Goal: Task Accomplishment & Management: Manage account settings

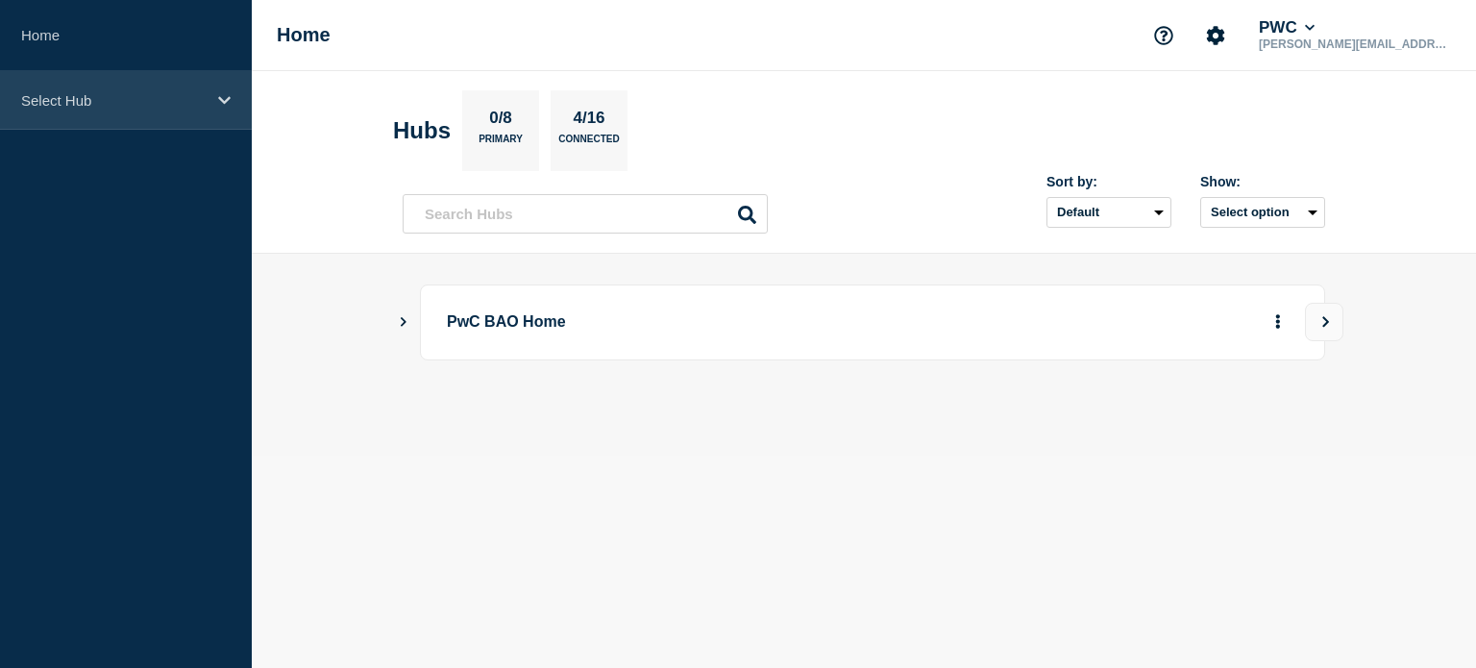
click at [220, 101] on icon at bounding box center [224, 100] width 12 height 14
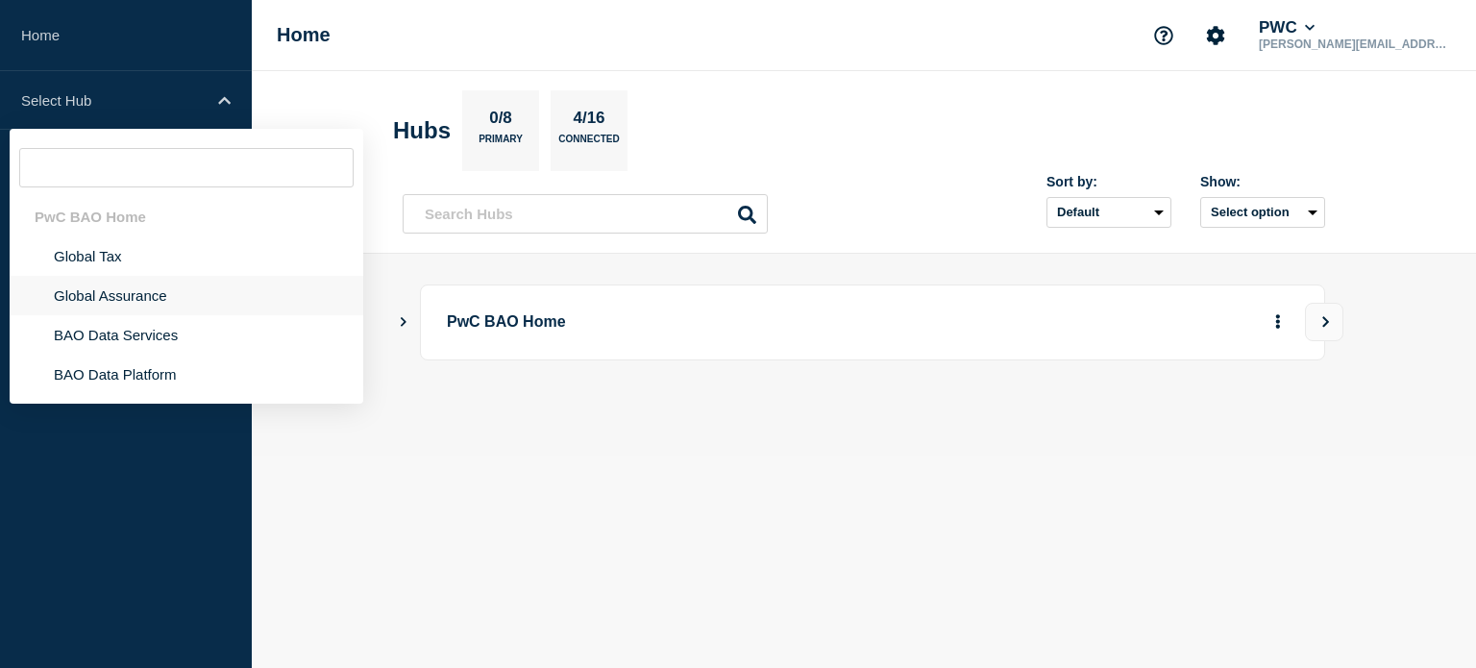
click at [127, 297] on li "Global Assurance" at bounding box center [187, 295] width 354 height 39
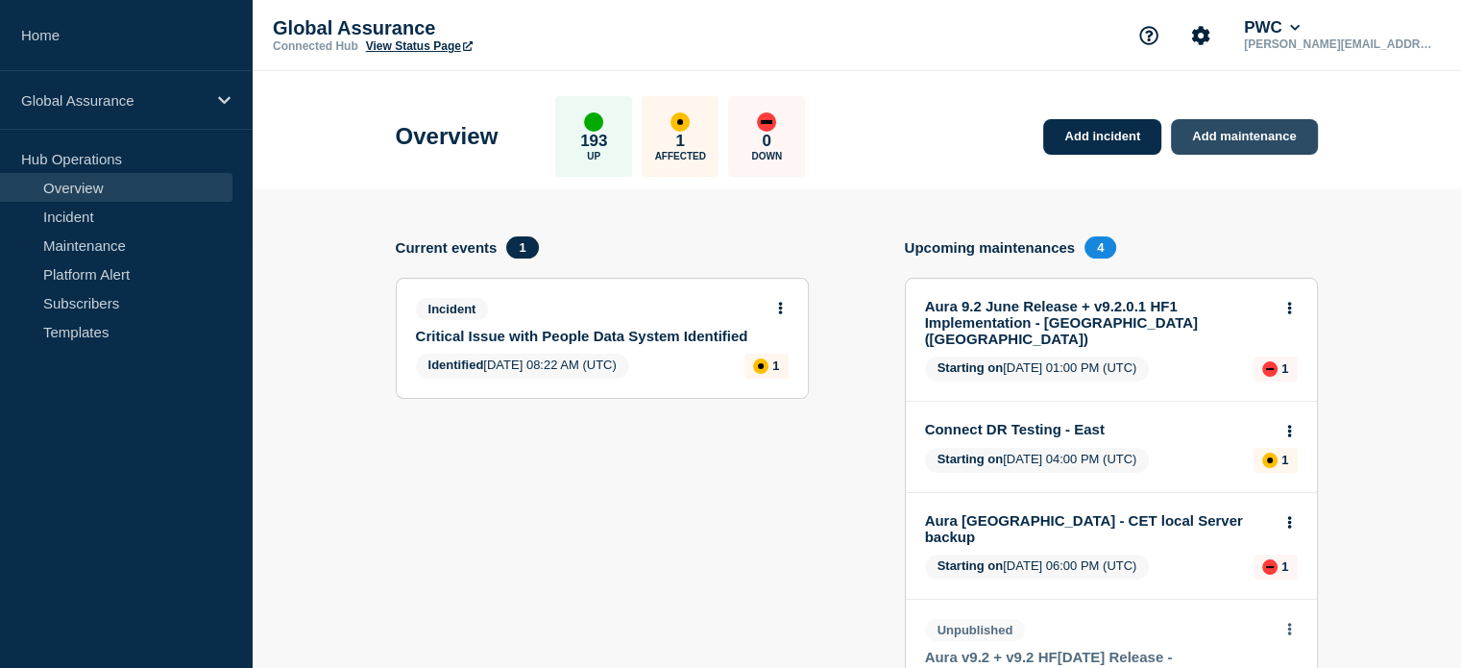
click at [1271, 134] on link "Add maintenance" at bounding box center [1244, 137] width 146 height 36
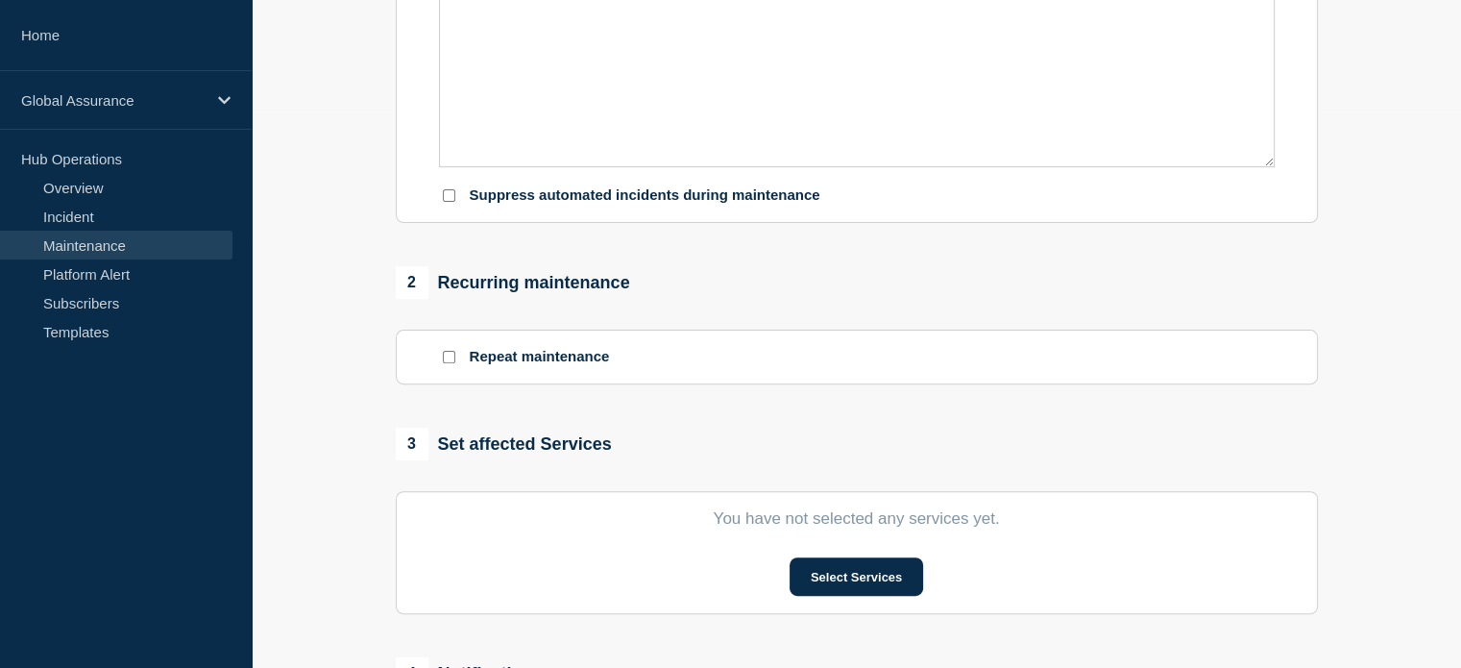
scroll to position [576, 0]
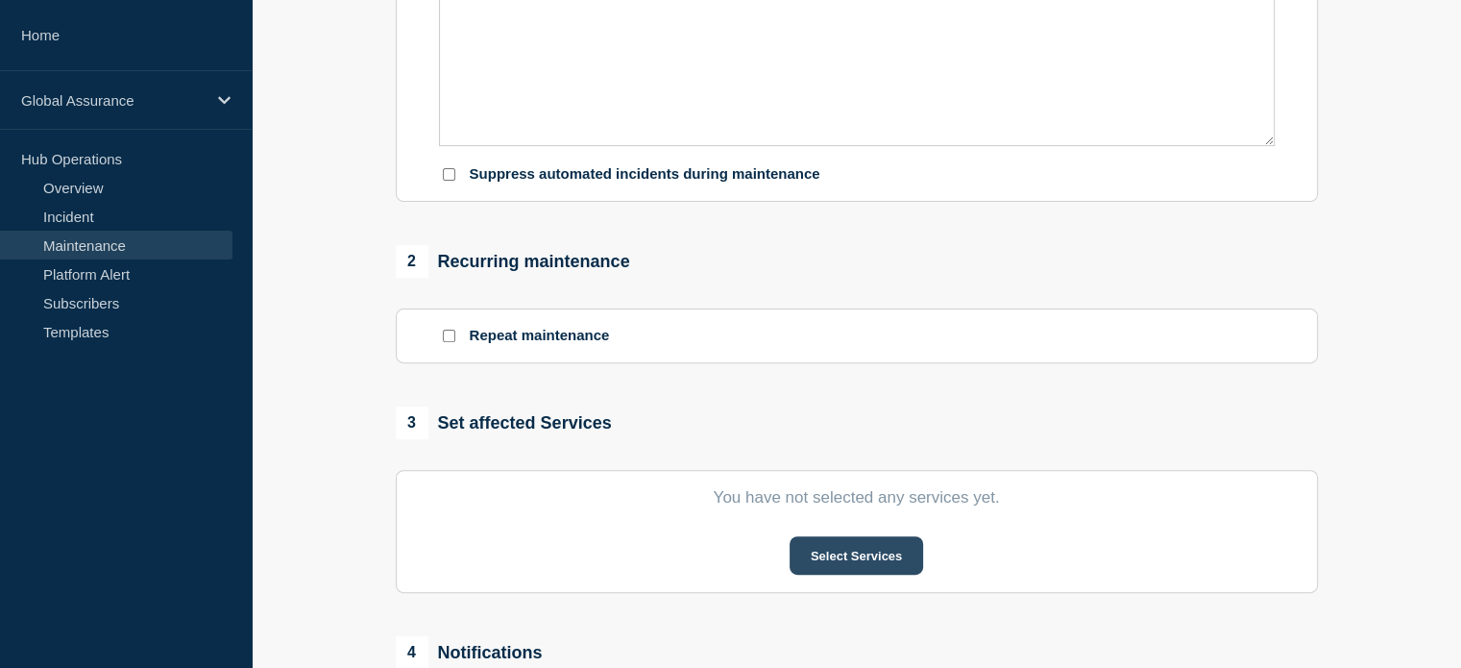
click at [838, 563] on button "Select Services" at bounding box center [857, 555] width 134 height 38
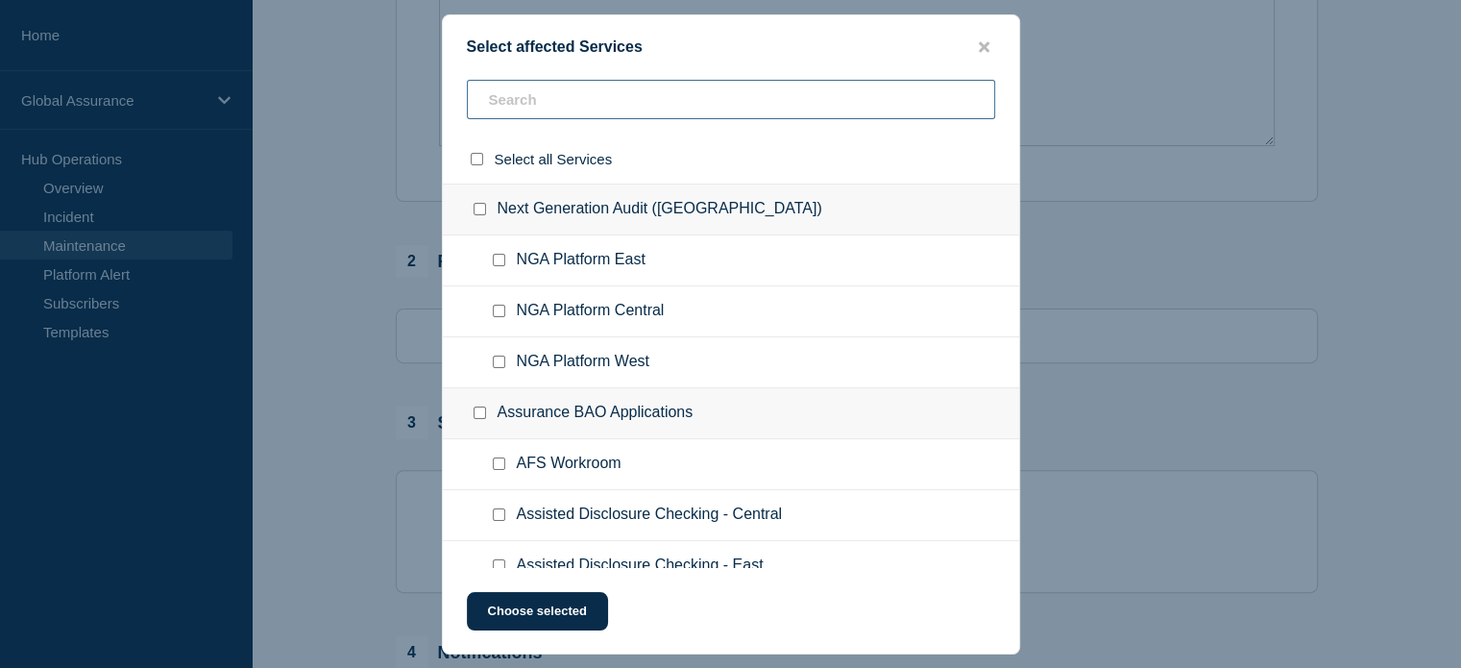
click at [565, 99] on input "text" at bounding box center [731, 99] width 528 height 39
type input "du"
checkbox input "true"
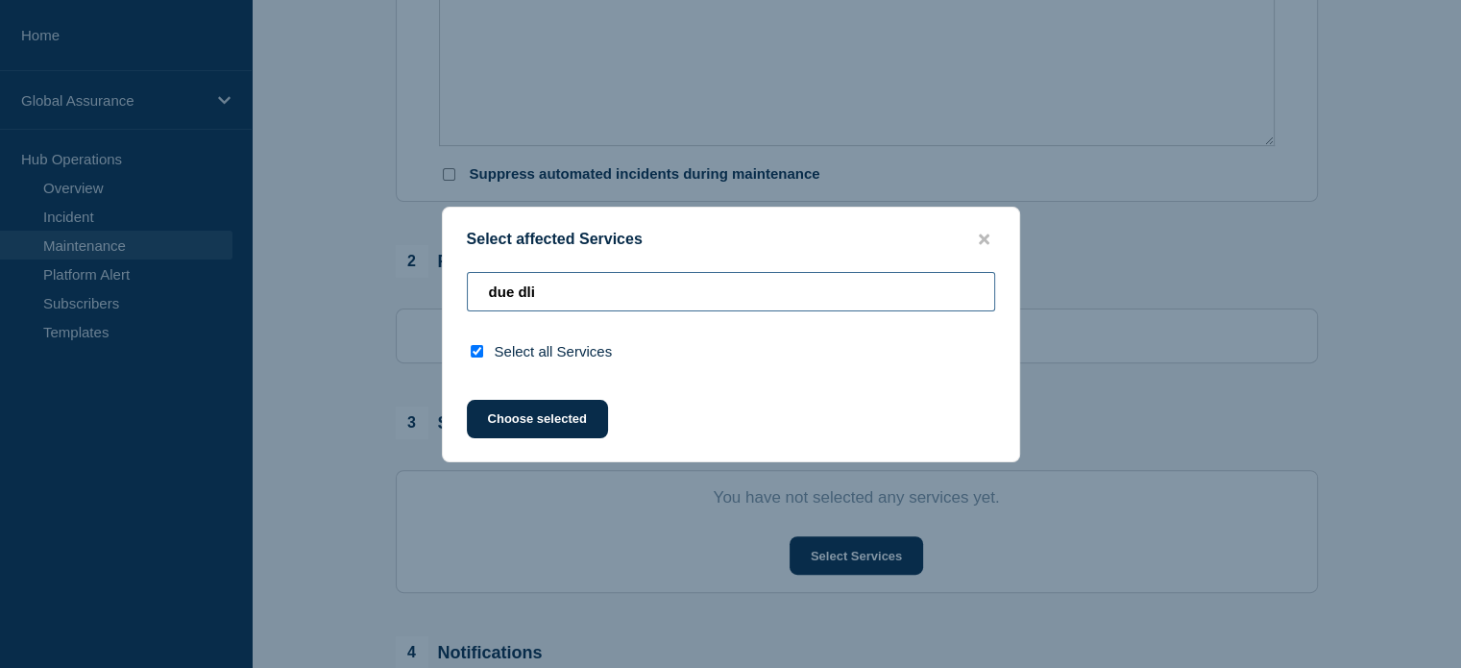
type input "due dli"
click at [477, 350] on input "select all checkbox" at bounding box center [477, 351] width 12 height 12
checkbox input "false"
click at [550, 295] on input "due dli" at bounding box center [731, 291] width 528 height 39
click at [988, 239] on icon "close button" at bounding box center [984, 239] width 11 height 15
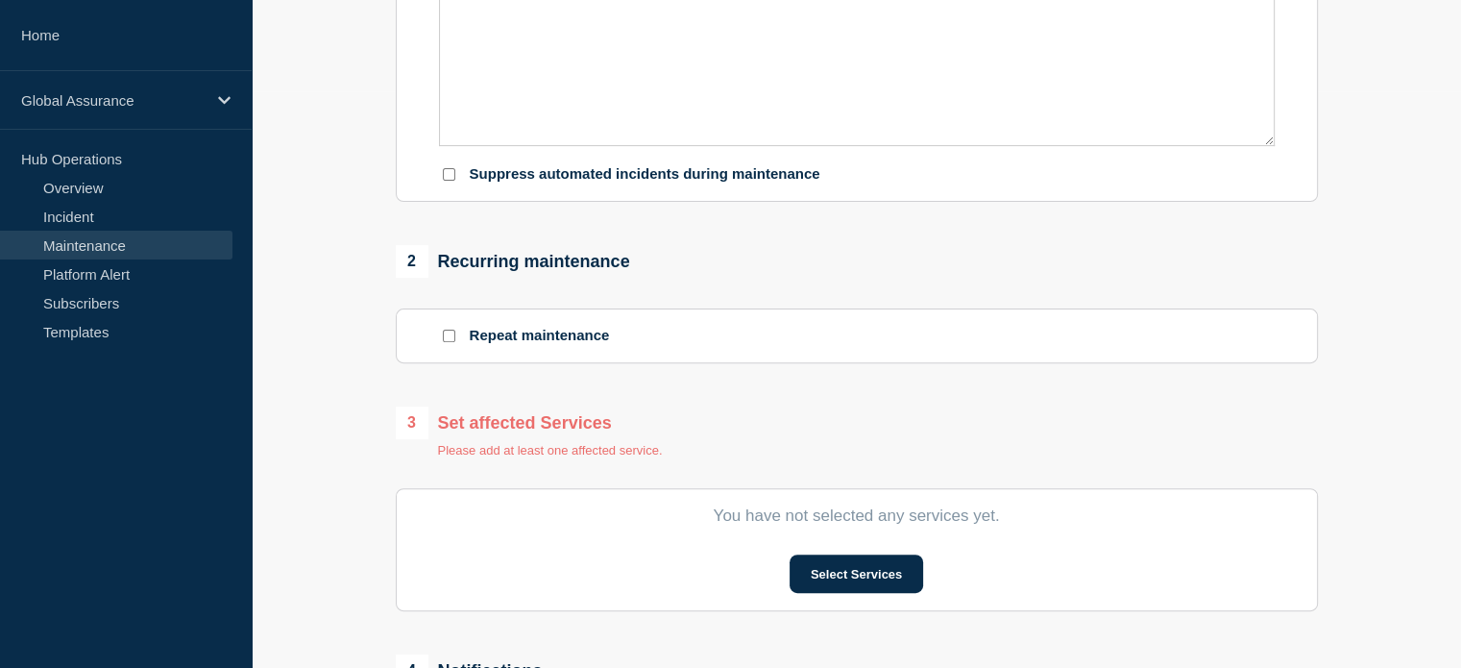
click at [76, 243] on link "Maintenance" at bounding box center [116, 245] width 232 height 29
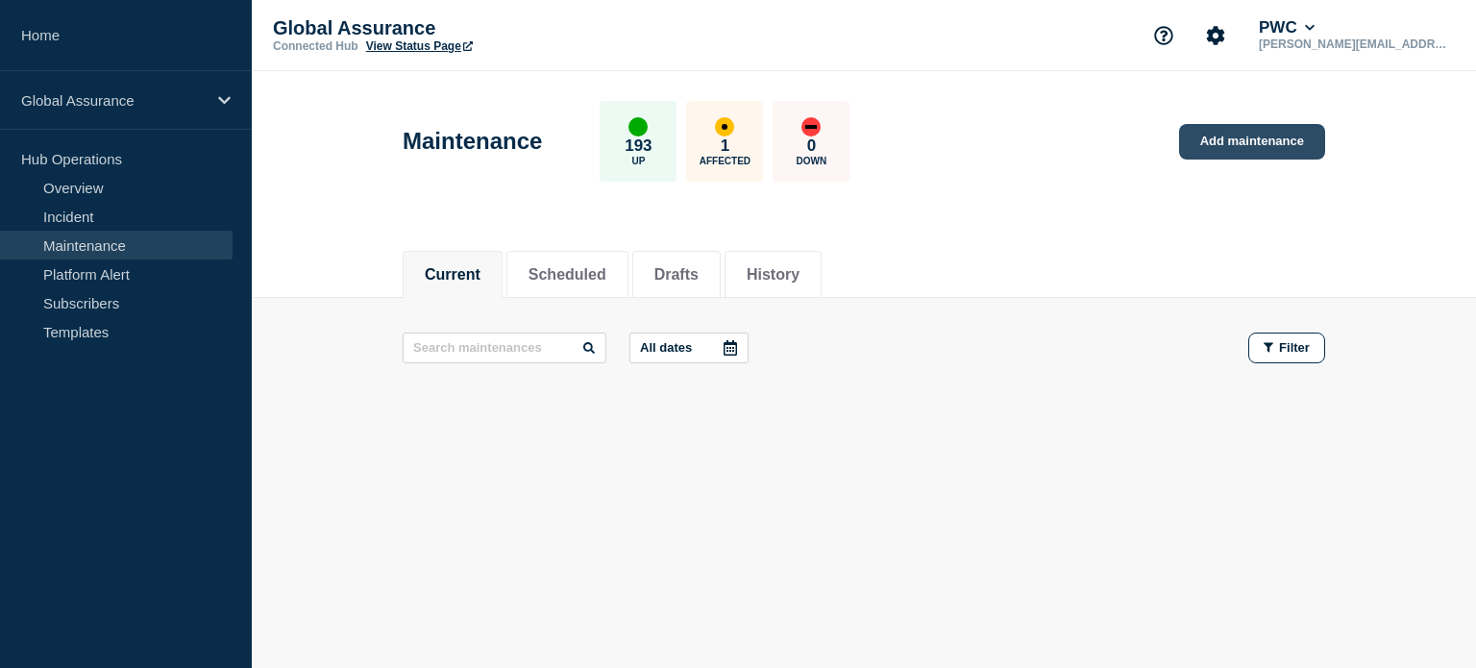
click at [1208, 138] on link "Add maintenance" at bounding box center [1252, 142] width 146 height 36
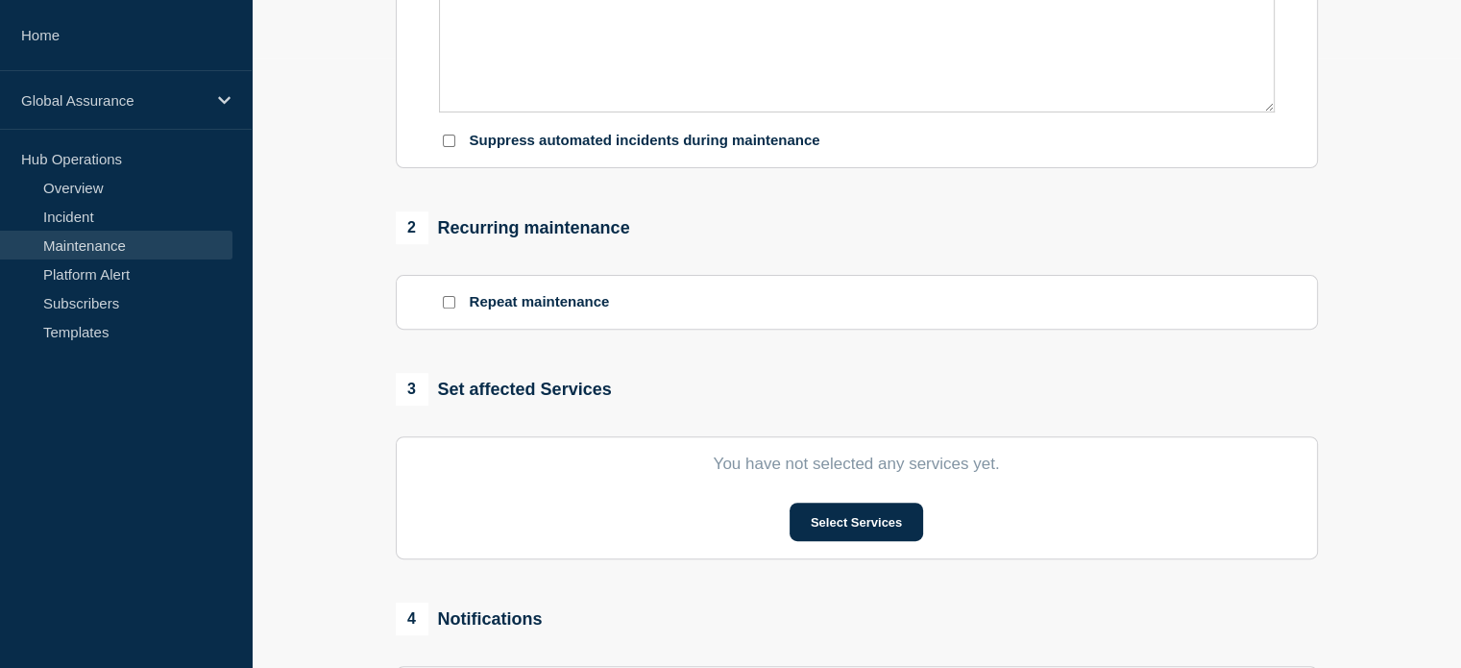
scroll to position [672, 0]
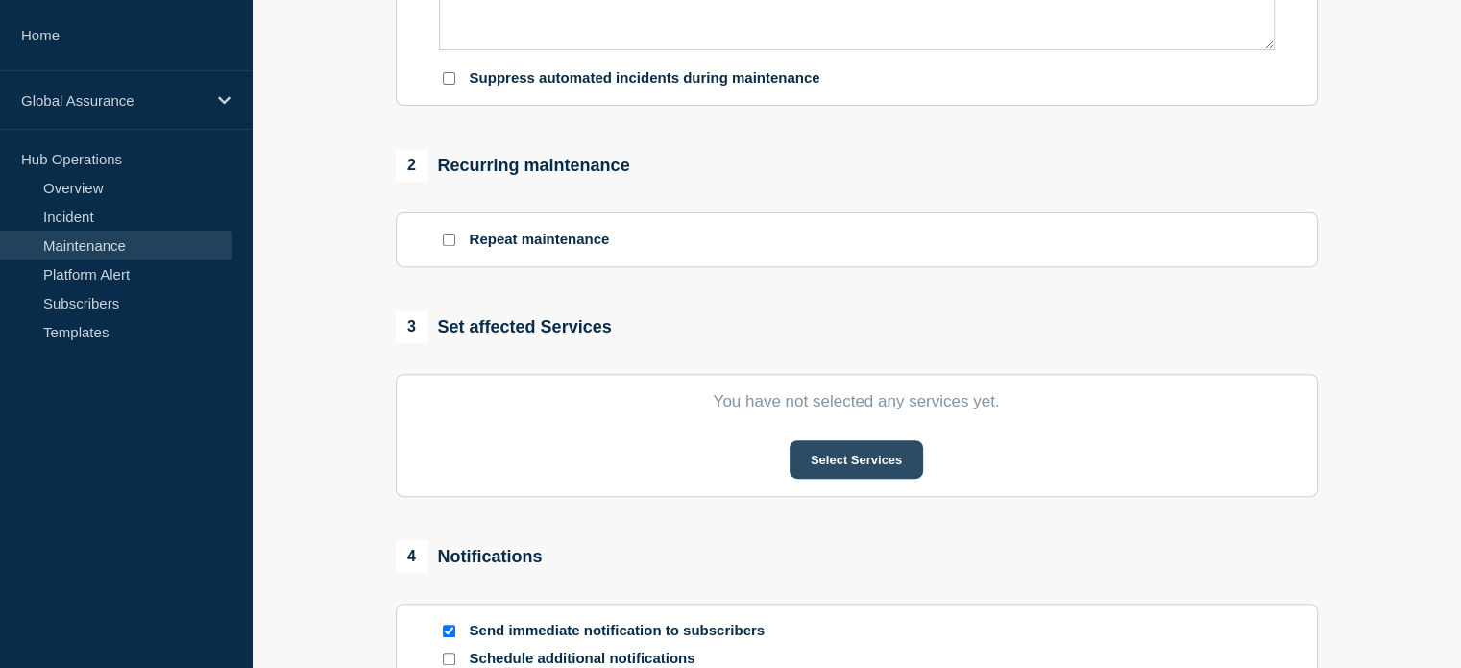
click at [844, 464] on button "Select Services" at bounding box center [857, 459] width 134 height 38
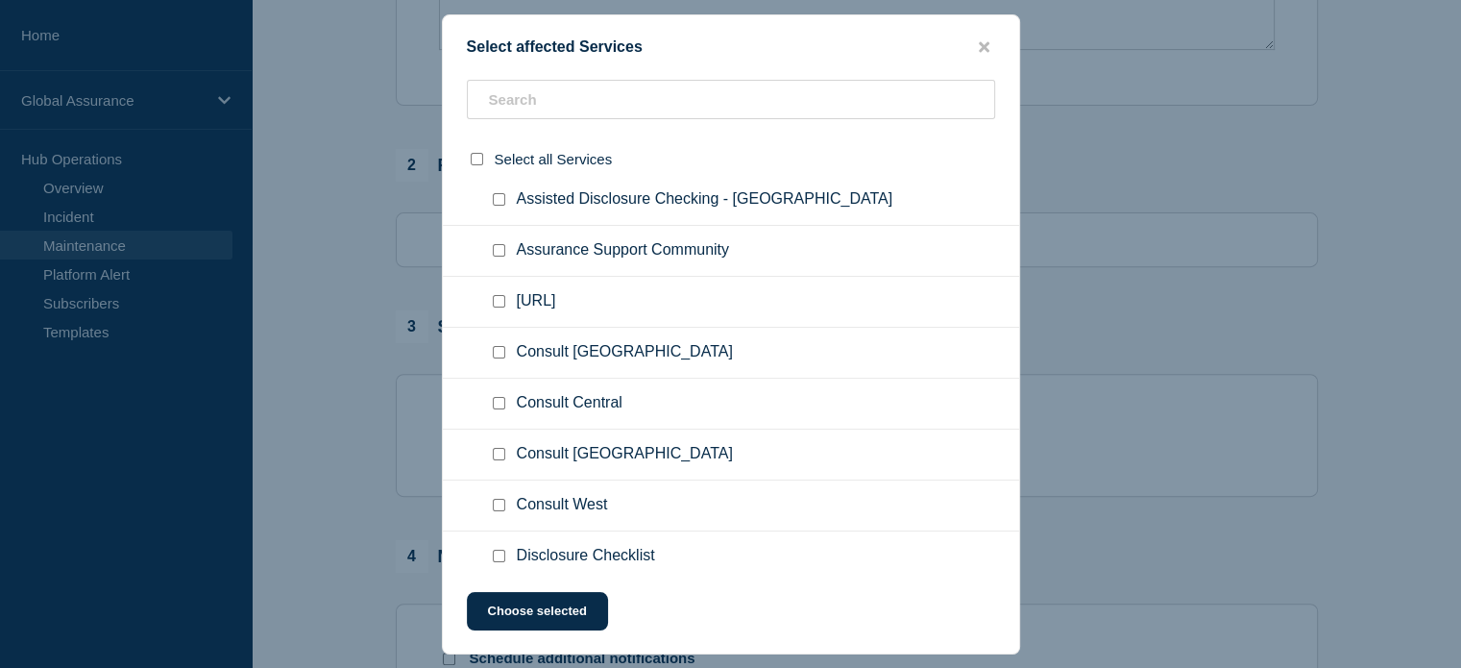
scroll to position [480, 0]
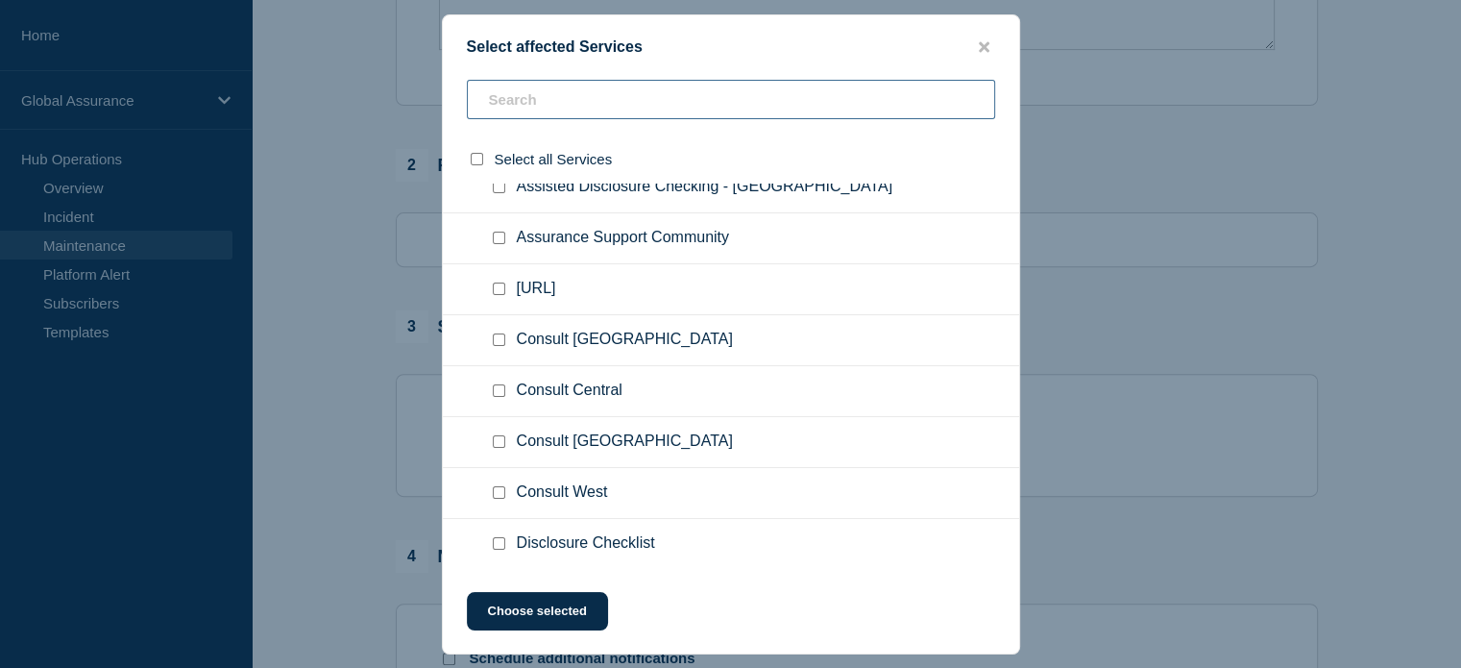
click at [538, 110] on input "text" at bounding box center [731, 99] width 528 height 39
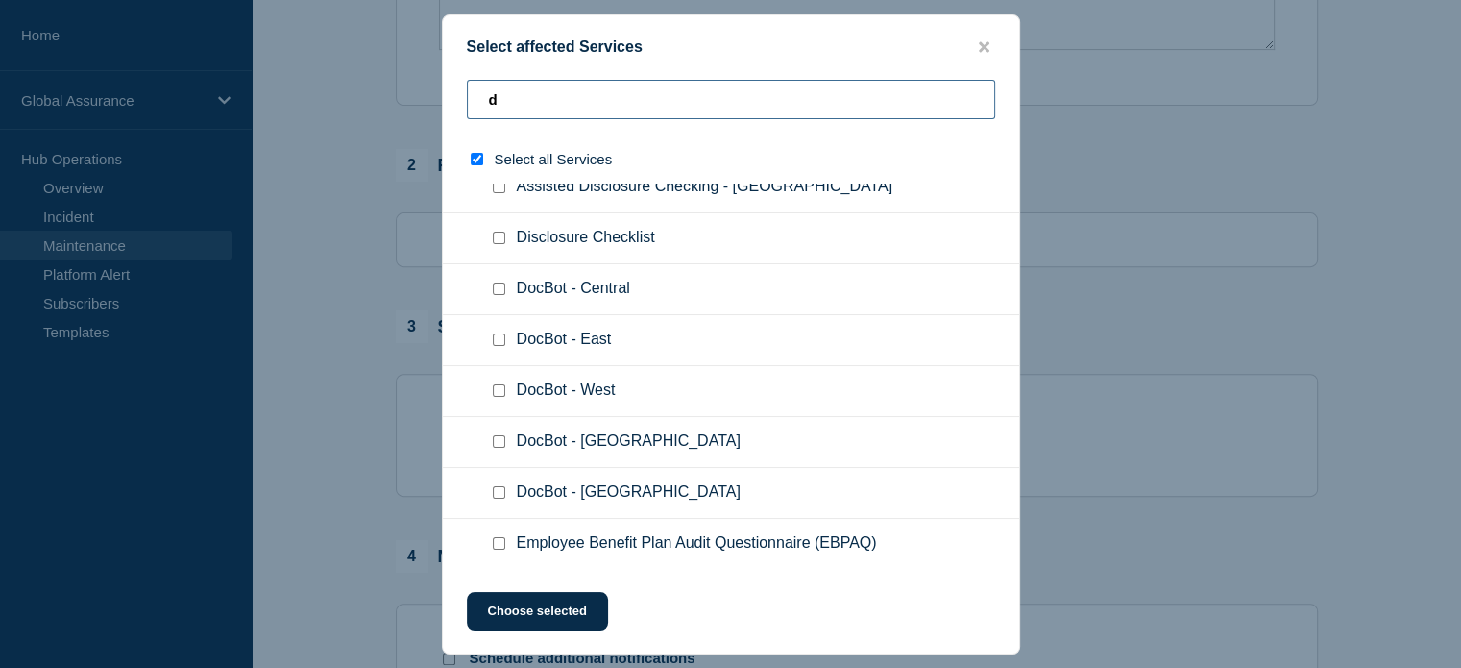
type input "du"
checkbox input "true"
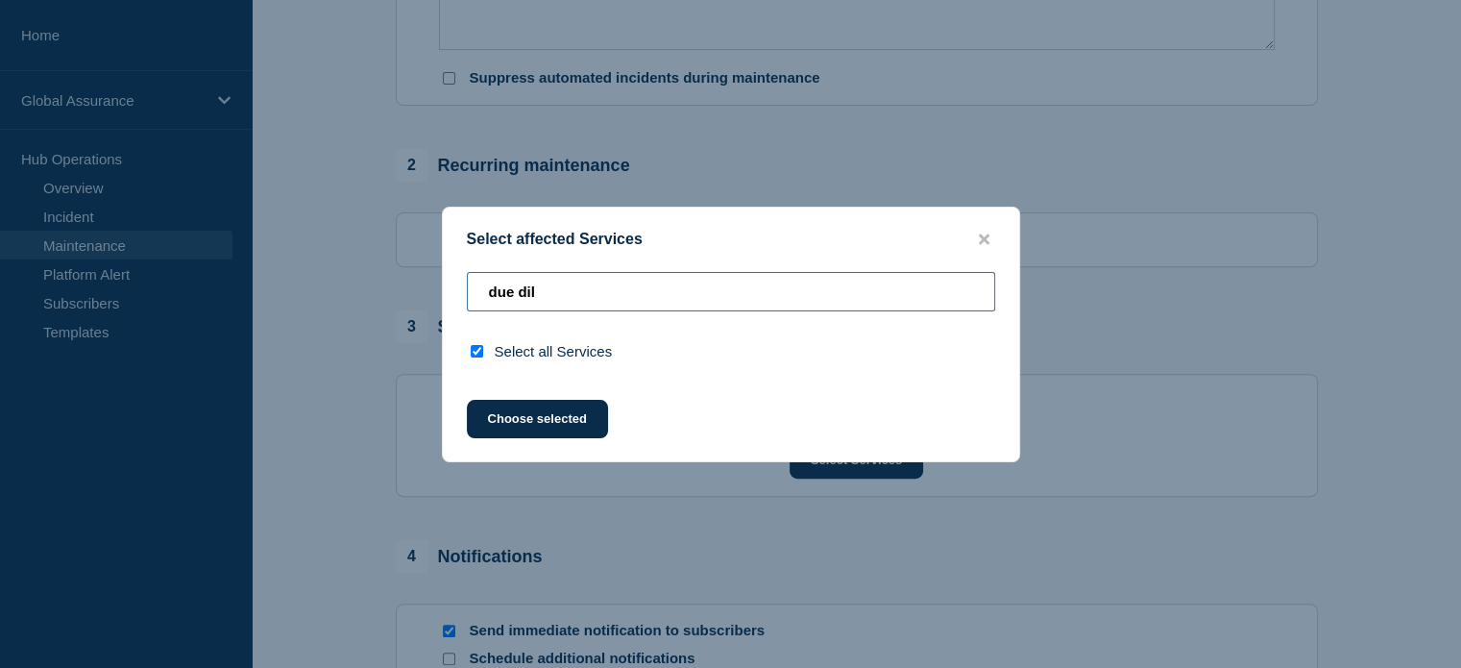
drag, startPoint x: 555, startPoint y: 292, endPoint x: 185, endPoint y: 260, distance: 371.2
click at [185, 260] on div "Select affected Services due dil Select all Services Choose selected" at bounding box center [730, 334] width 1461 height 668
type input "f"
checkbox input "false"
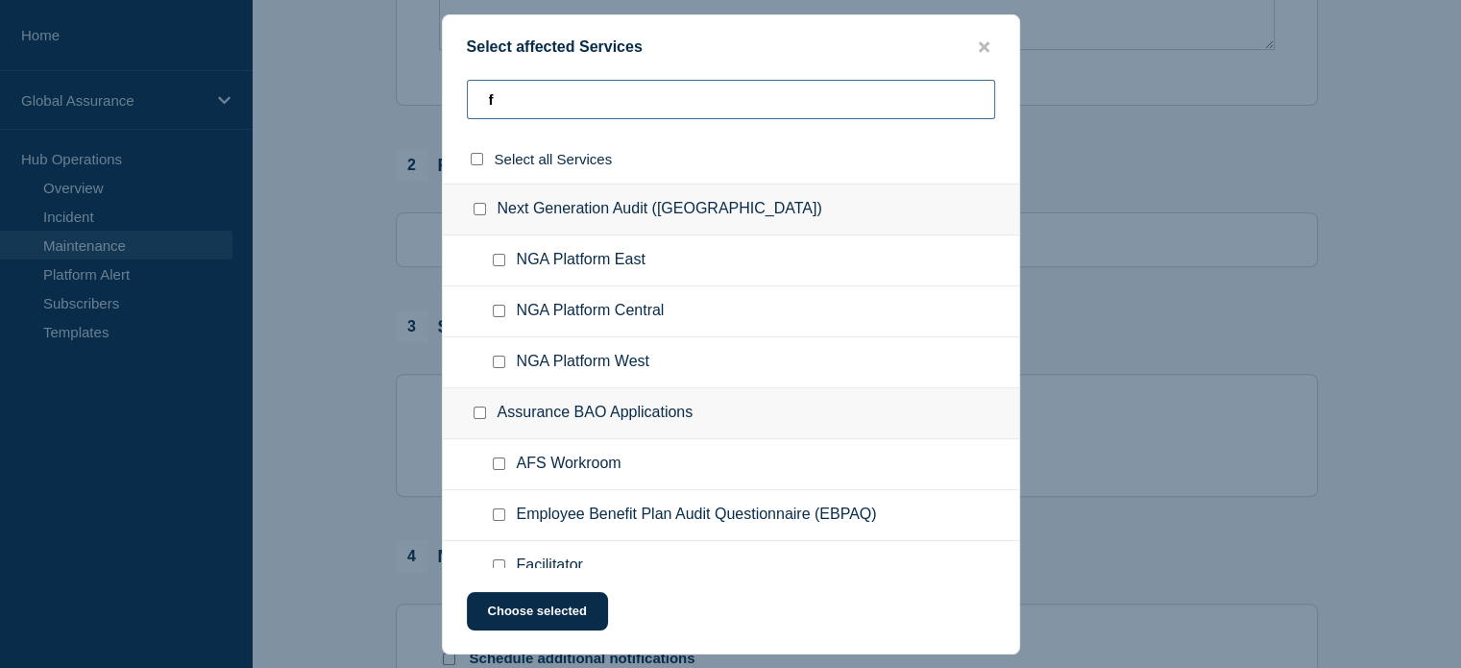
type input "fm"
checkbox input "true"
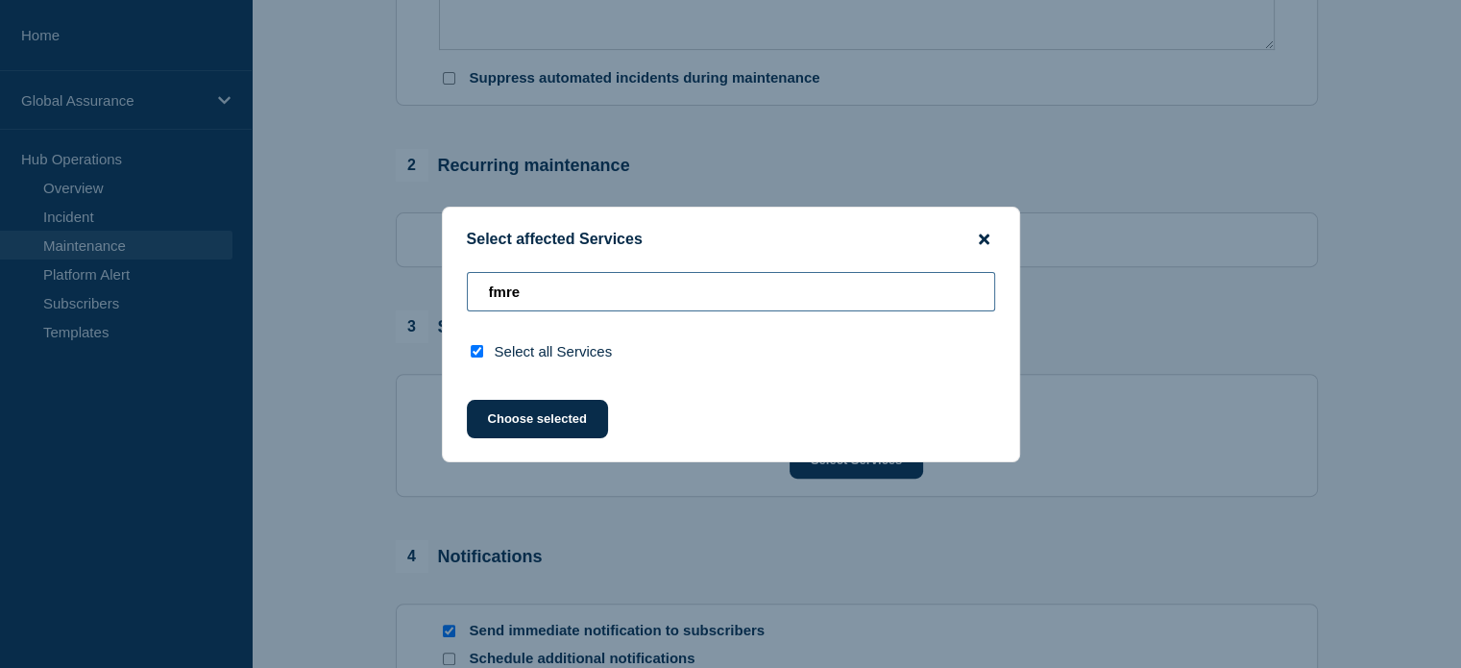
type input "fmre"
click at [983, 238] on icon "close button" at bounding box center [984, 238] width 11 height 11
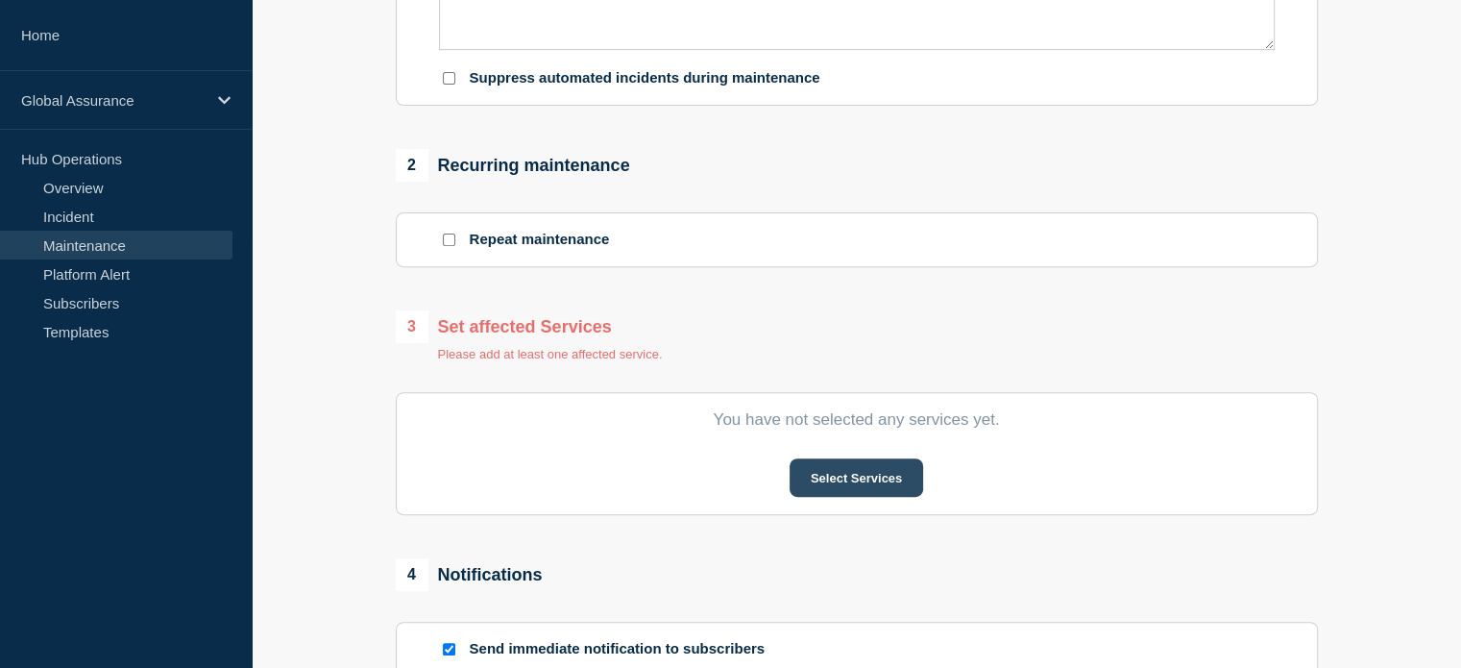
click at [852, 490] on button "Select Services" at bounding box center [857, 477] width 134 height 38
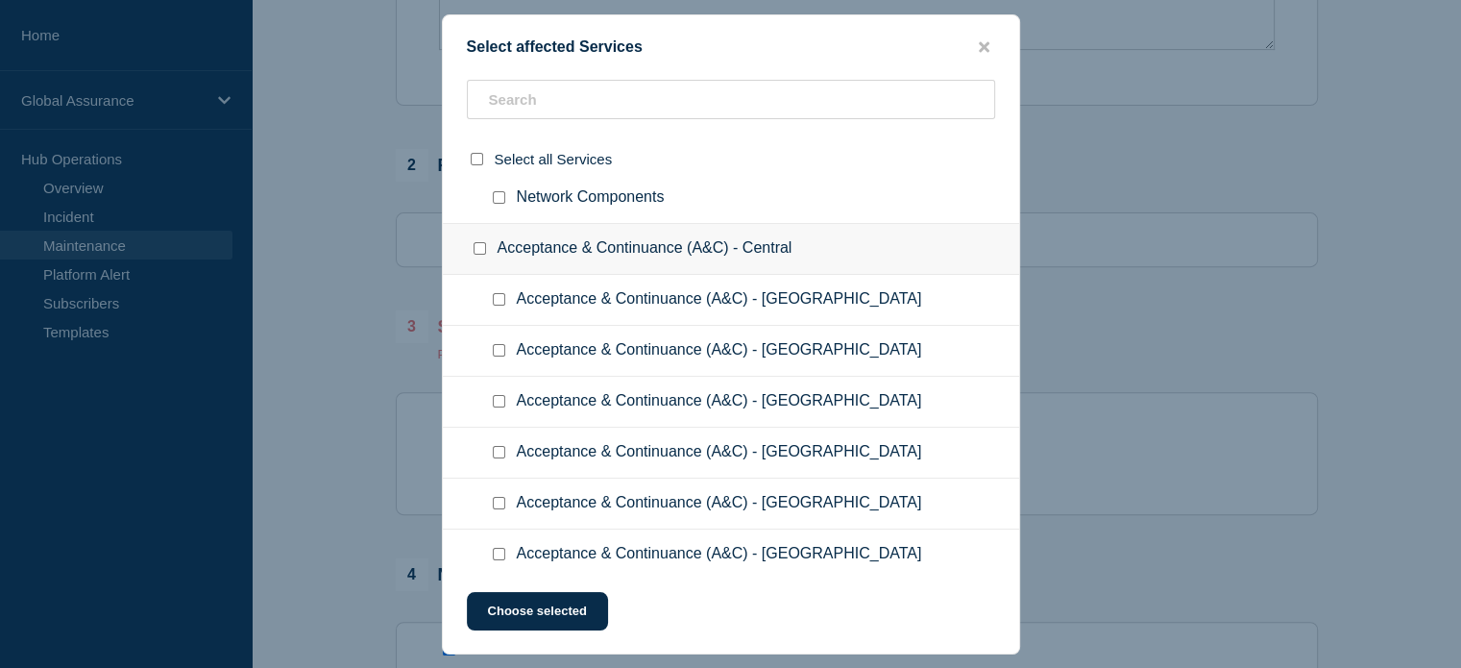
scroll to position [7974, 0]
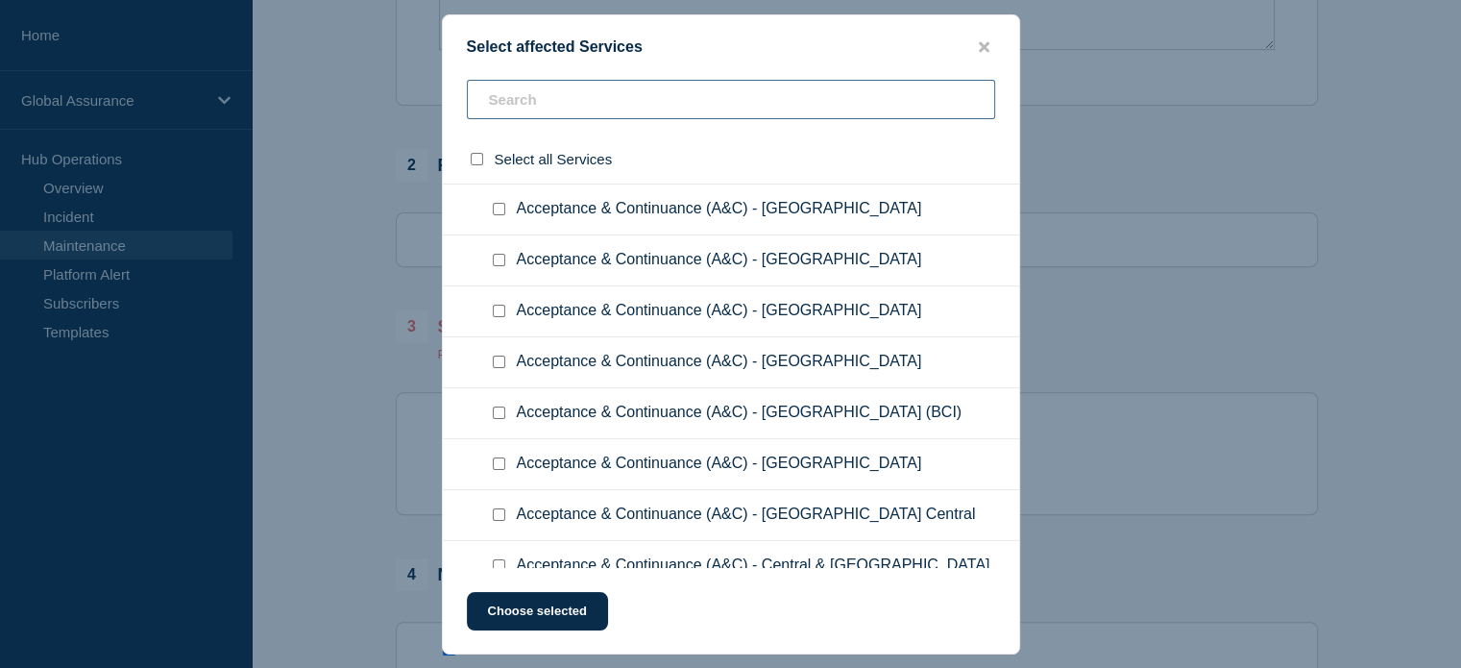
click at [545, 104] on input "text" at bounding box center [731, 99] width 528 height 39
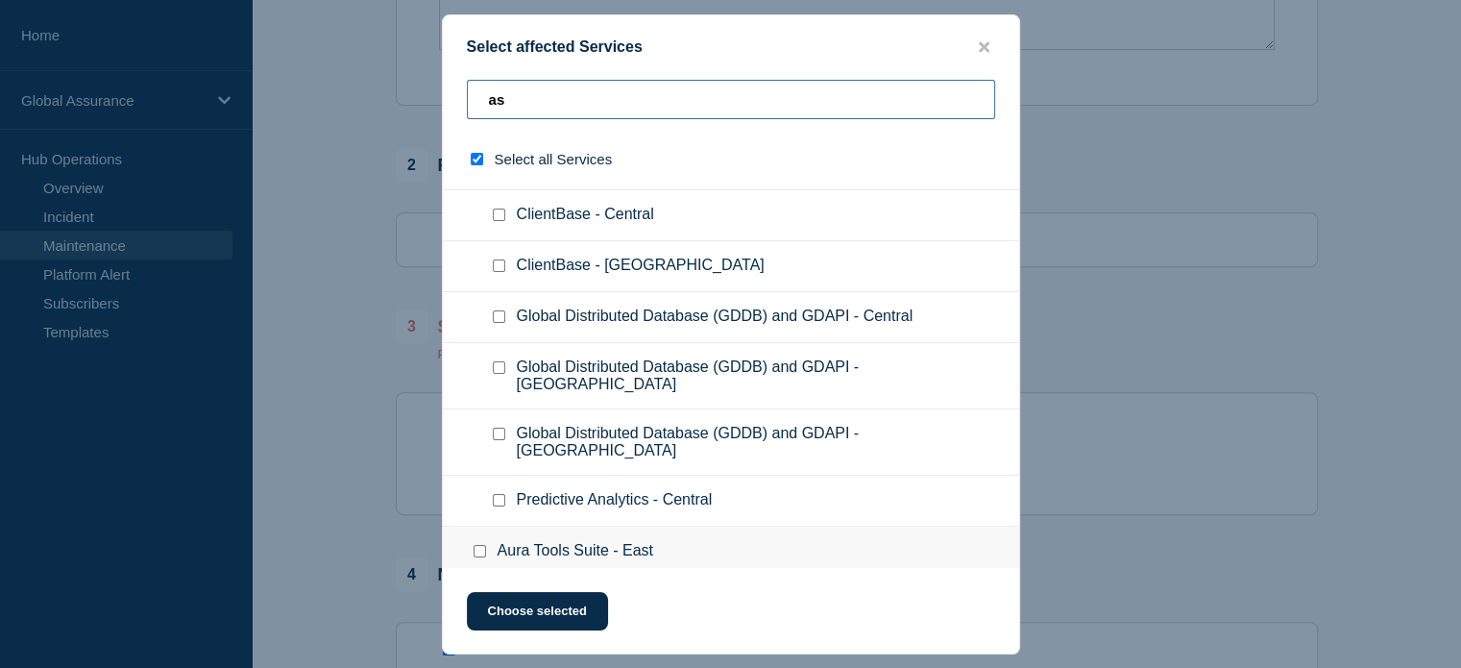
type input "asa"
checkbox input "true"
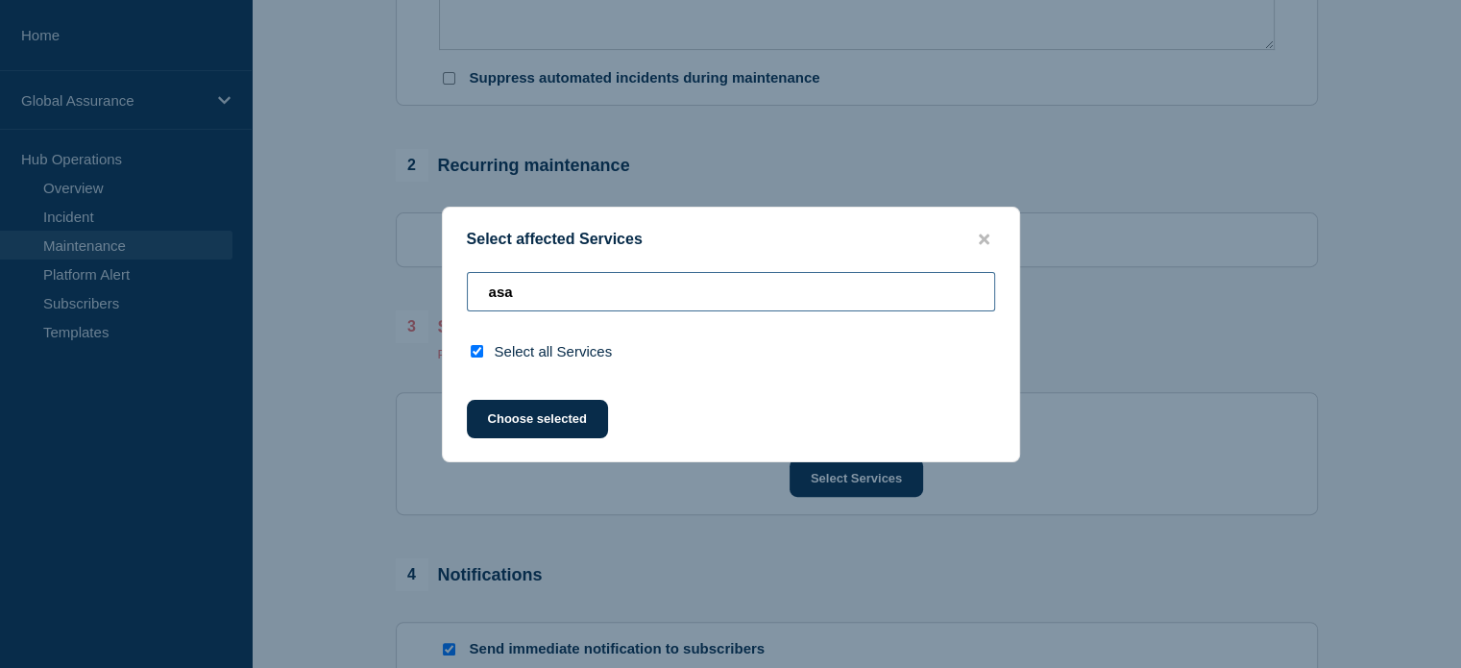
scroll to position [0, 0]
type input "as"
checkbox input "false"
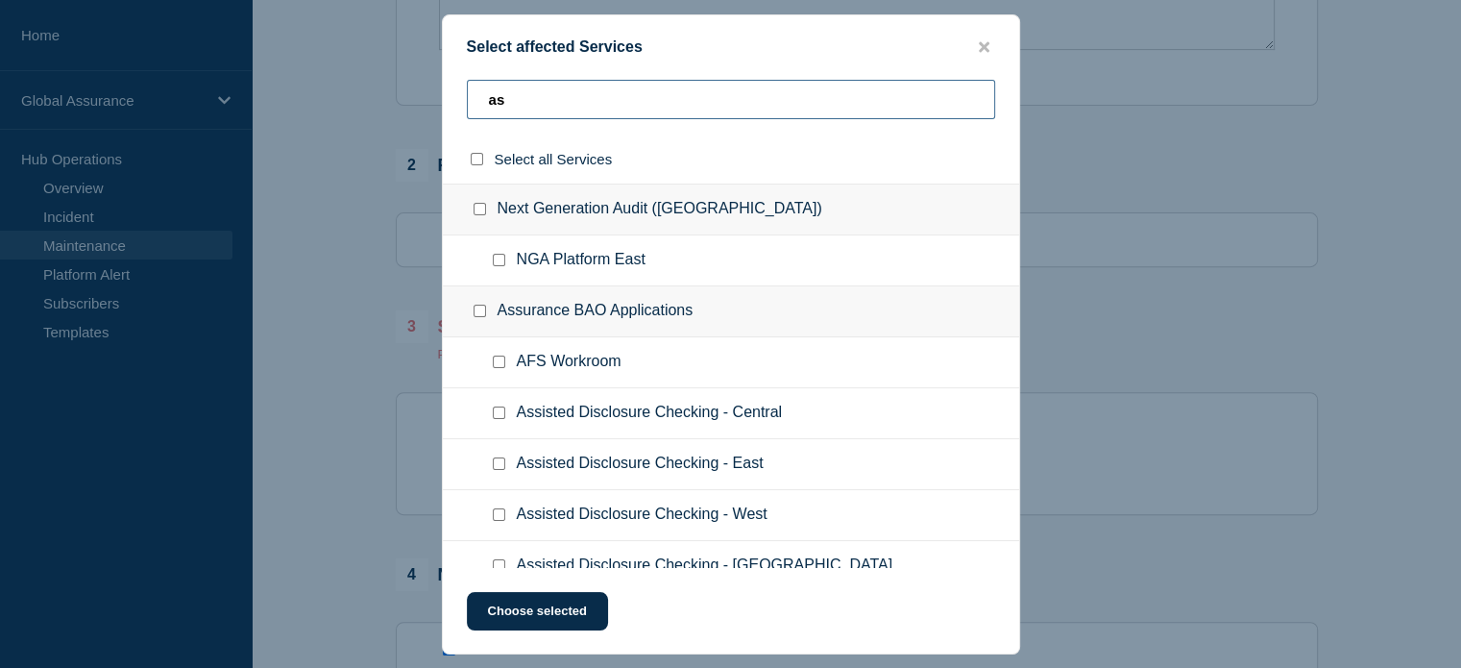
type input "a"
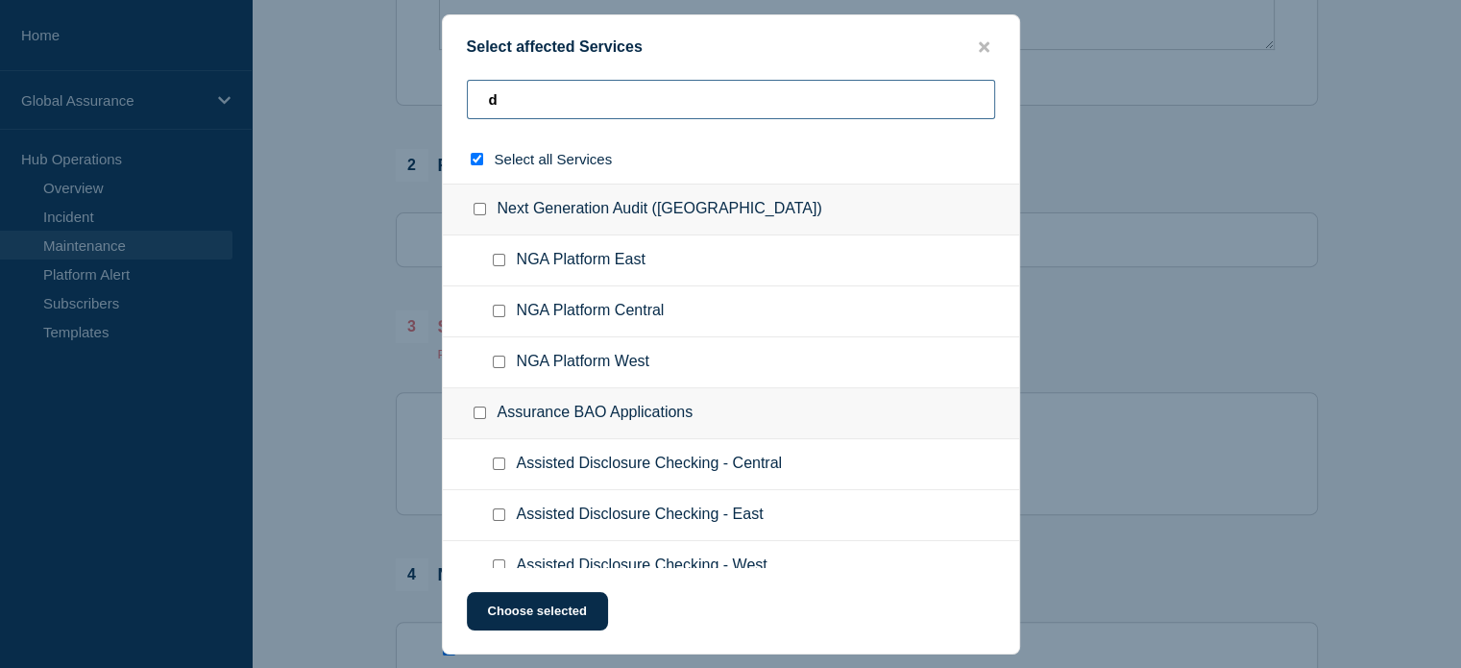
type input "du"
checkbox input "true"
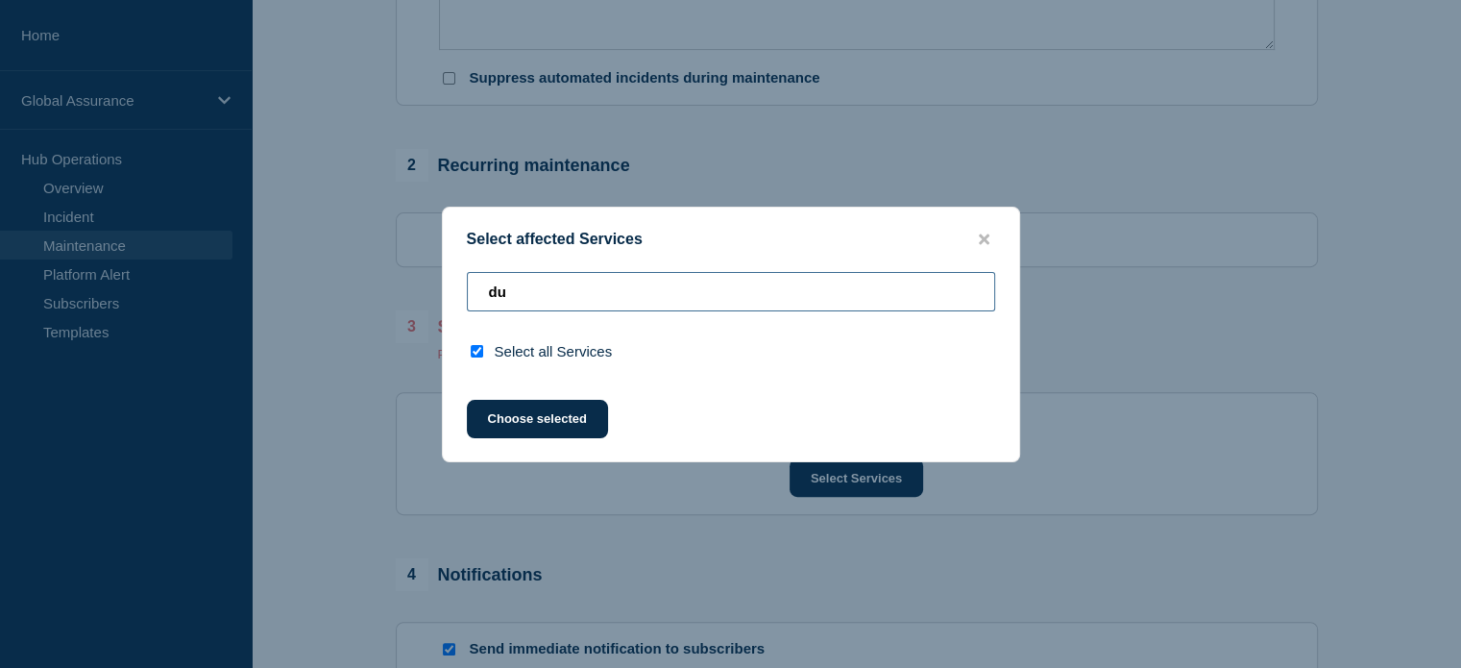
type input "d"
checkbox input "false"
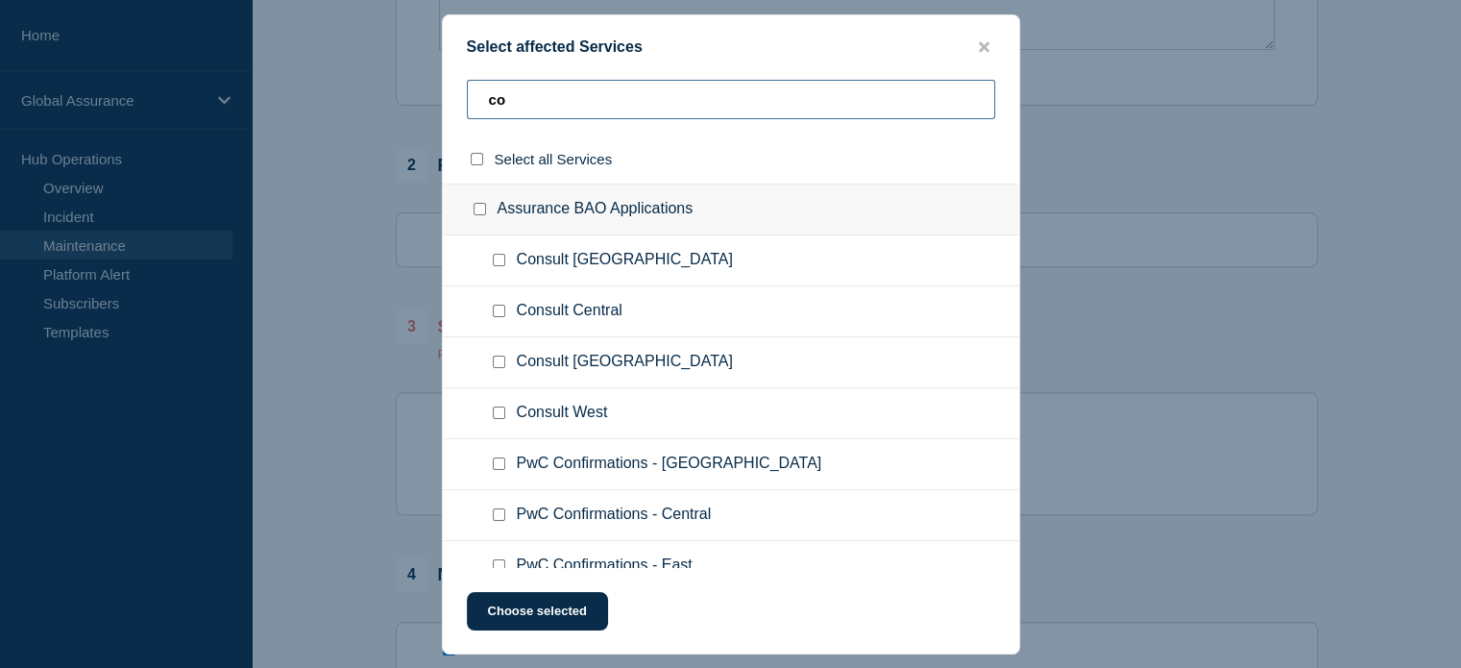
type input "c"
type input "con"
click at [979, 41] on icon "close button" at bounding box center [984, 46] width 11 height 11
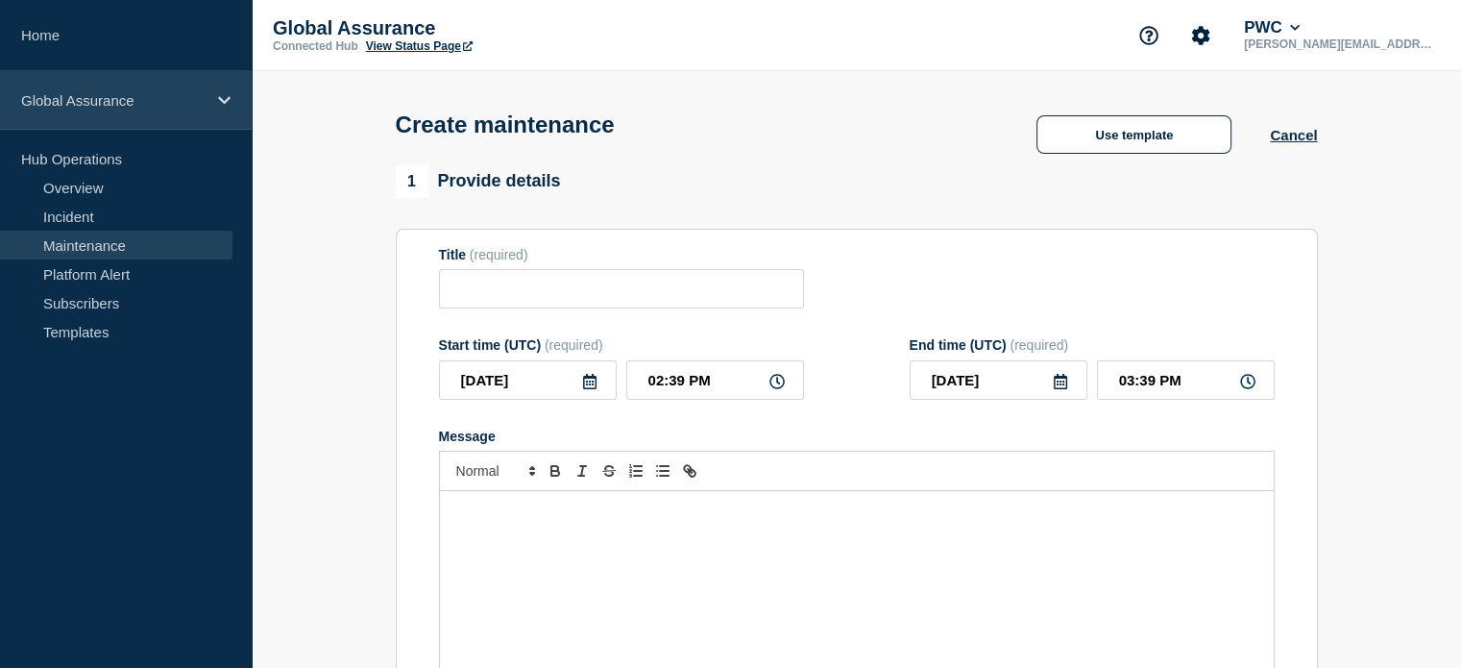
click at [227, 100] on icon at bounding box center [224, 100] width 12 height 8
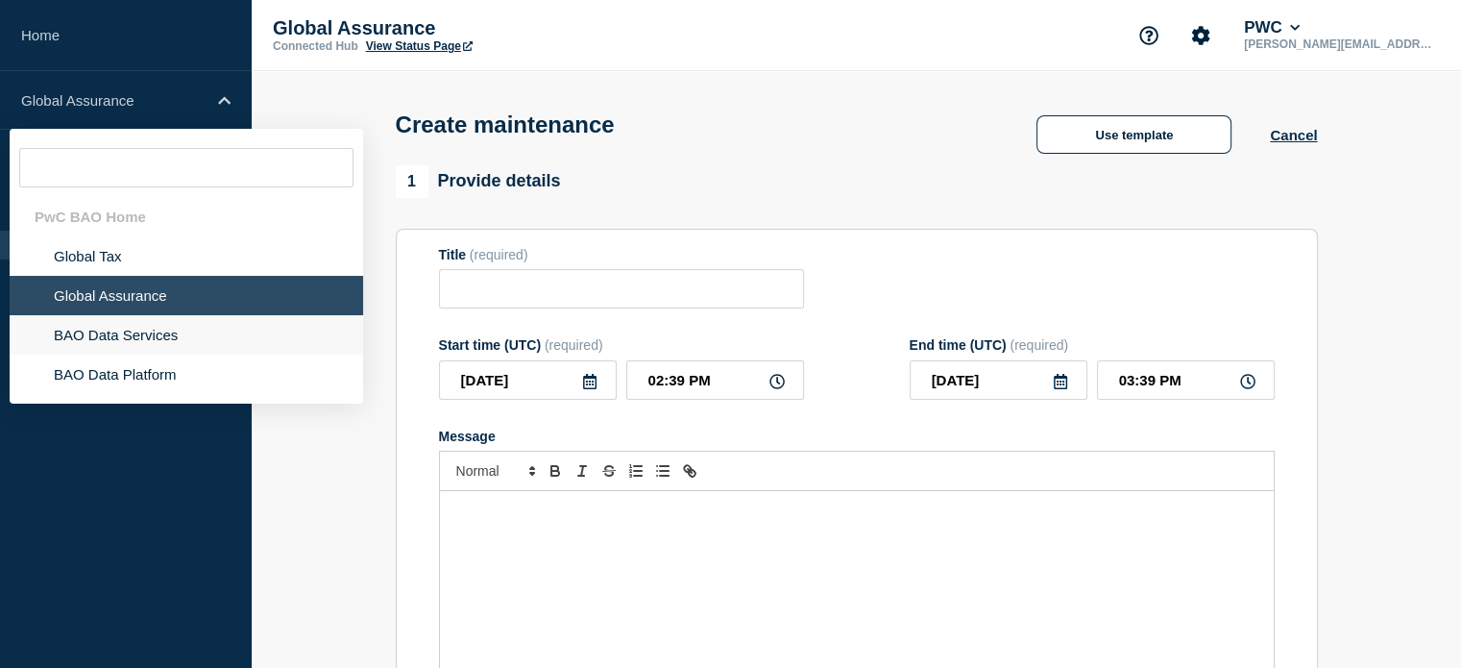
click at [123, 341] on li "BAO Data Services" at bounding box center [187, 334] width 354 height 39
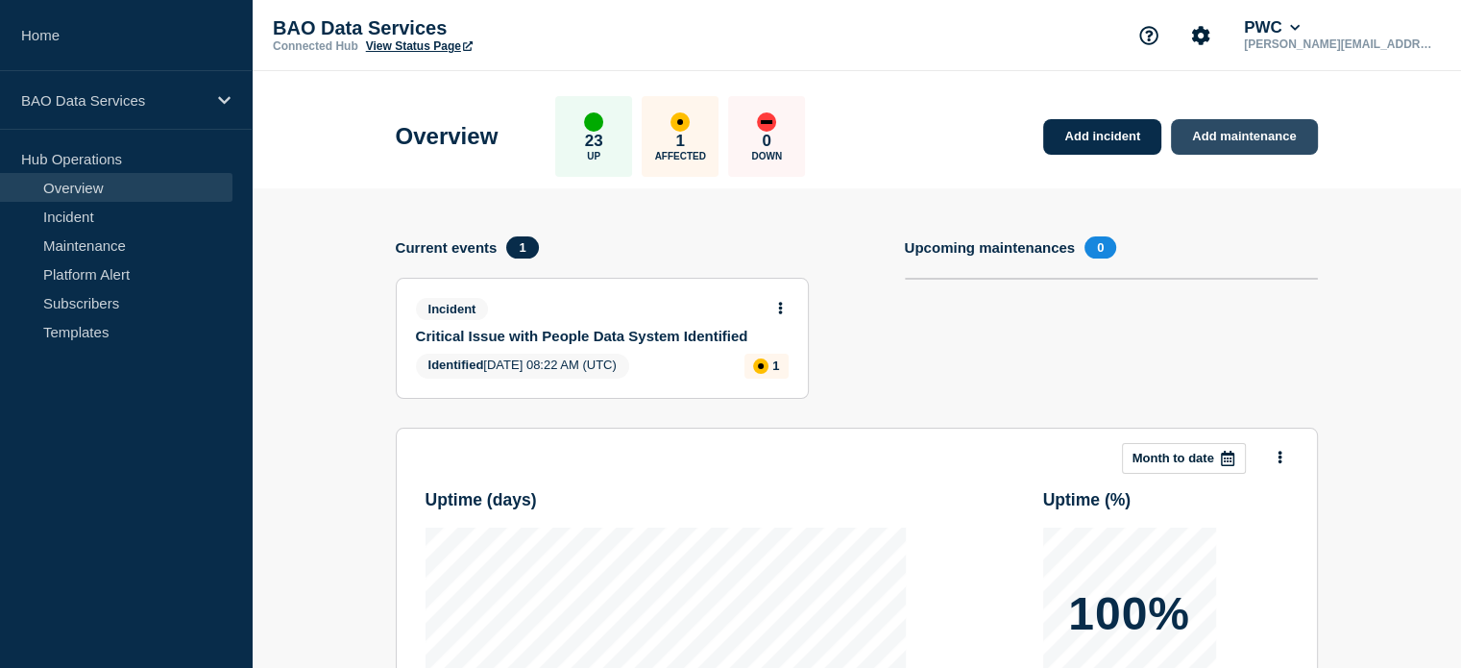
click at [1215, 134] on link "Add maintenance" at bounding box center [1244, 137] width 146 height 36
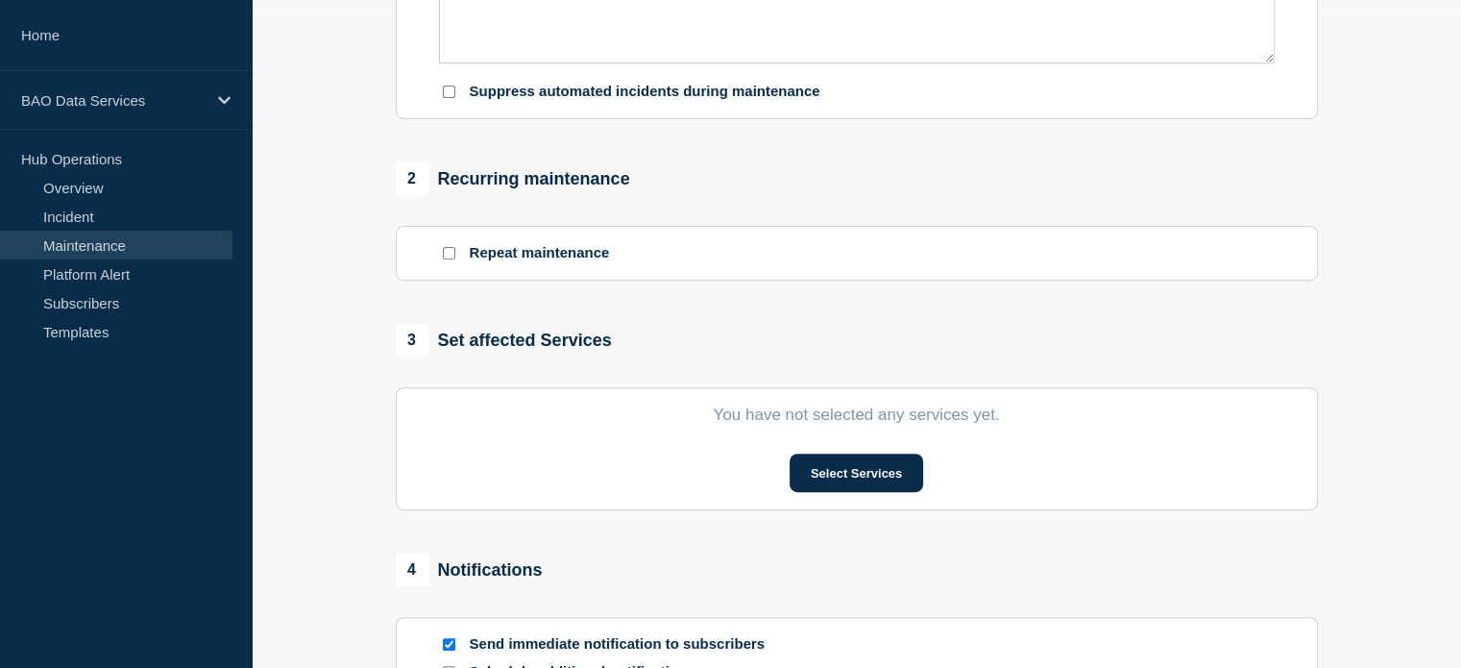
scroll to position [672, 0]
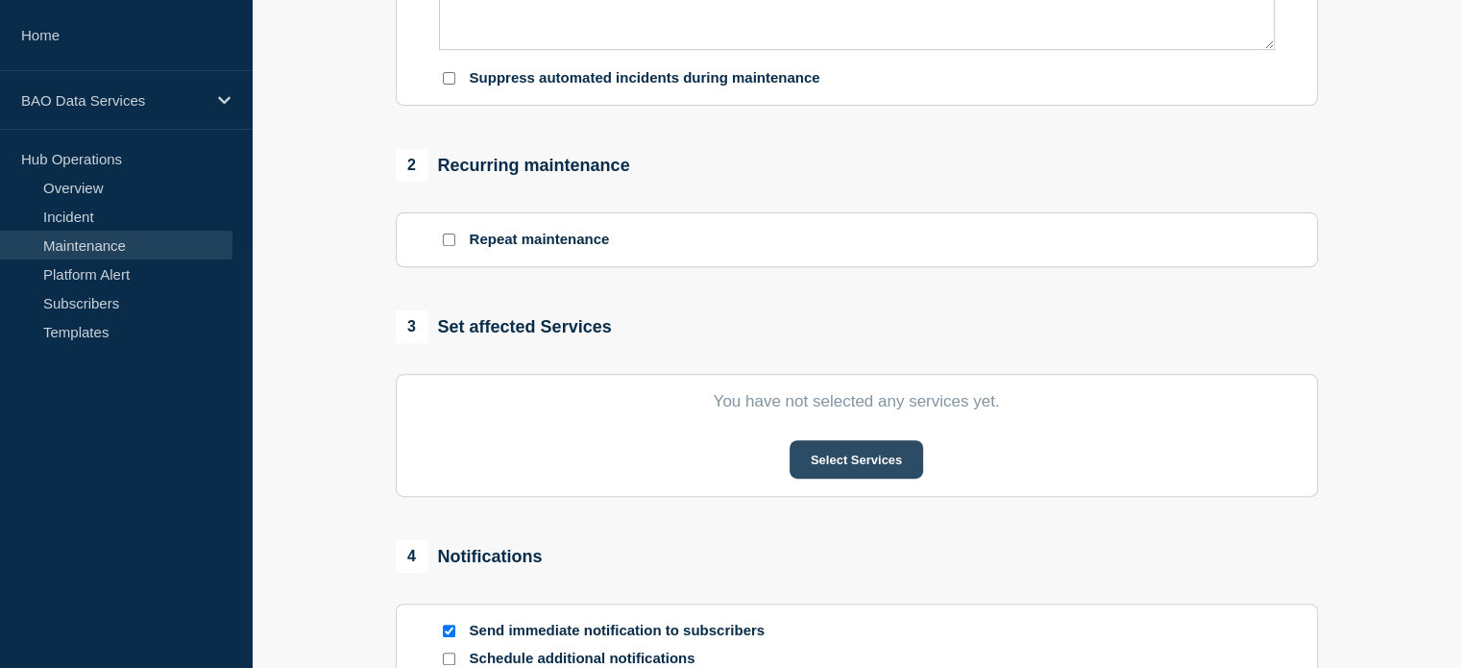
click at [853, 463] on button "Select Services" at bounding box center [857, 459] width 134 height 38
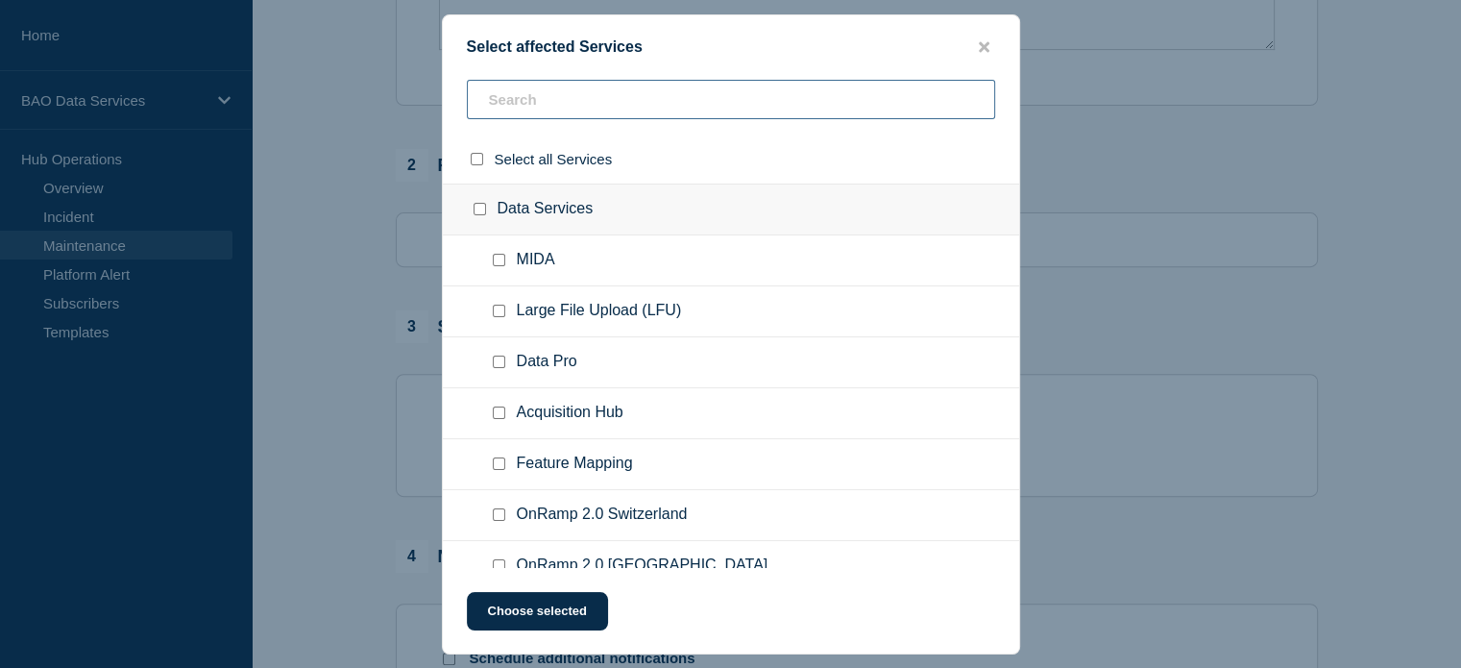
click at [572, 106] on input "text" at bounding box center [731, 99] width 528 height 39
type input "du"
checkbox input "true"
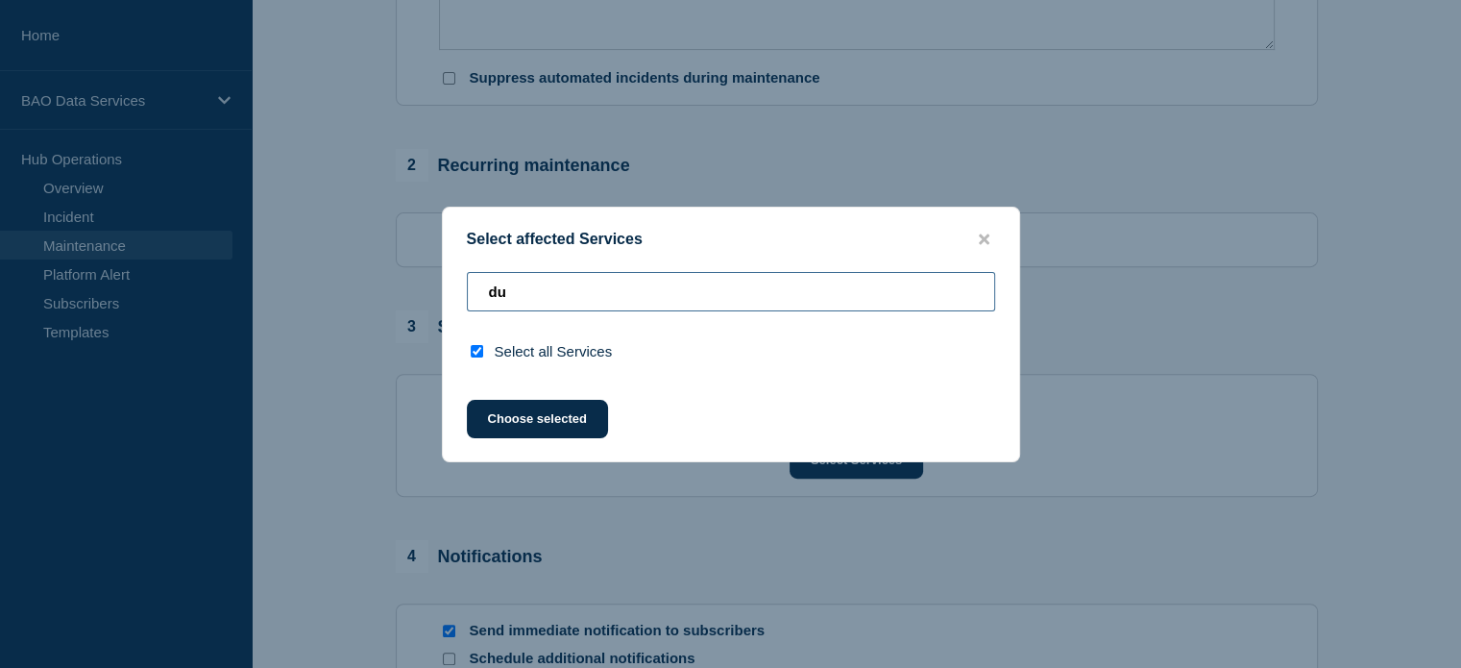
type input "d"
checkbox input "false"
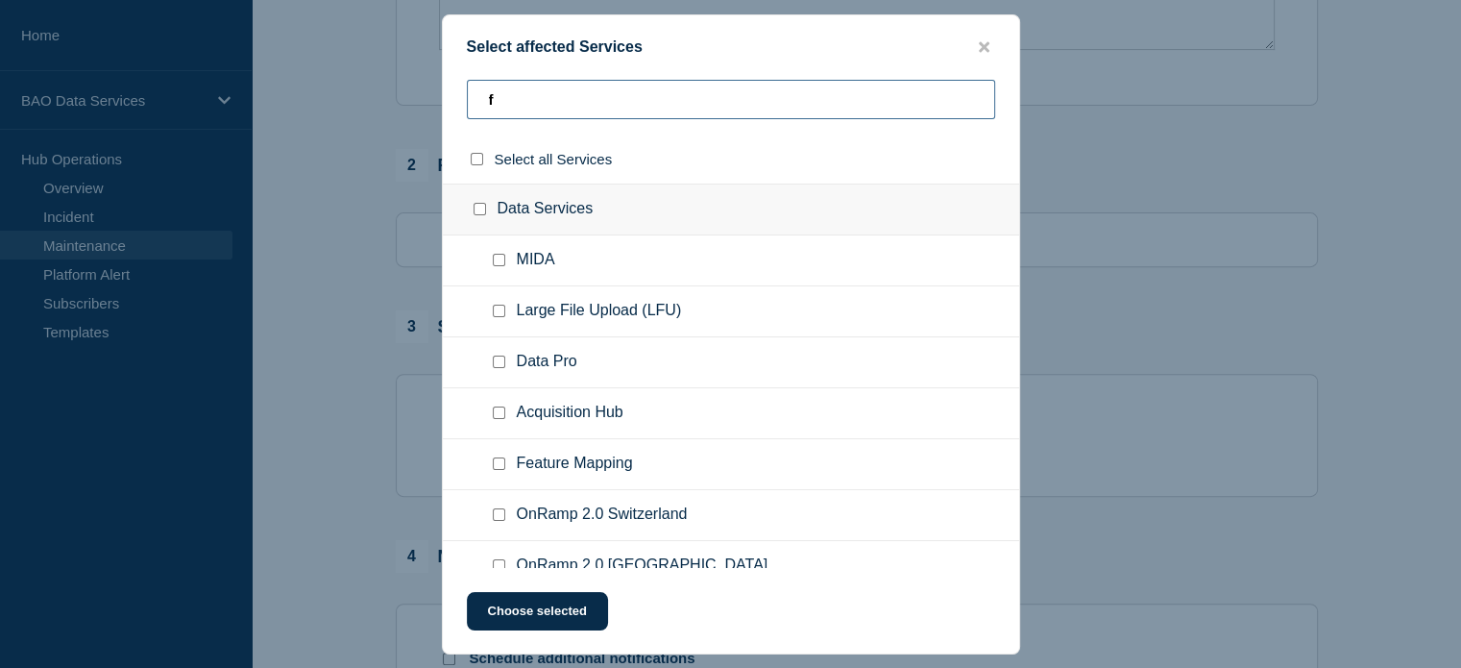
type input "fm"
checkbox input "true"
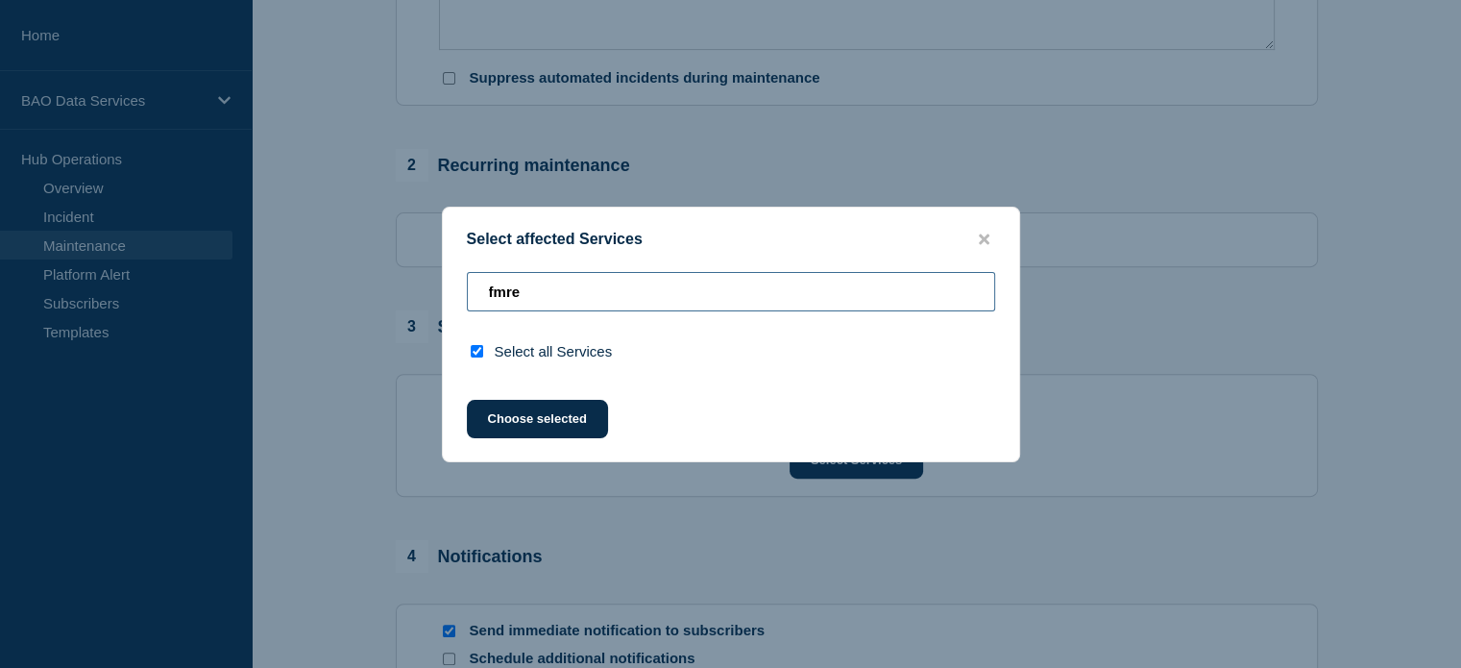
type input "fmre"
click at [974, 232] on button "close button" at bounding box center [984, 240] width 22 height 18
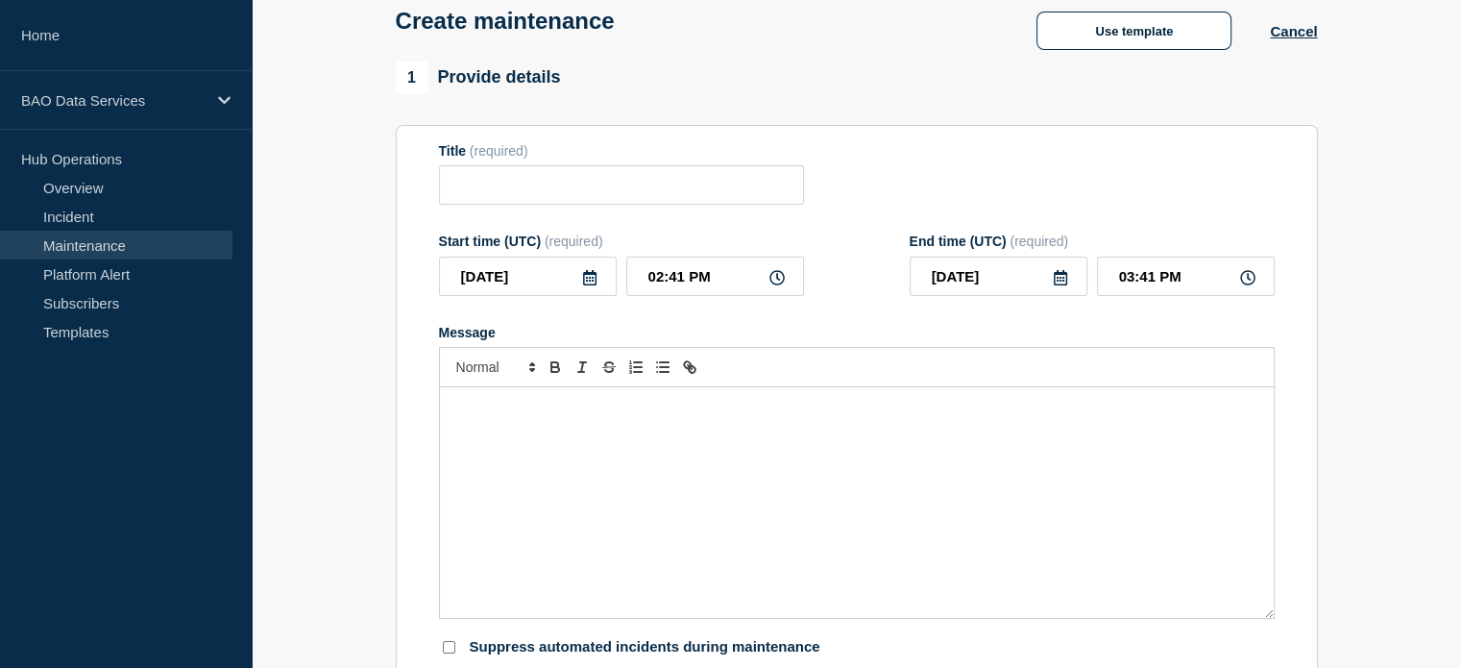
scroll to position [0, 0]
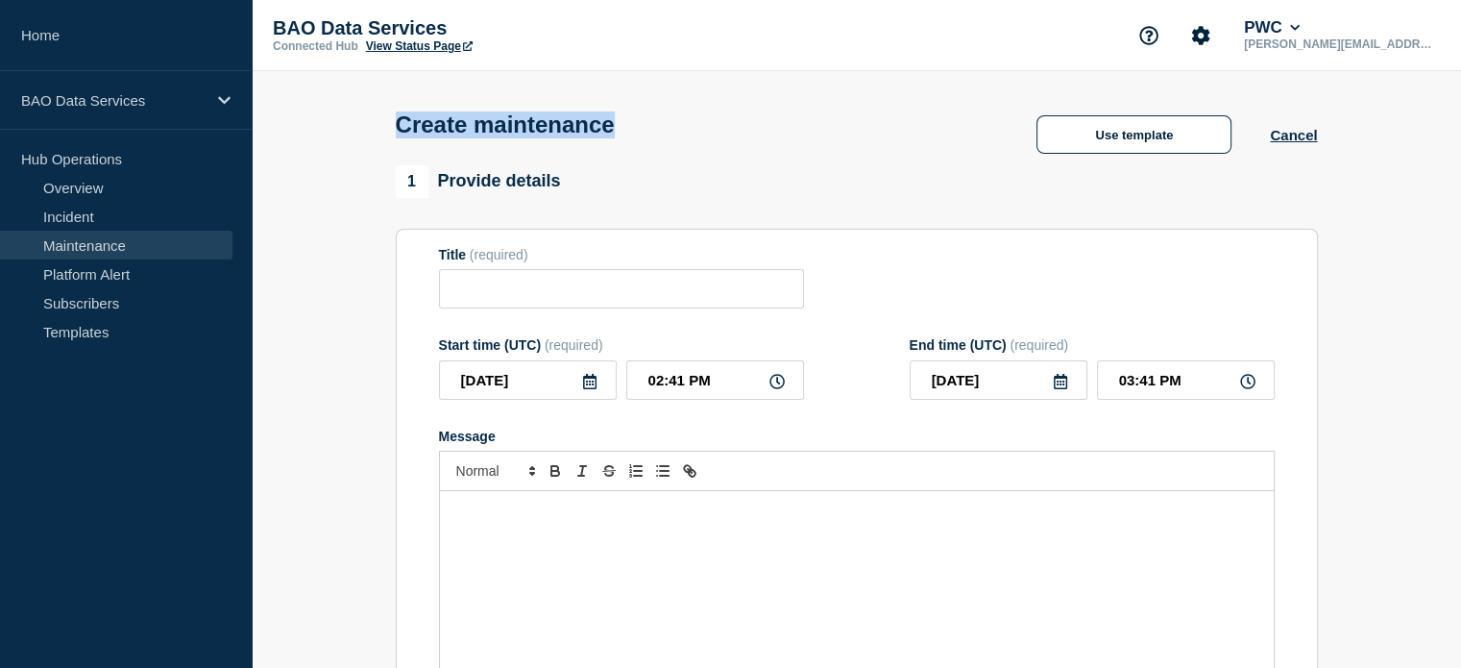
drag, startPoint x: 657, startPoint y: 127, endPoint x: 327, endPoint y: 131, distance: 330.5
click at [327, 131] on header "Create maintenance Use template Cancel" at bounding box center [857, 118] width 1210 height 94
copy h1 "Create maintenance"
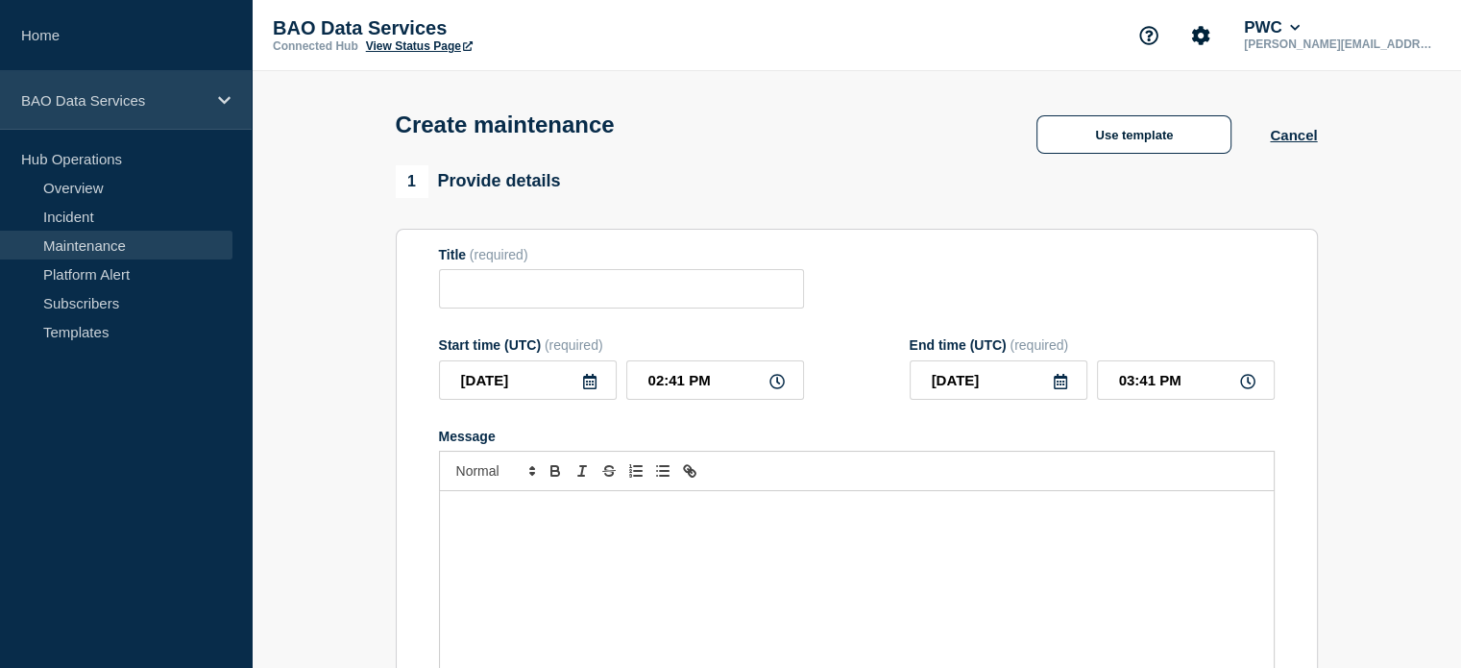
click at [218, 99] on icon at bounding box center [224, 100] width 12 height 14
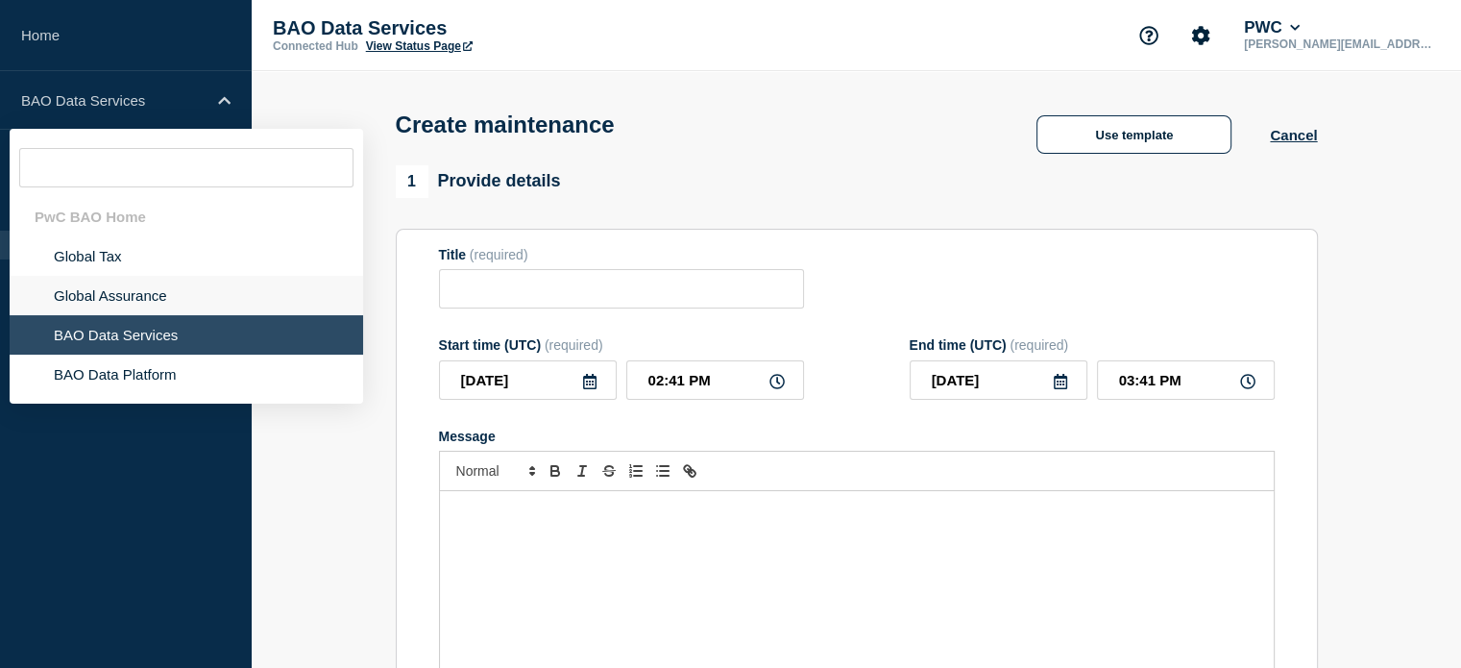
click at [98, 294] on li "Global Assurance" at bounding box center [187, 295] width 354 height 39
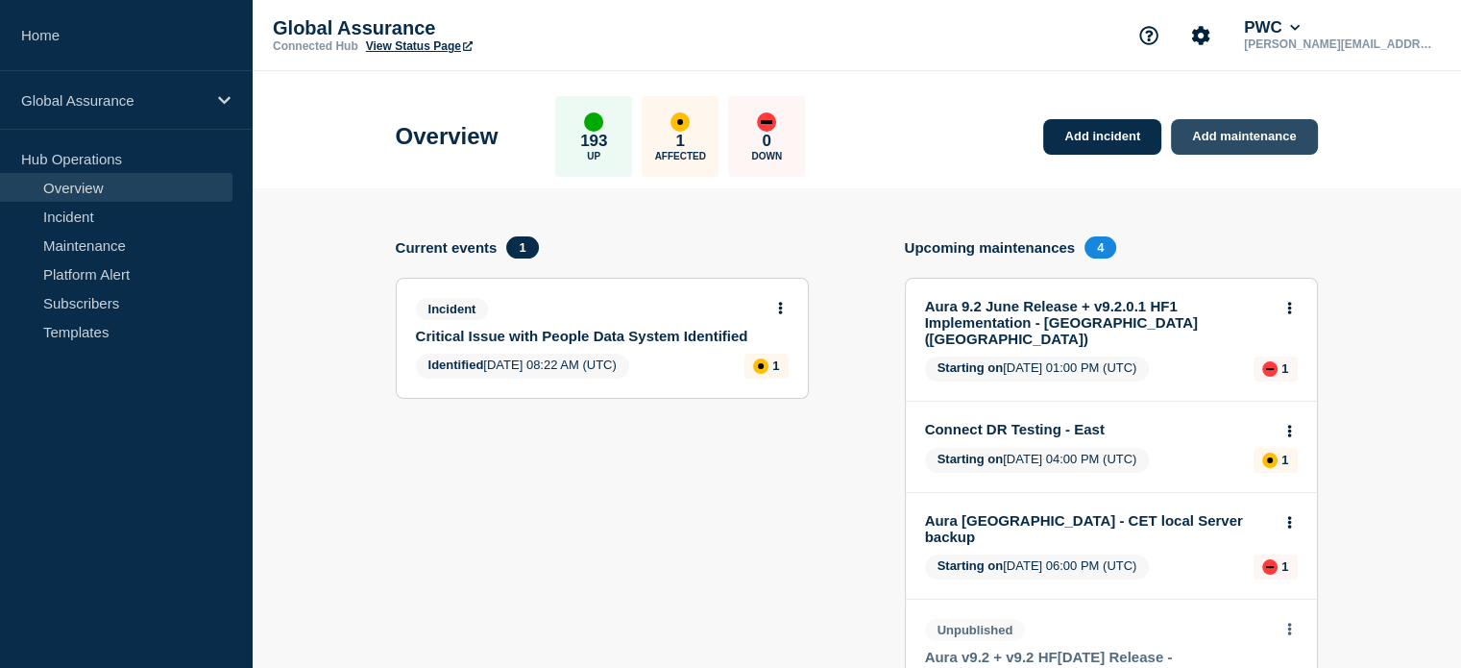
click at [1234, 134] on link "Add maintenance" at bounding box center [1244, 137] width 146 height 36
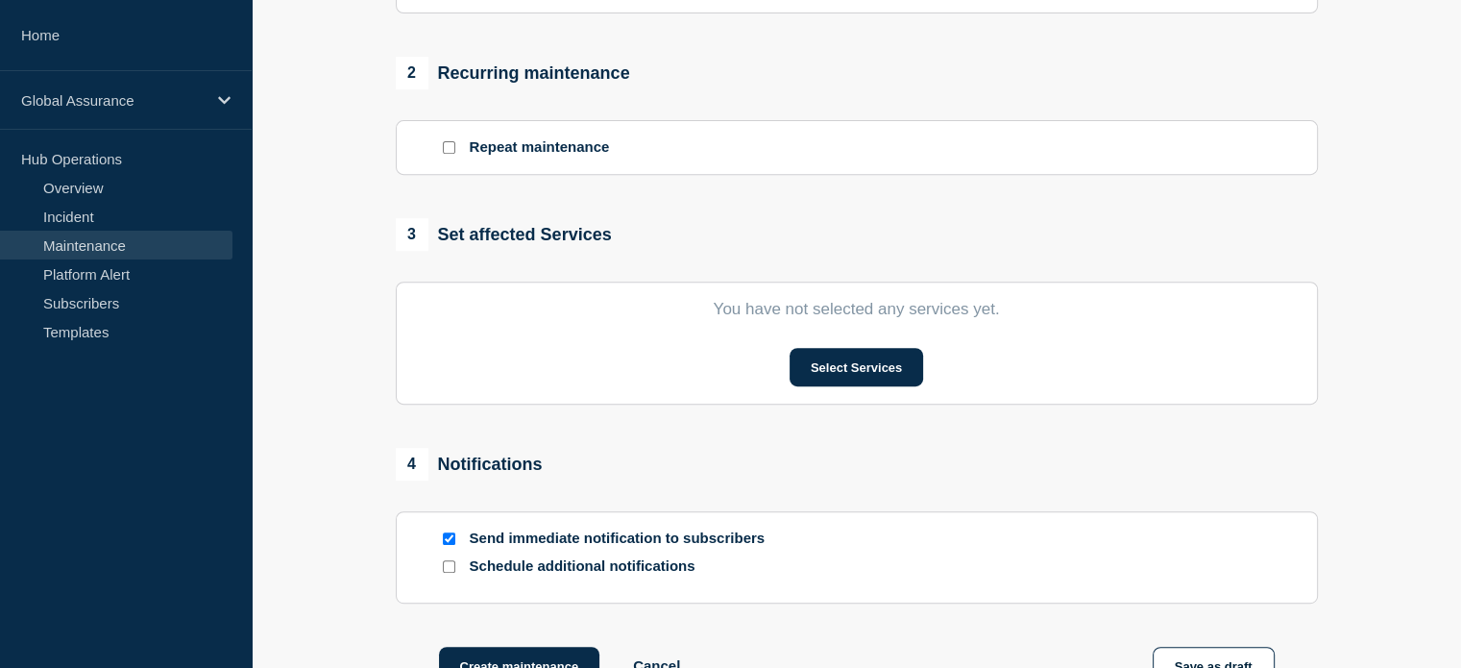
scroll to position [769, 0]
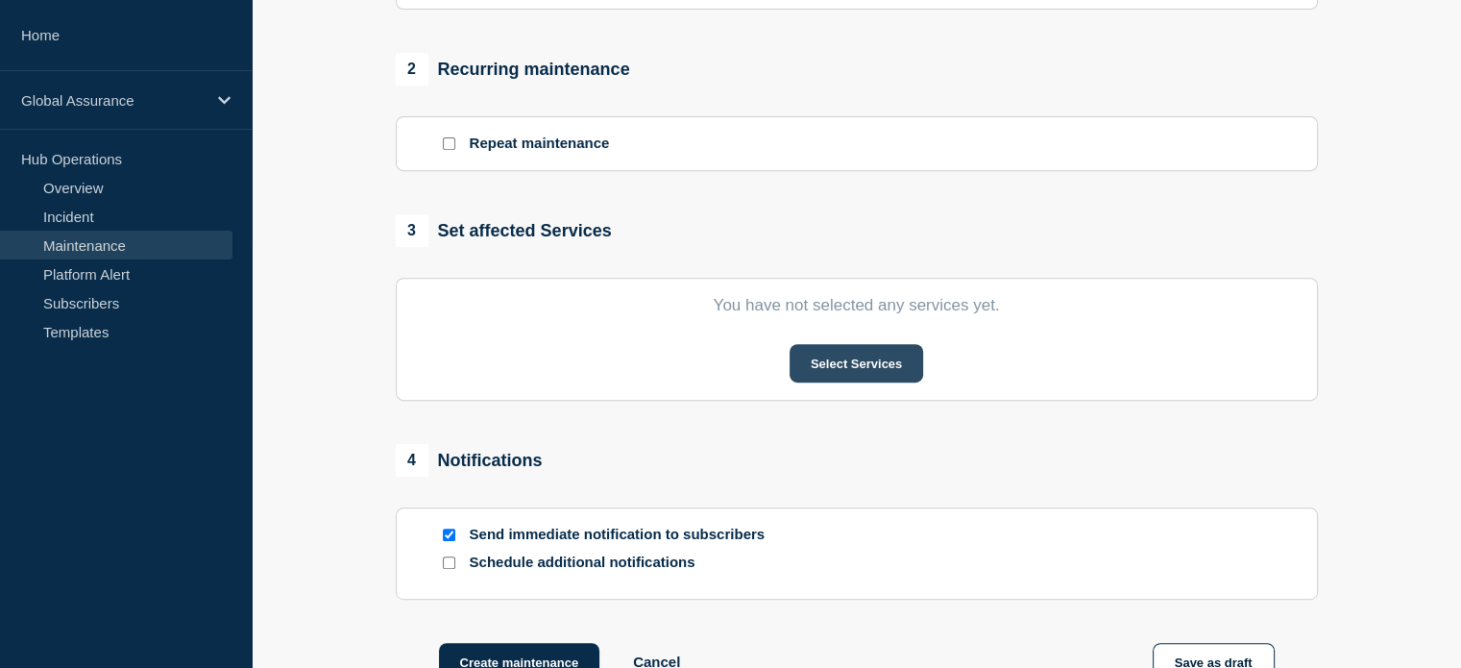
click at [843, 364] on button "Select Services" at bounding box center [857, 363] width 134 height 38
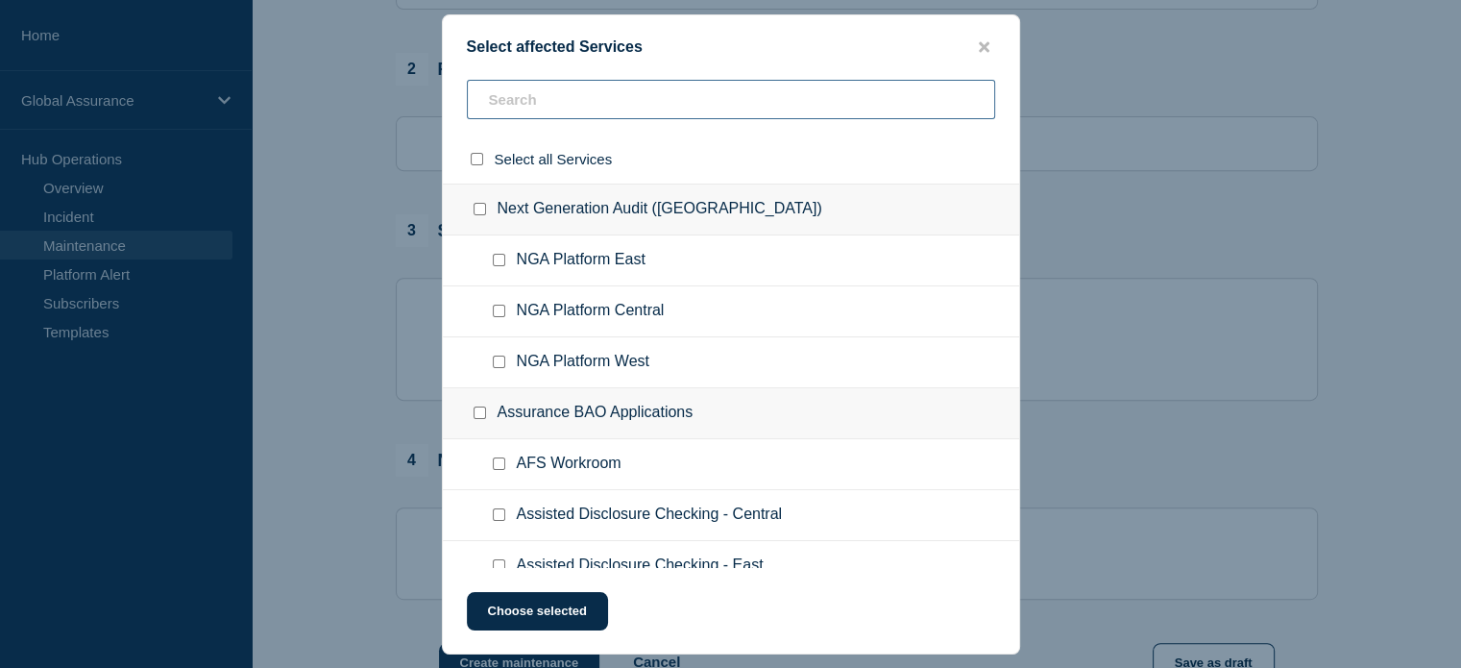
click at [574, 108] on input "text" at bounding box center [731, 99] width 528 height 39
type input "du"
checkbox input "true"
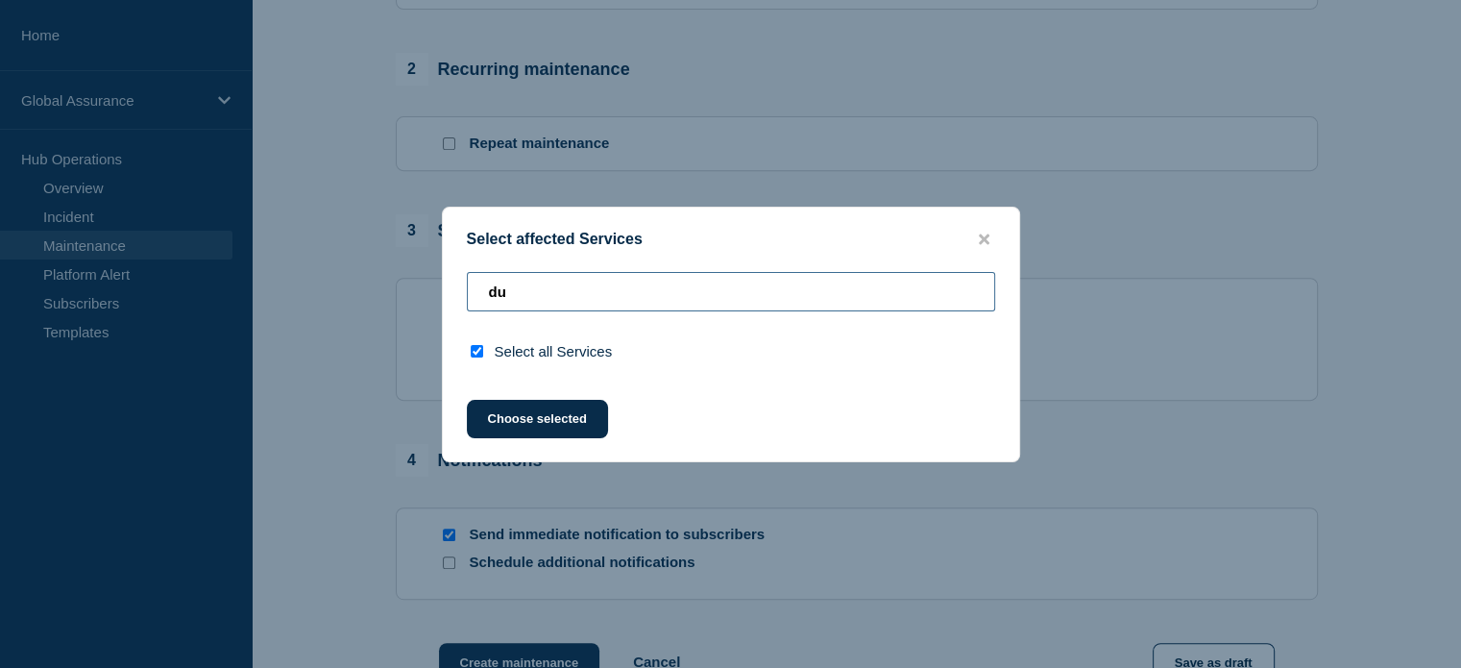
type input "d"
checkbox input "false"
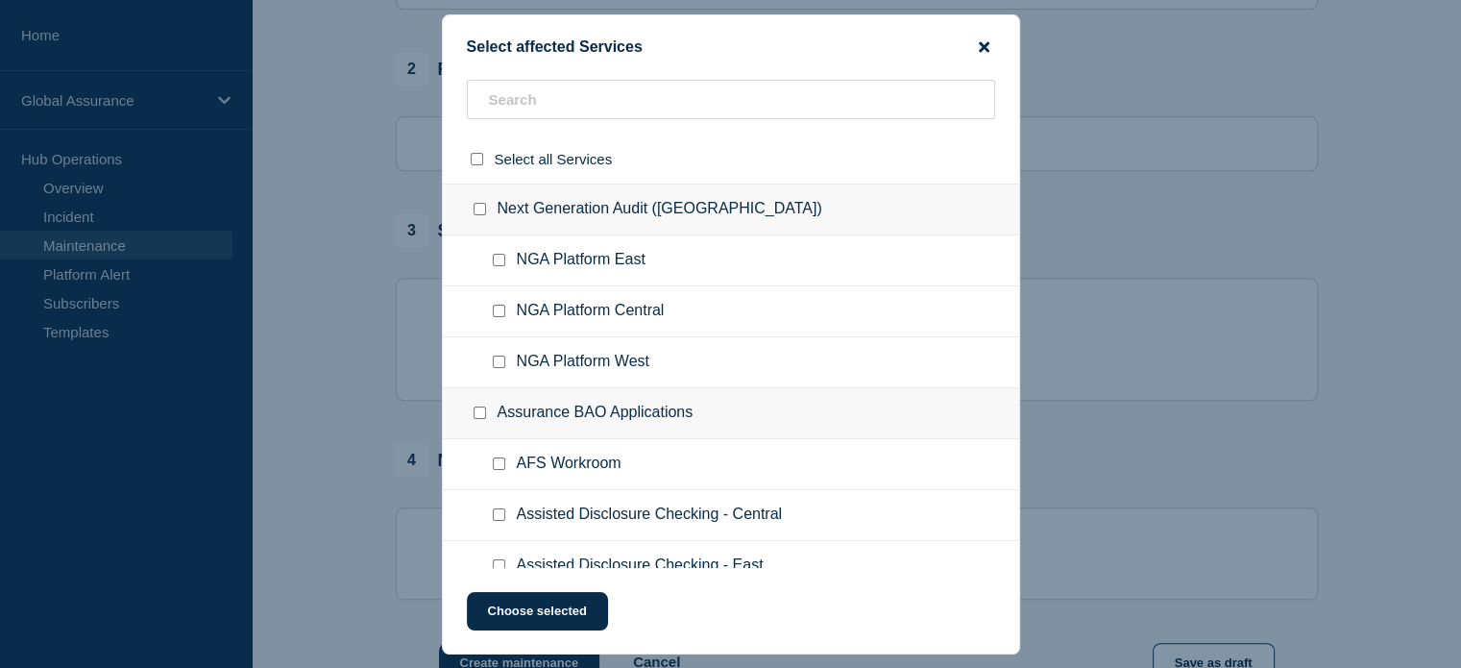
click at [983, 43] on icon "close button" at bounding box center [984, 46] width 11 height 11
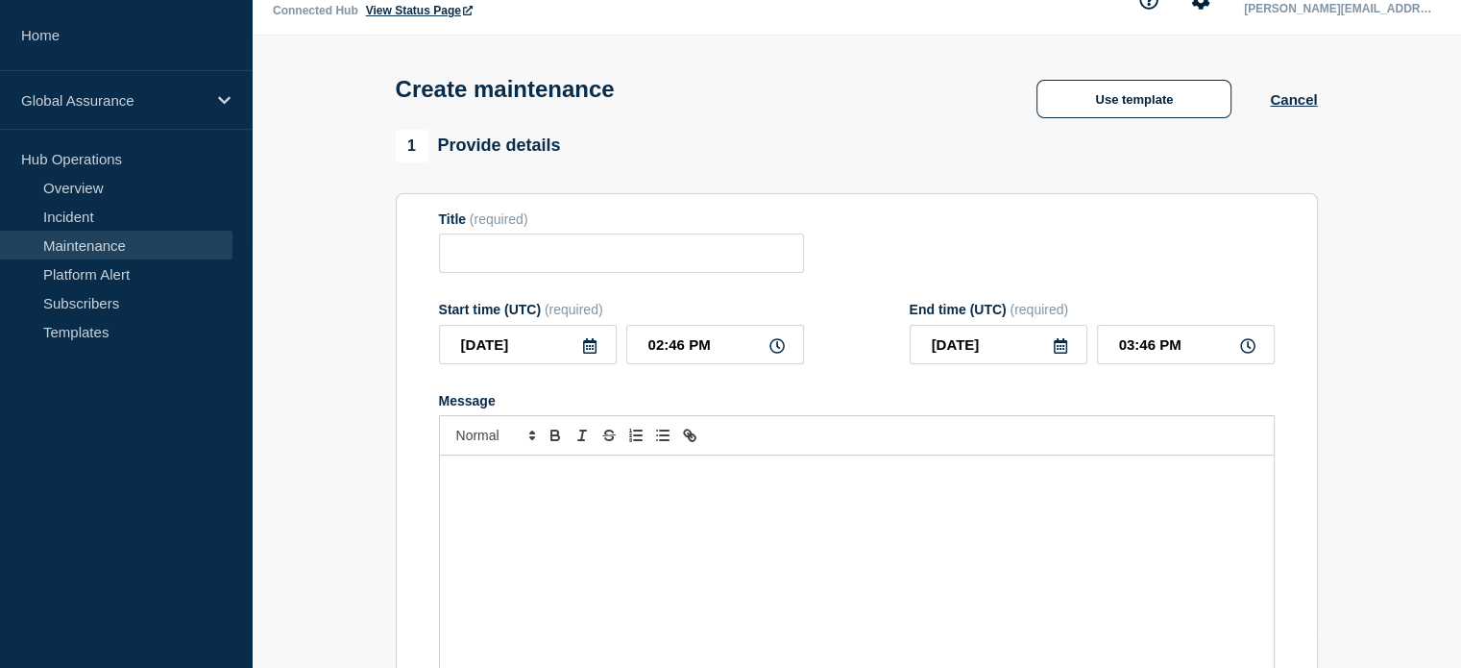
scroll to position [0, 0]
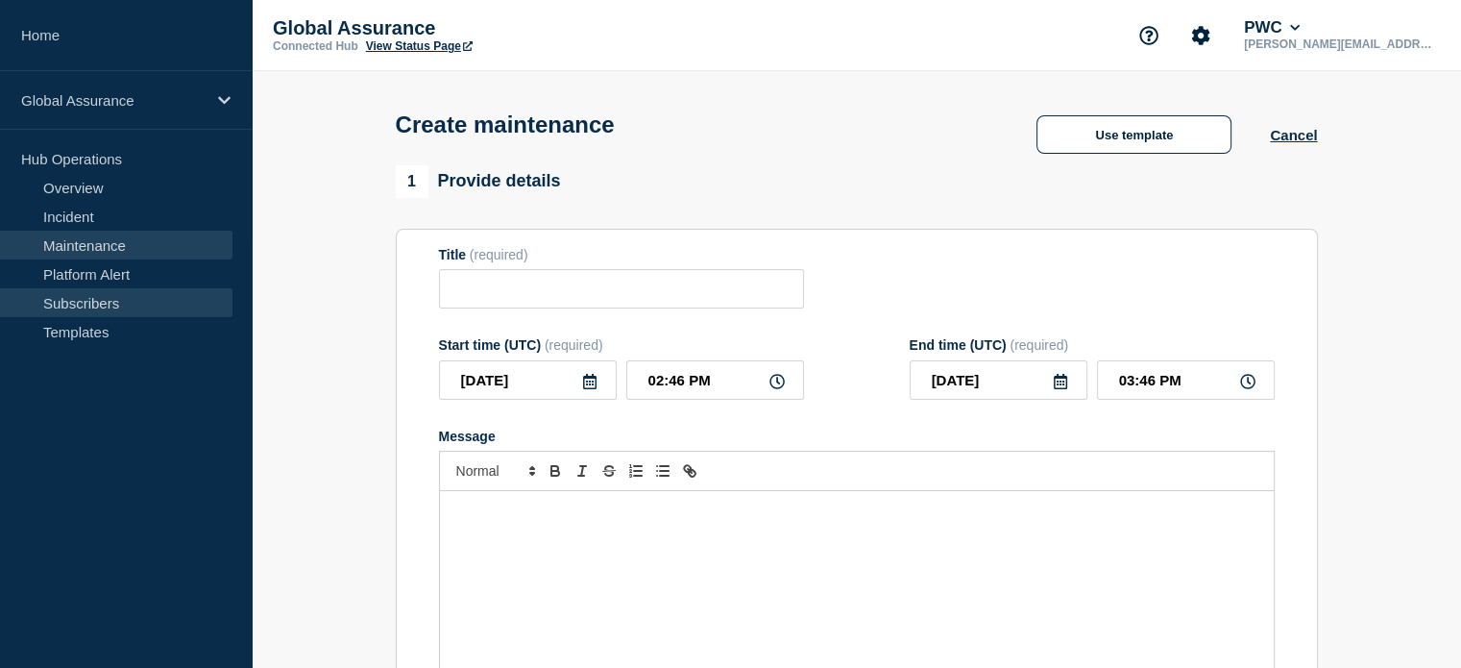
click at [90, 303] on link "Subscribers" at bounding box center [116, 302] width 232 height 29
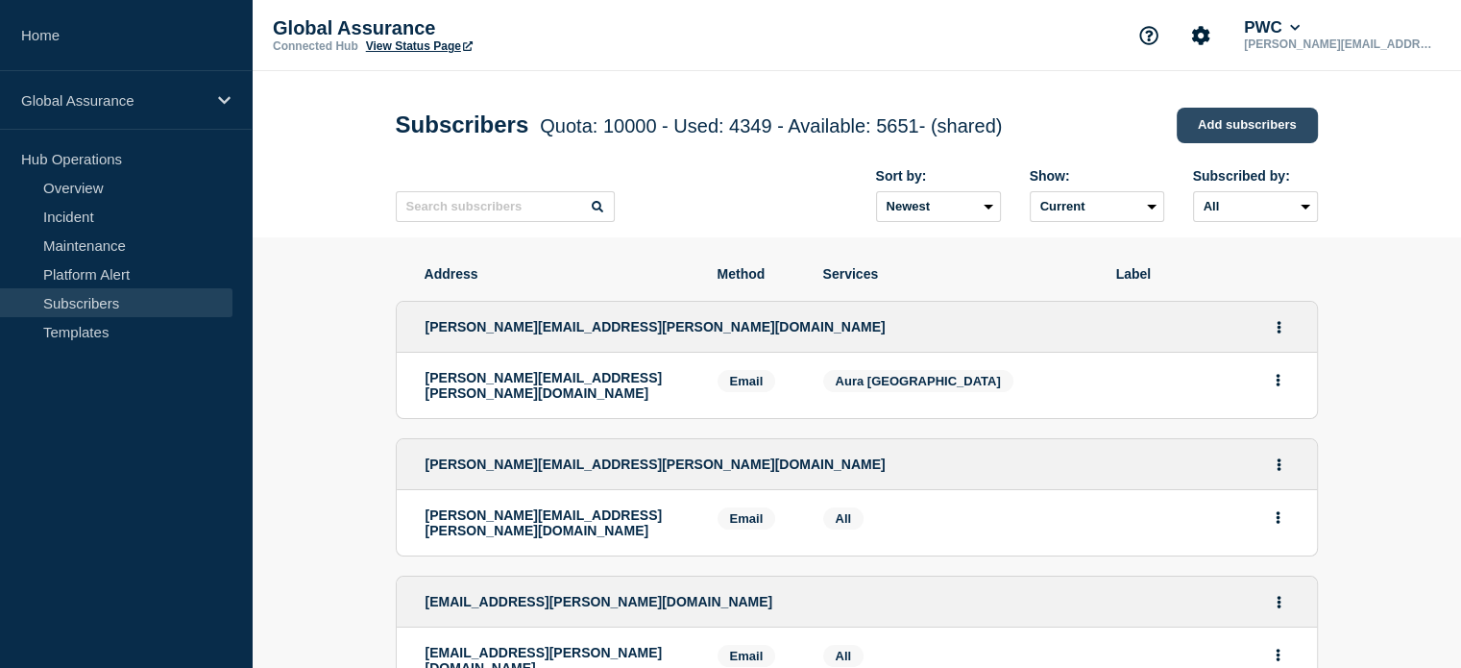
click at [1240, 116] on link "Add subscribers" at bounding box center [1247, 126] width 141 height 36
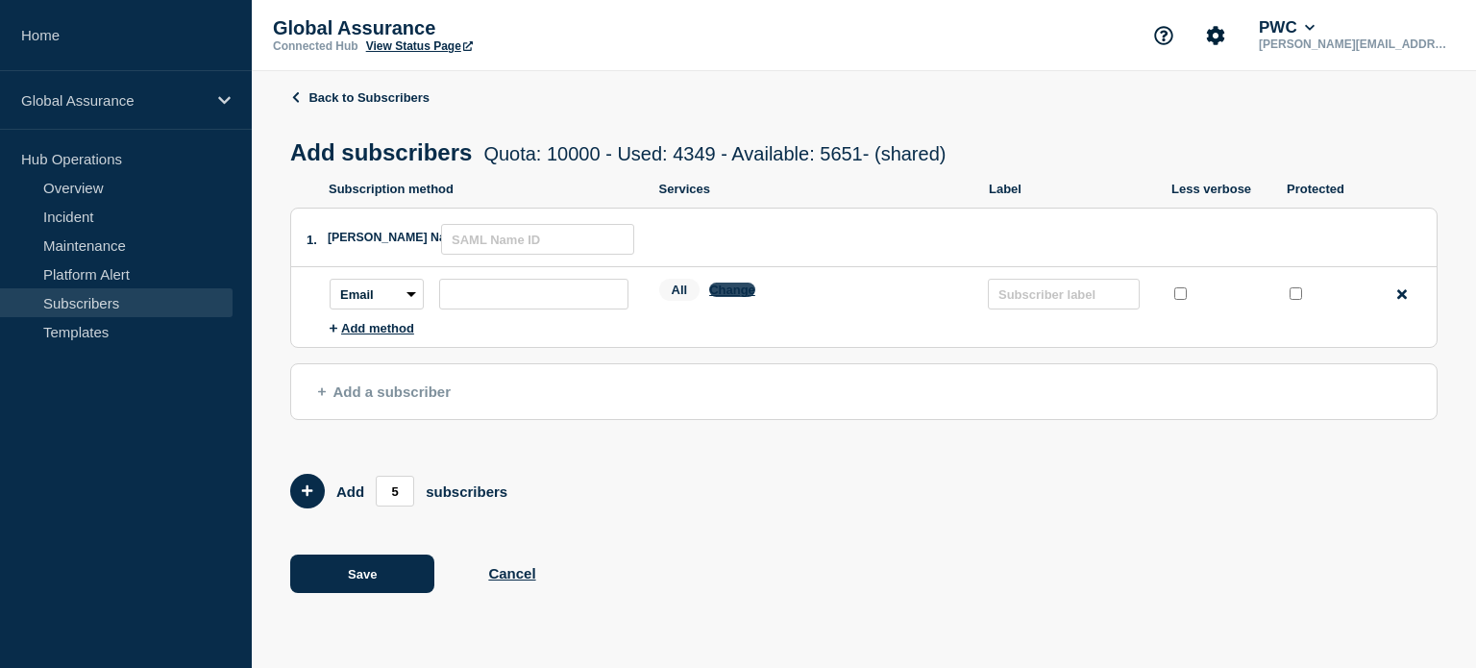
click at [724, 295] on button "Change" at bounding box center [732, 289] width 46 height 14
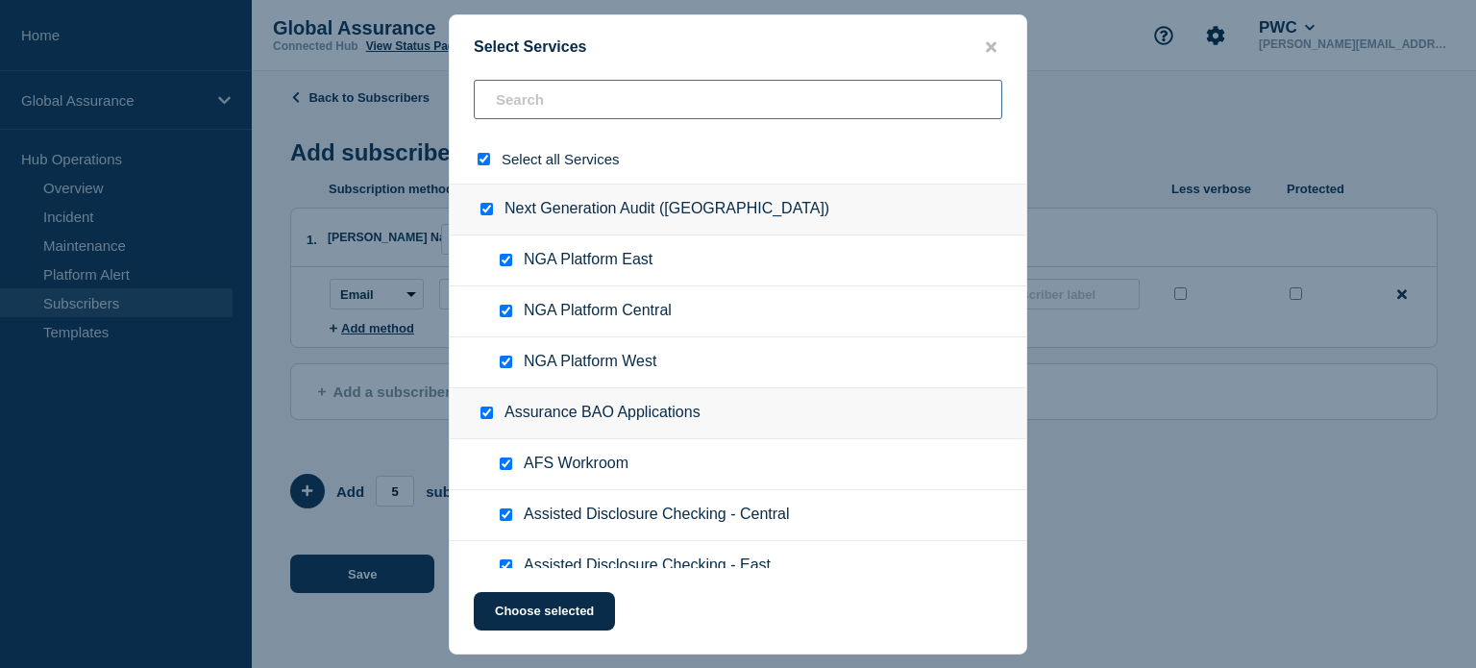
click at [552, 98] on input "text" at bounding box center [738, 99] width 528 height 39
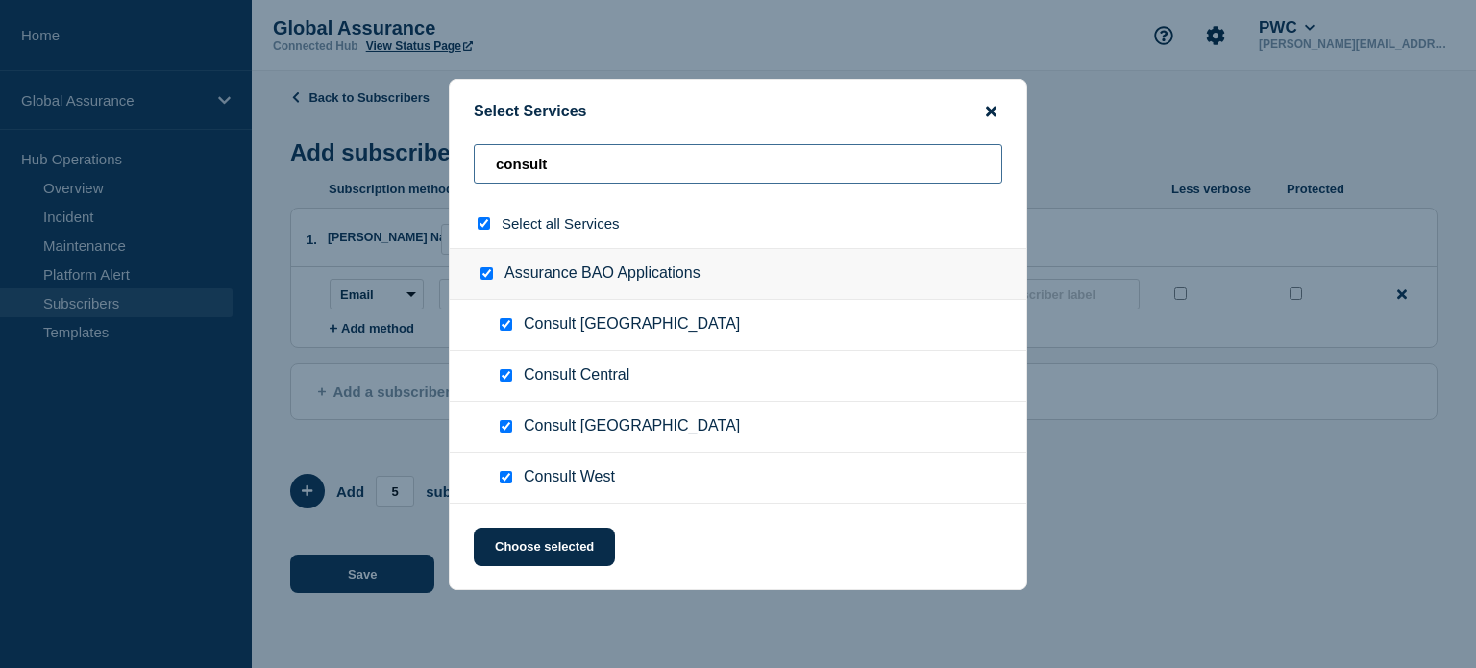
type input "consult"
click at [992, 106] on icon "close button" at bounding box center [991, 111] width 11 height 15
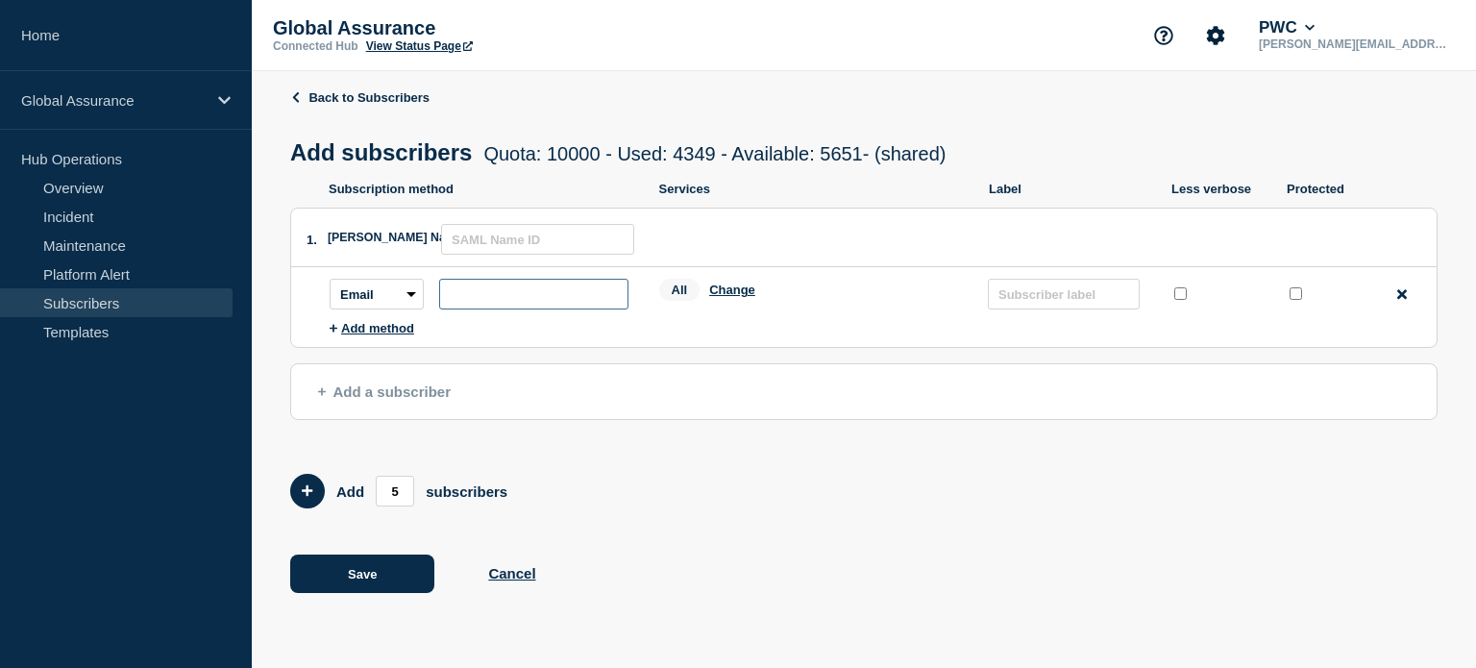
click at [490, 295] on input "subscription-address" at bounding box center [533, 294] width 189 height 31
click at [331, 333] on icon "button" at bounding box center [334, 328] width 8 height 12
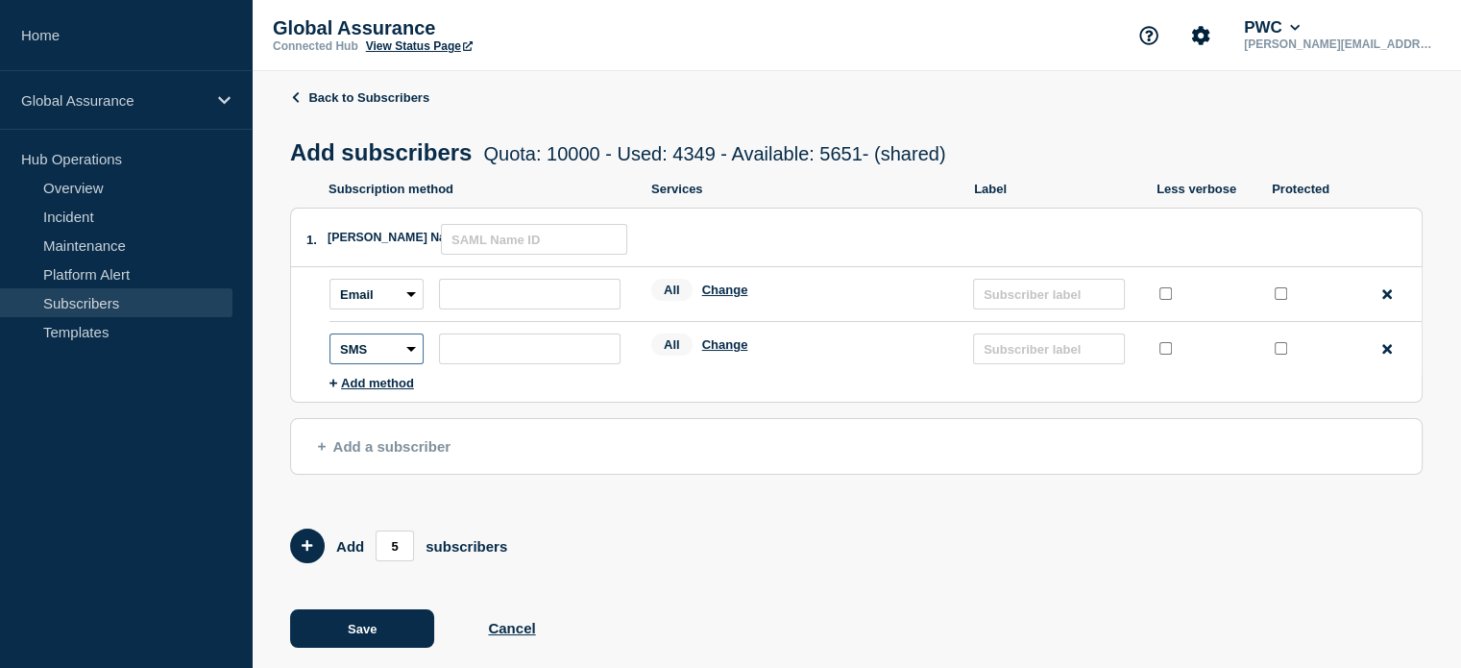
click at [411, 355] on select "SMS Webhook Slack Teams" at bounding box center [377, 348] width 94 height 31
click at [415, 305] on select "Email Webhook Slack Teams" at bounding box center [377, 294] width 94 height 31
click at [483, 297] on input "subscription-address" at bounding box center [530, 294] width 182 height 31
click at [513, 628] on button "Cancel" at bounding box center [511, 628] width 47 height 16
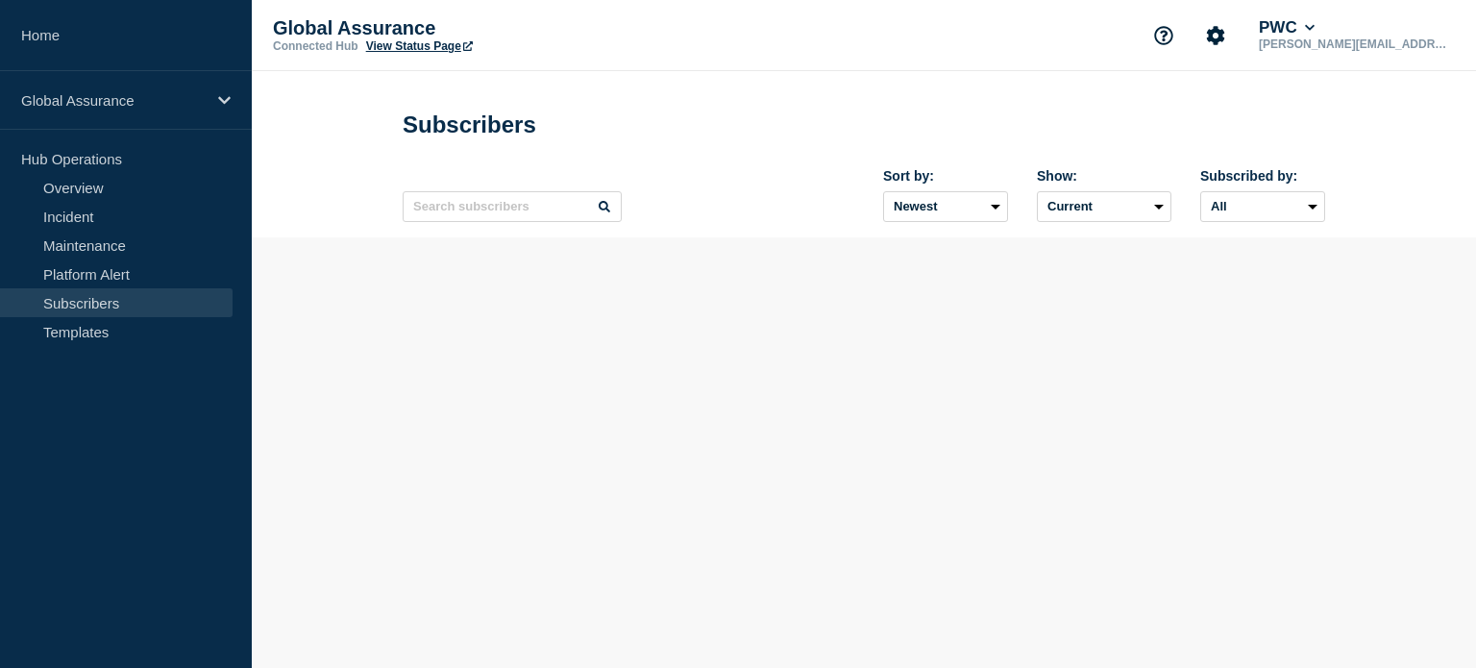
click at [108, 299] on link "Subscribers" at bounding box center [116, 302] width 232 height 29
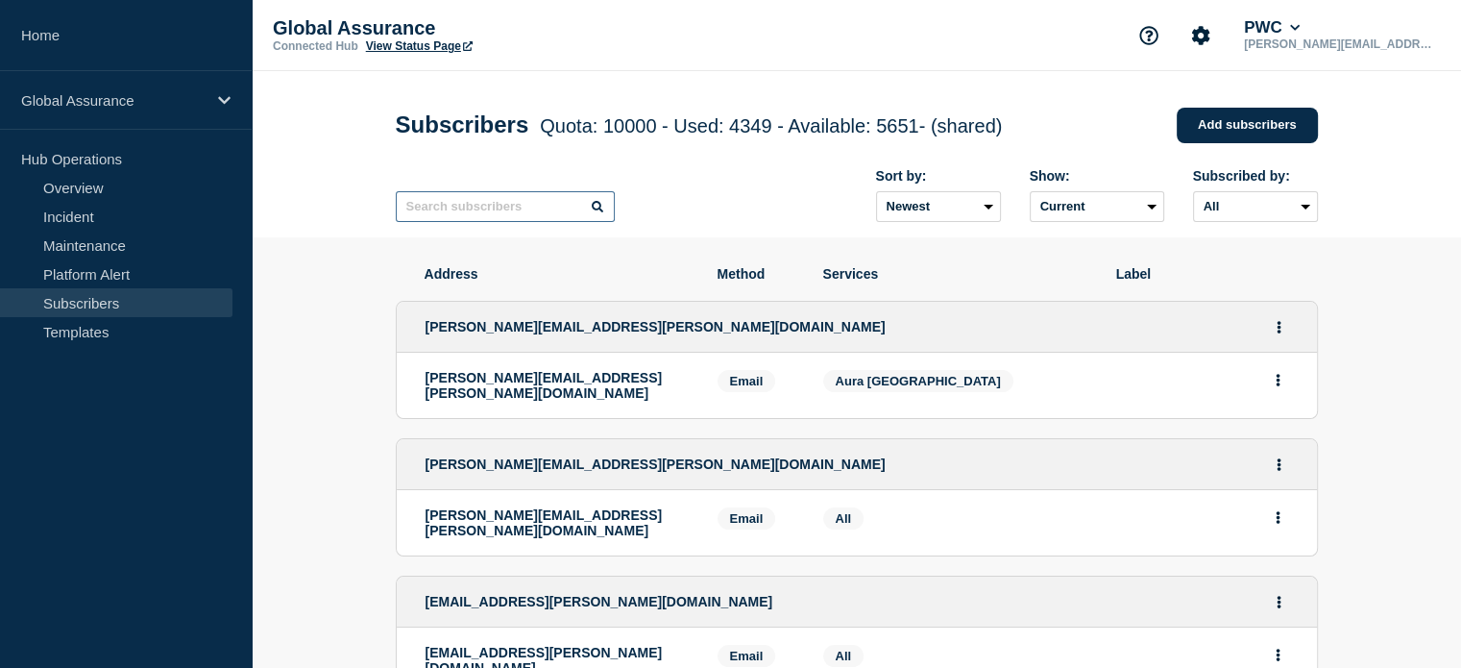
click at [455, 210] on input "text" at bounding box center [505, 206] width 219 height 31
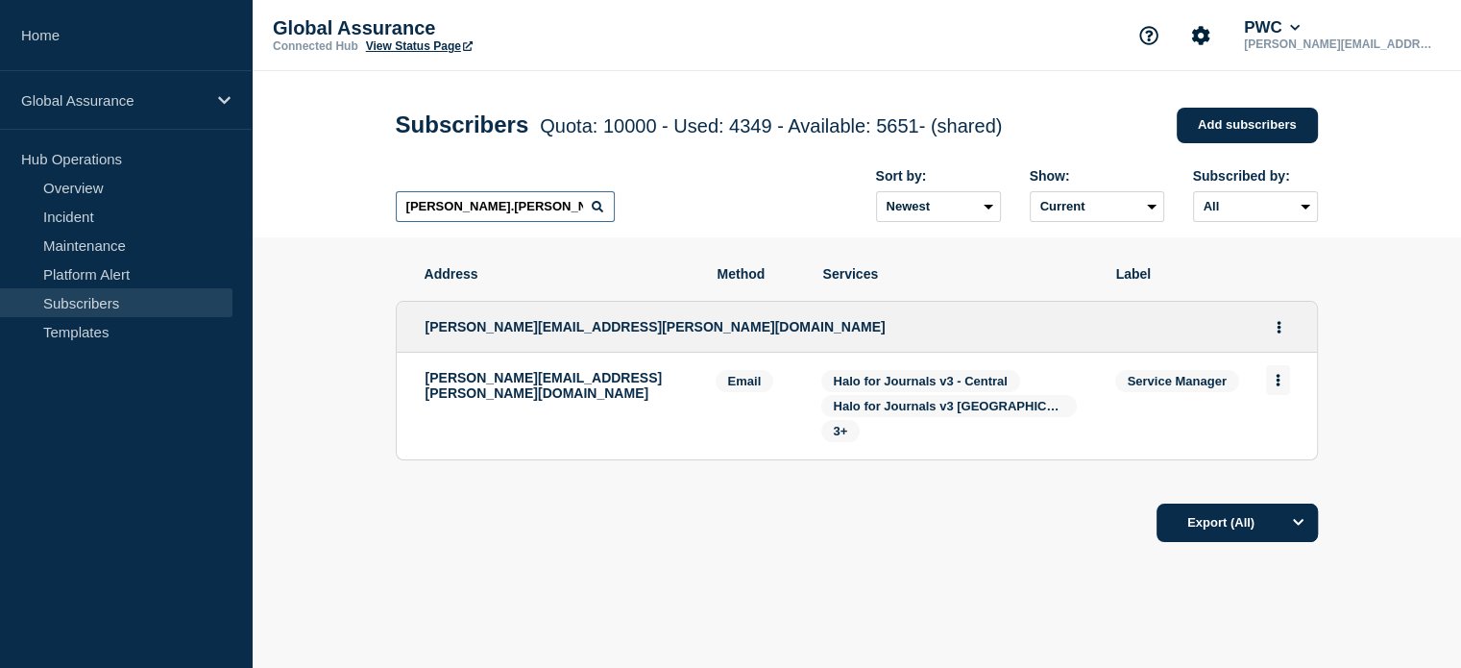
type input "[PERSON_NAME].[PERSON_NAME]"
click at [1274, 391] on button "Actions" at bounding box center [1278, 380] width 24 height 30
click at [506, 381] on p "[PERSON_NAME][EMAIL_ADDRESS][PERSON_NAME][DOMAIN_NAME]" at bounding box center [556, 385] width 261 height 31
click at [1277, 330] on icon "Actions" at bounding box center [1279, 327] width 5 height 12
click at [1276, 388] on link "Edit" at bounding box center [1271, 382] width 21 height 14
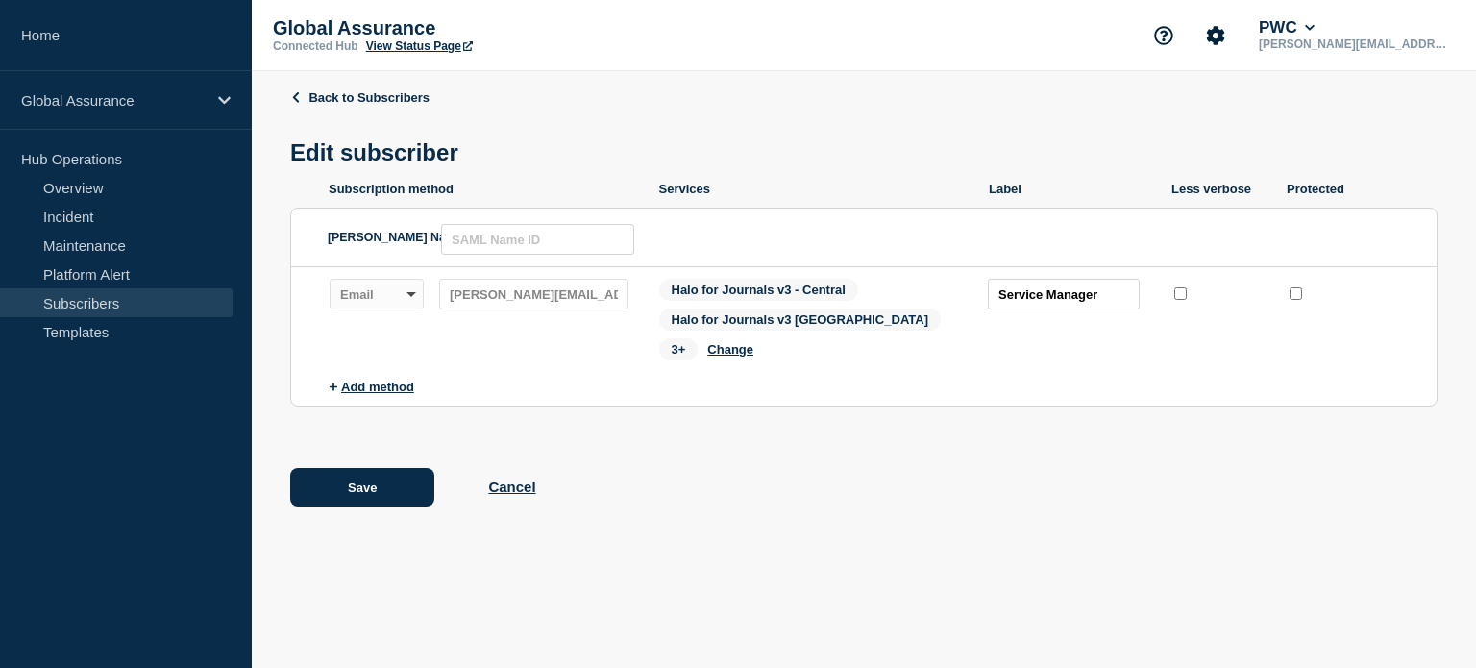
click at [82, 299] on link "Subscribers" at bounding box center [116, 302] width 232 height 29
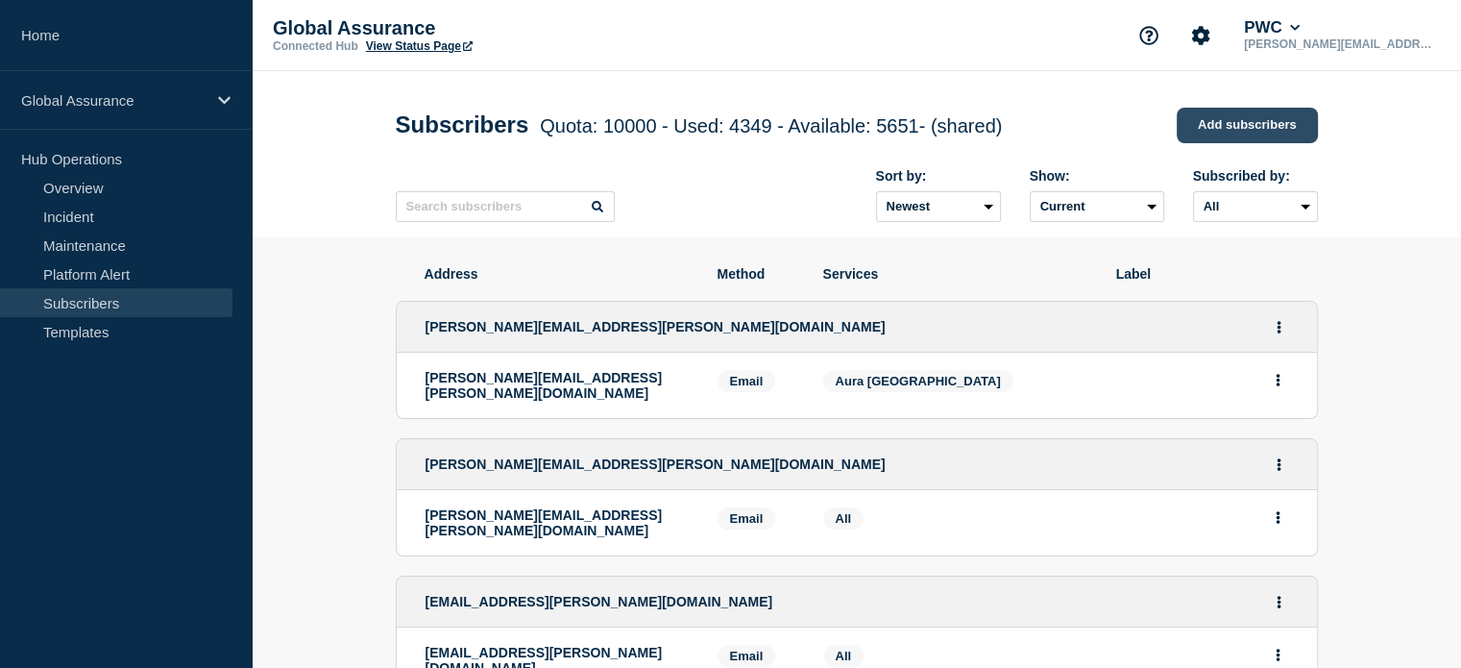
click at [1207, 122] on link "Add subscribers" at bounding box center [1247, 126] width 141 height 36
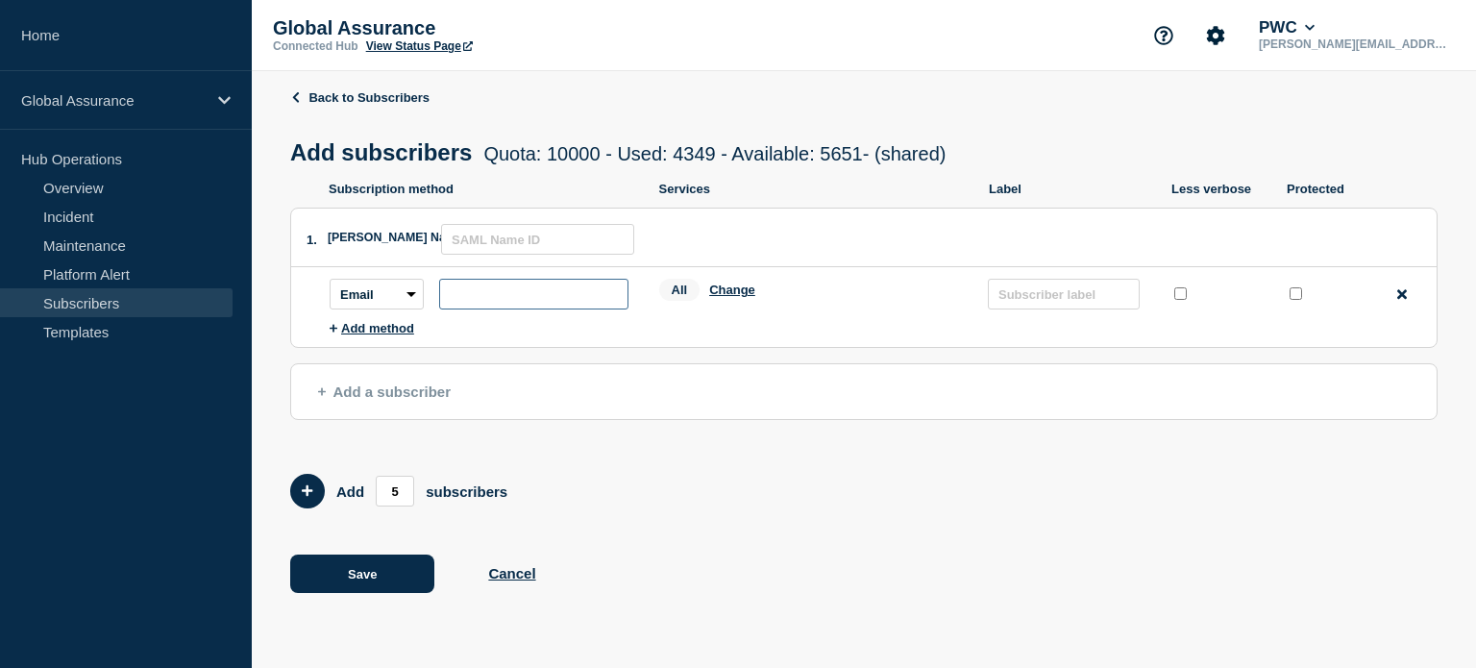
click at [461, 295] on input "subscription-address" at bounding box center [533, 294] width 189 height 31
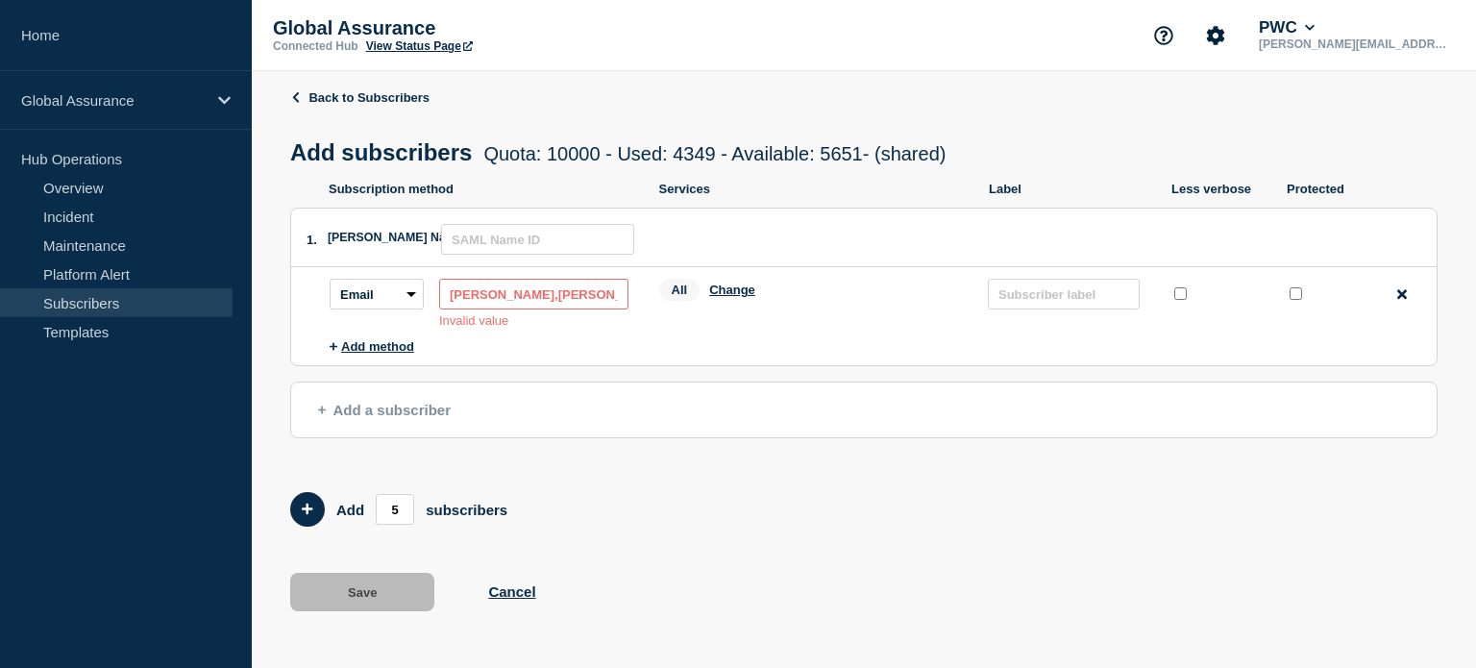
type input "[PERSON_NAME],[PERSON_NAME]@pwc"
click at [573, 325] on p "Invalid value" at bounding box center [533, 320] width 189 height 14
click at [407, 301] on select "Email SMS Webhook Slack Teams" at bounding box center [377, 294] width 94 height 31
click at [575, 299] on input "[PERSON_NAME],[PERSON_NAME]@pwc" at bounding box center [533, 294] width 189 height 31
click at [474, 297] on input "[PERSON_NAME],[PERSON_NAME][EMAIL_ADDRESS][DOMAIN_NAME]" at bounding box center [533, 294] width 189 height 31
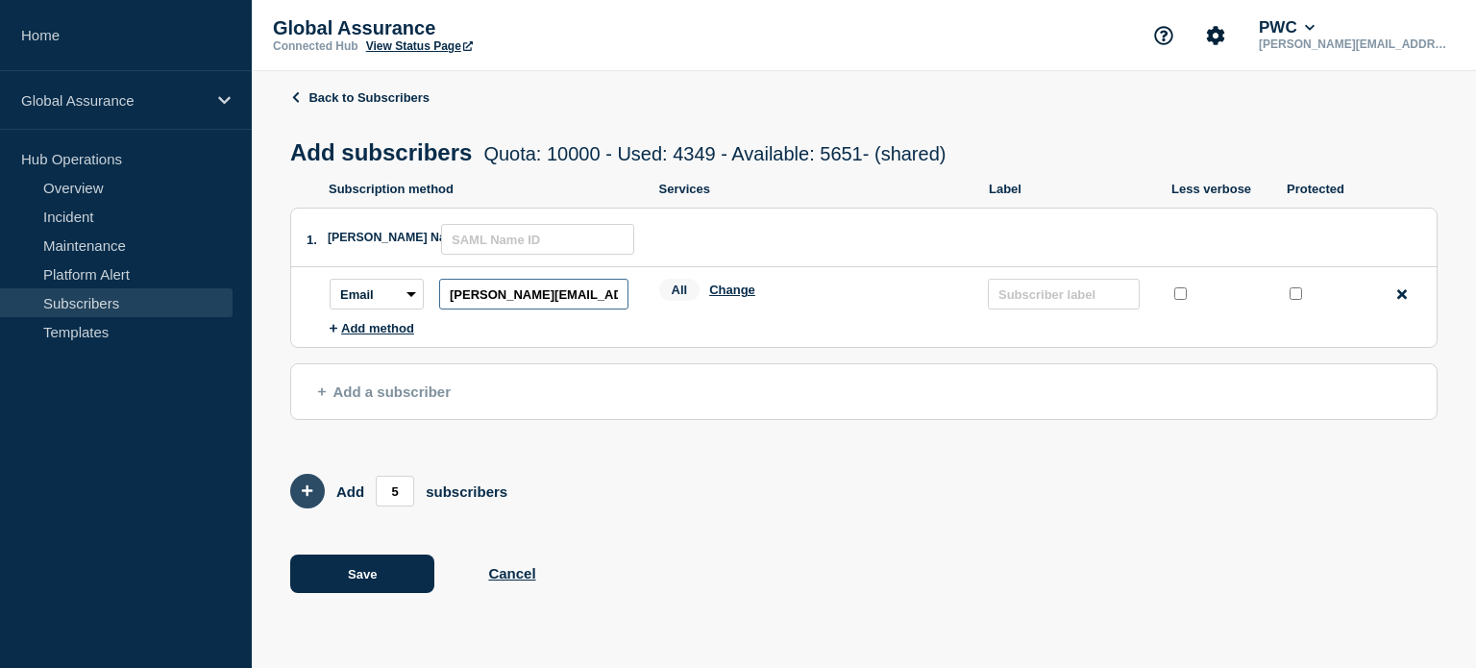
type input "[PERSON_NAME][EMAIL_ADDRESS][PERSON_NAME][DOMAIN_NAME]"
click at [311, 493] on icon "Add 5 team members" at bounding box center [308, 490] width 12 height 12
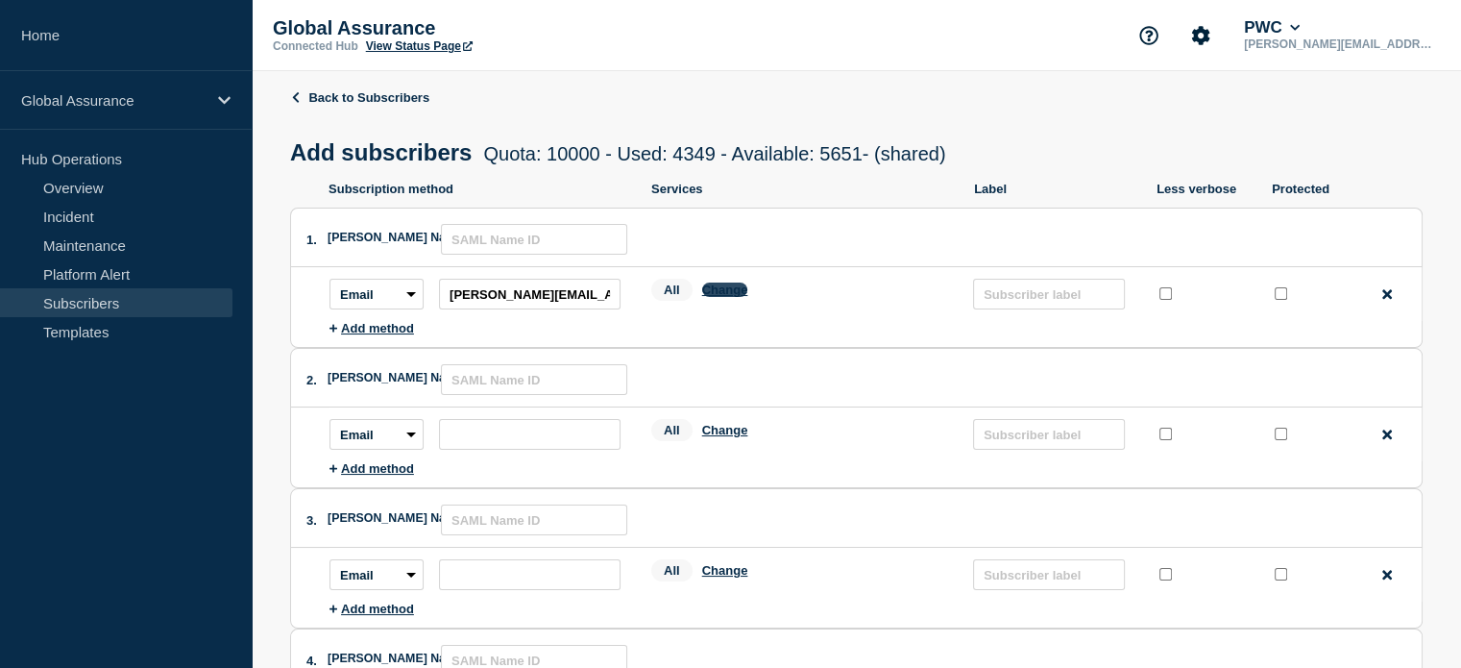
click at [724, 297] on button "Change" at bounding box center [725, 289] width 46 height 14
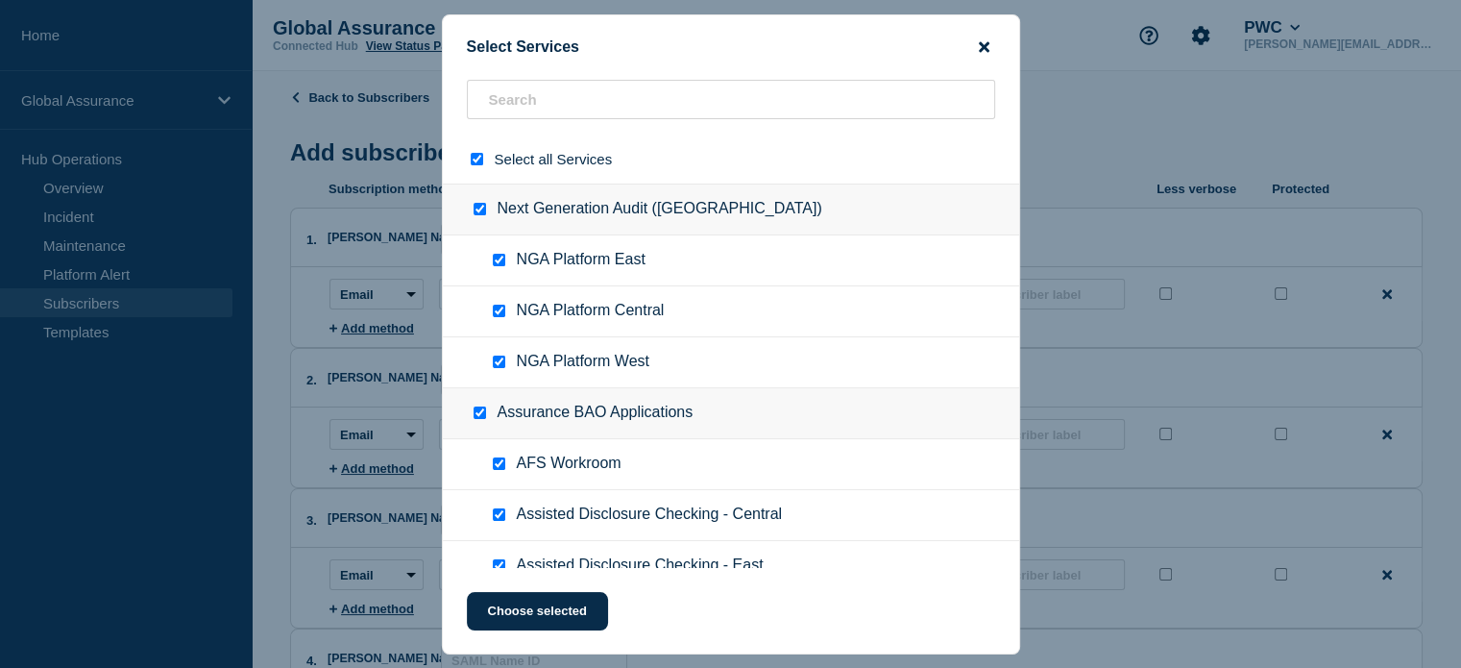
click at [982, 44] on icon "close button" at bounding box center [984, 46] width 11 height 11
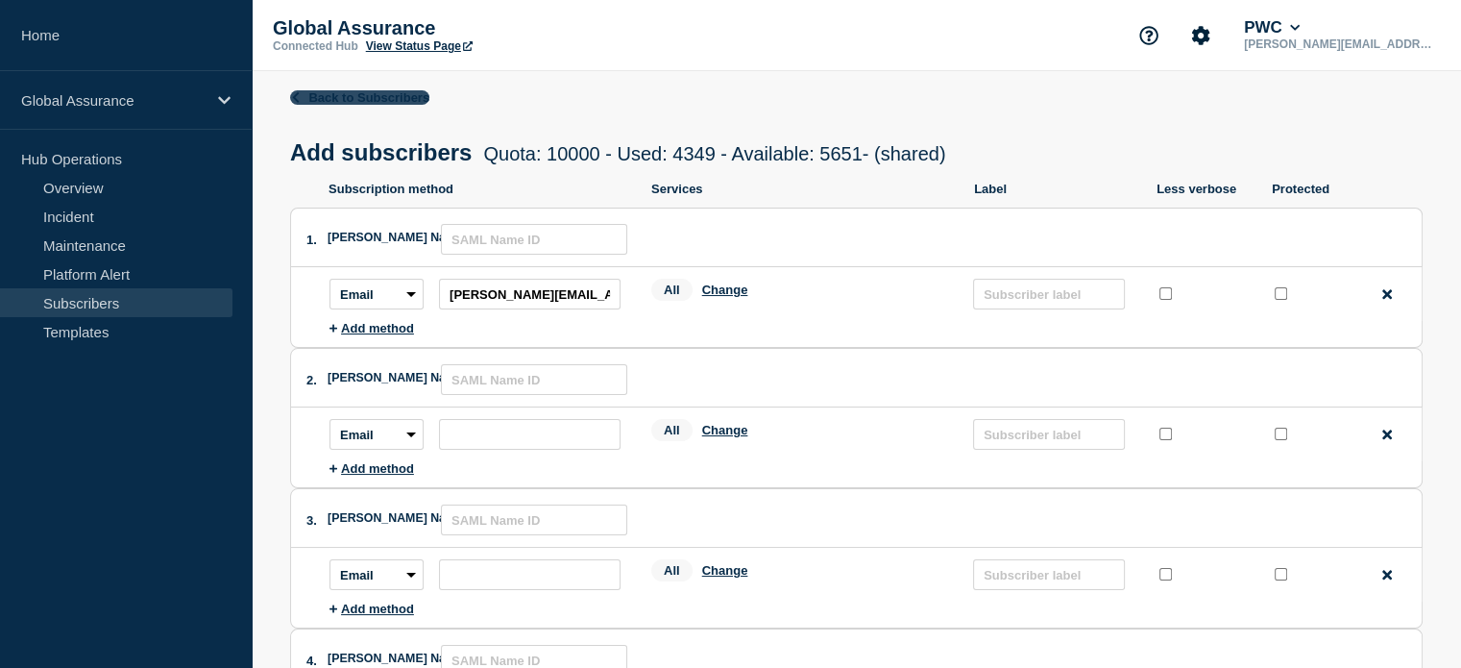
click at [295, 94] on icon at bounding box center [295, 97] width 7 height 11
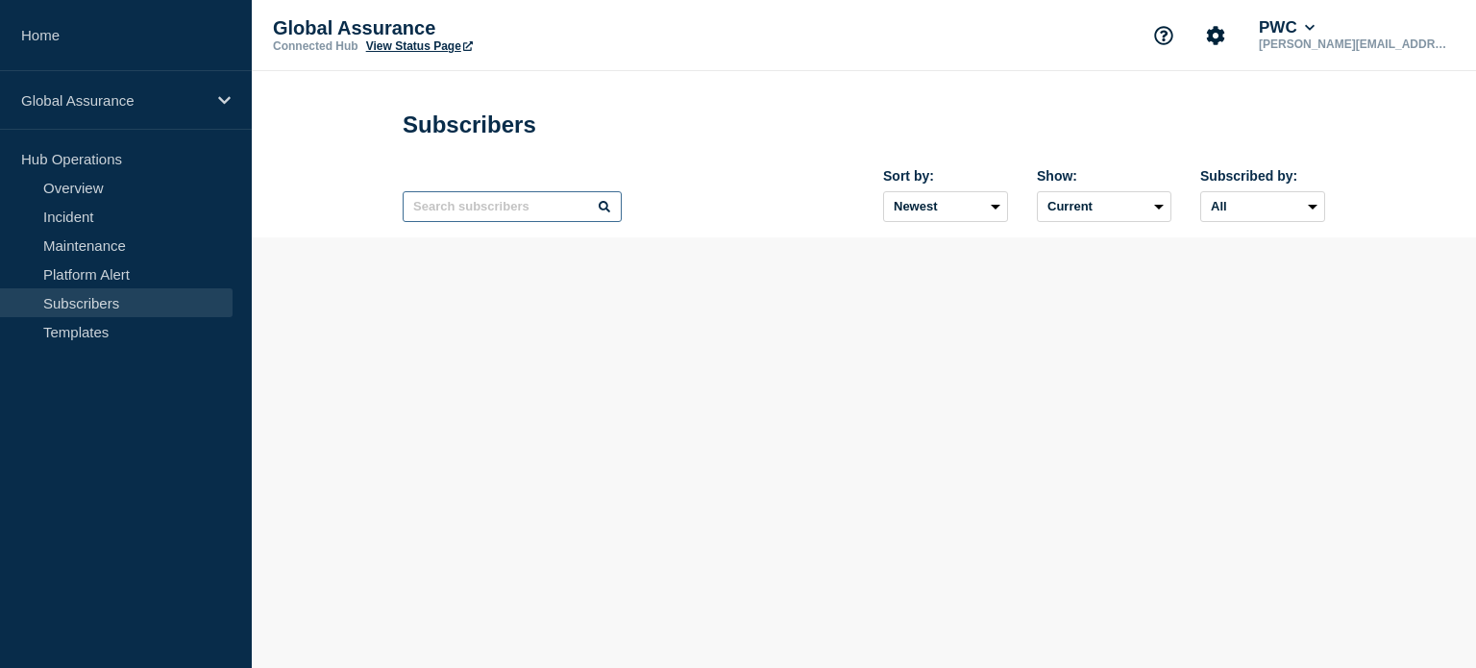
click at [453, 211] on input "text" at bounding box center [512, 206] width 219 height 31
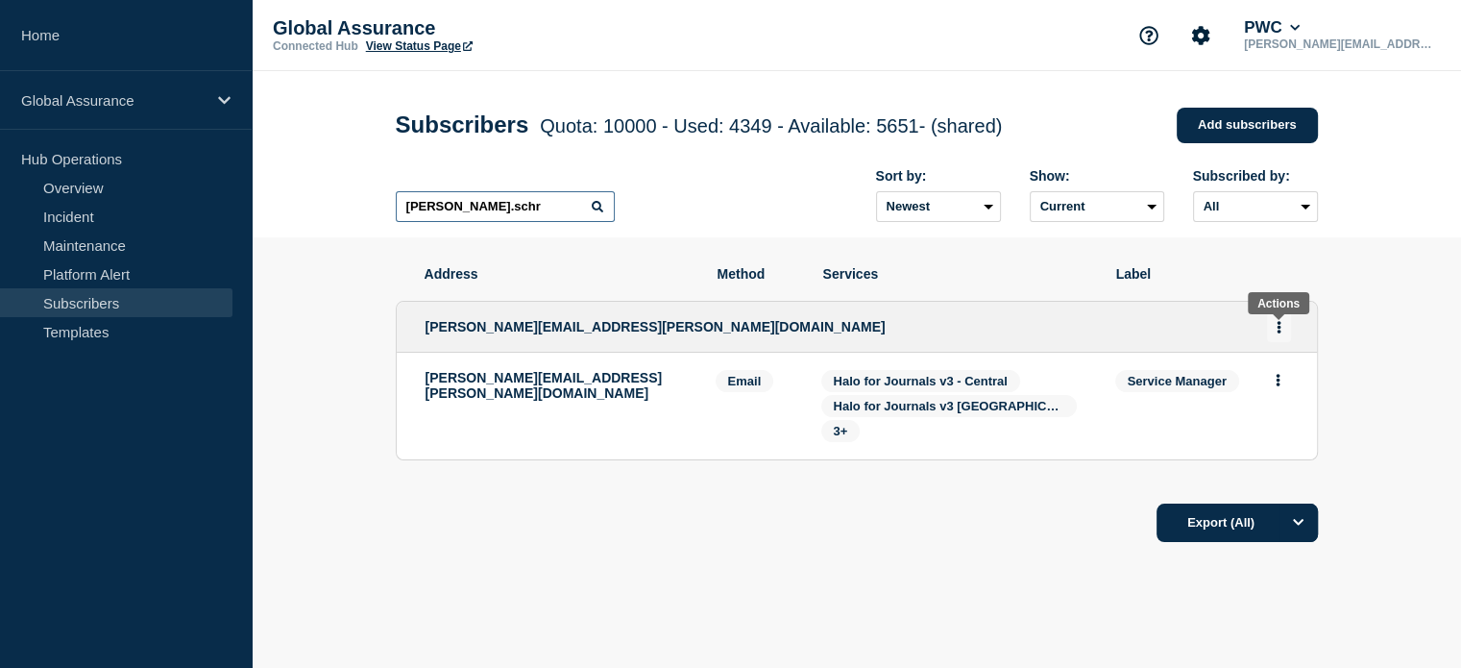
type input "[PERSON_NAME].schr"
click at [1284, 330] on button "Actions" at bounding box center [1279, 327] width 24 height 30
click at [1266, 389] on link "Edit" at bounding box center [1271, 382] width 21 height 14
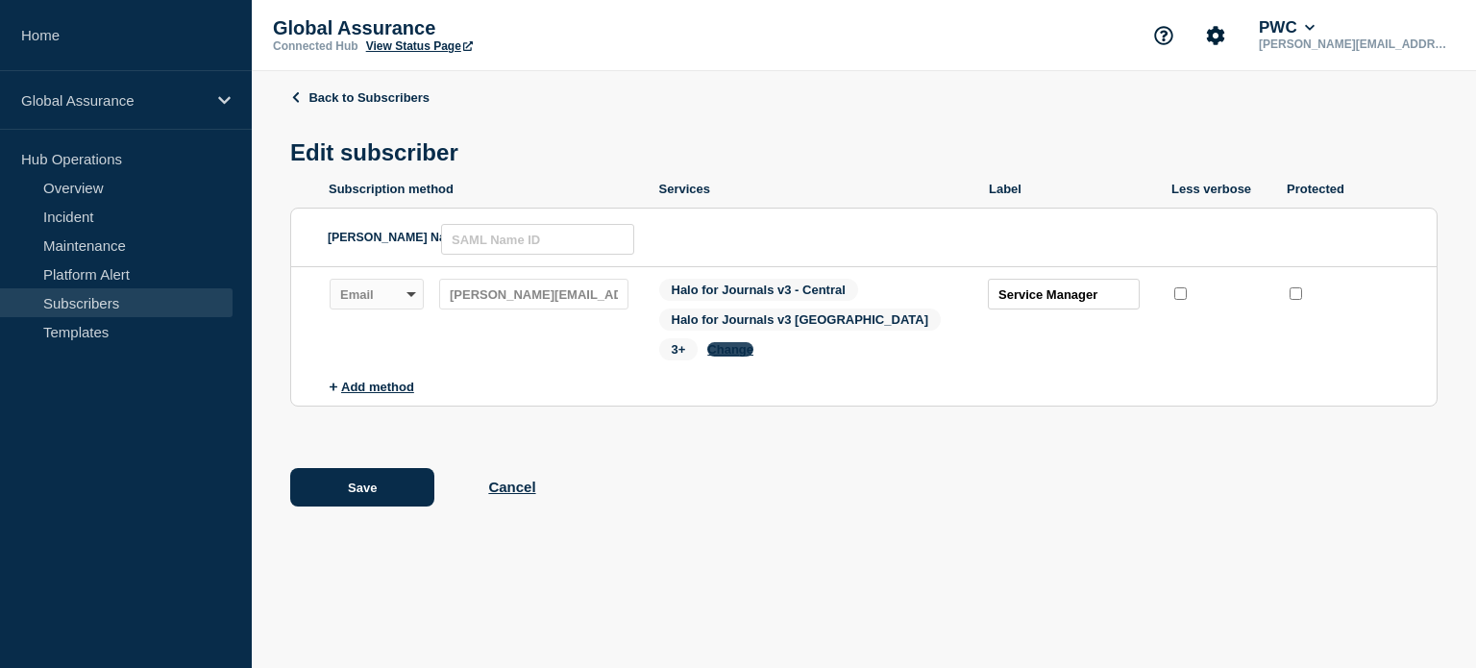
click at [707, 347] on button "Change" at bounding box center [730, 349] width 46 height 14
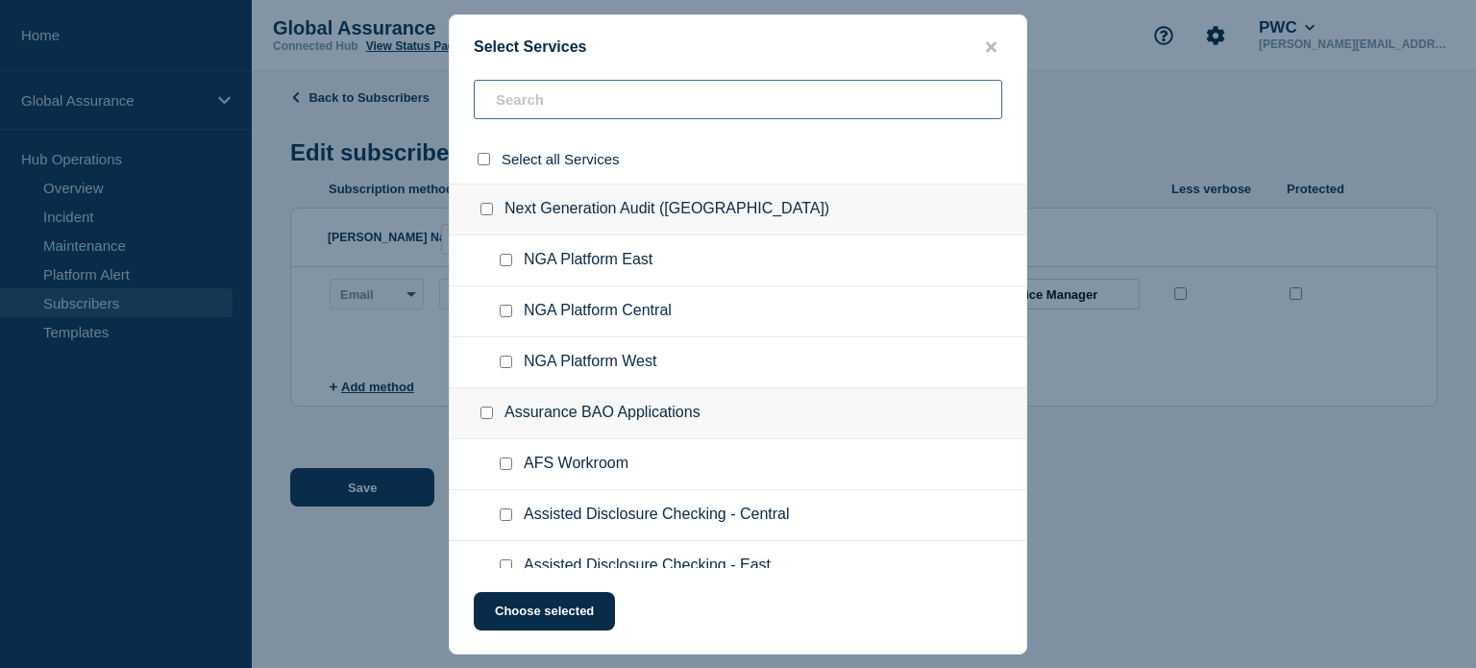
click at [551, 96] on input "text" at bounding box center [738, 99] width 528 height 39
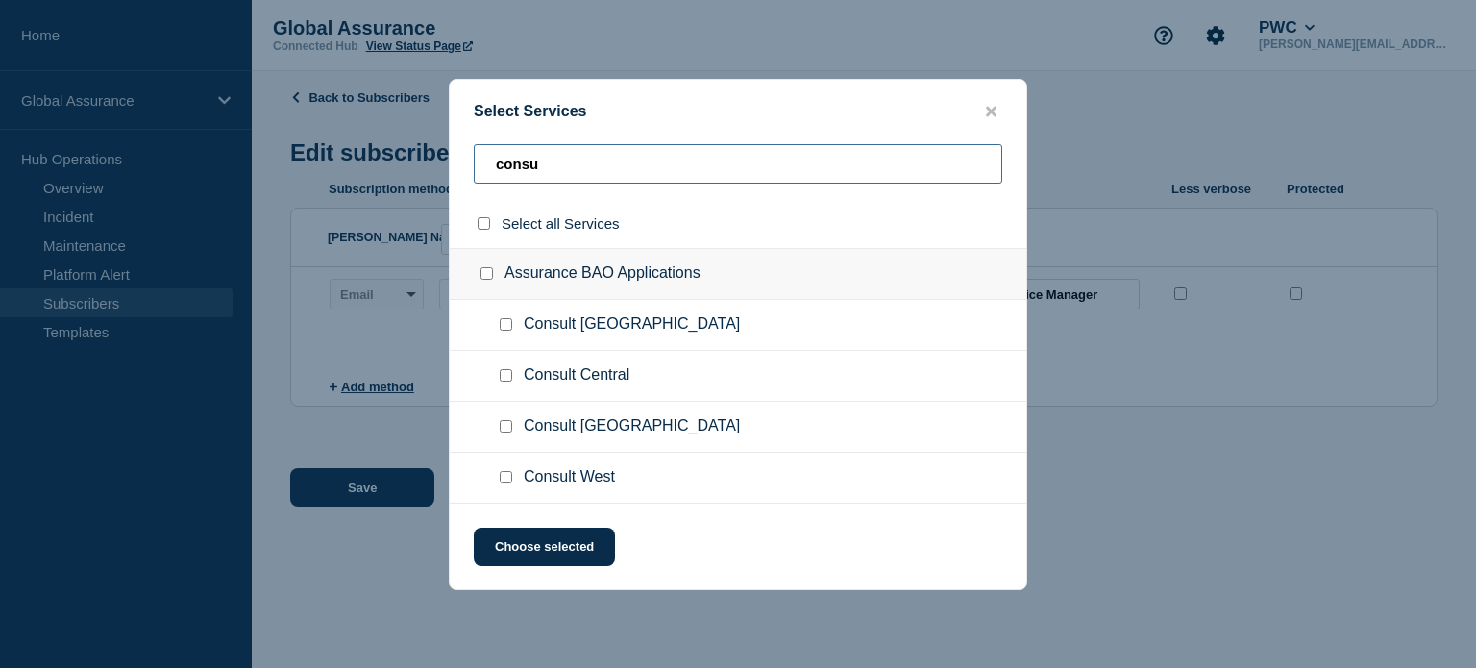
type input "consu"
click at [503, 322] on input "Consult Australia checkbox" at bounding box center [506, 324] width 12 height 12
checkbox input "true"
click at [505, 372] on input "Consult Central checkbox" at bounding box center [506, 375] width 12 height 12
checkbox input "true"
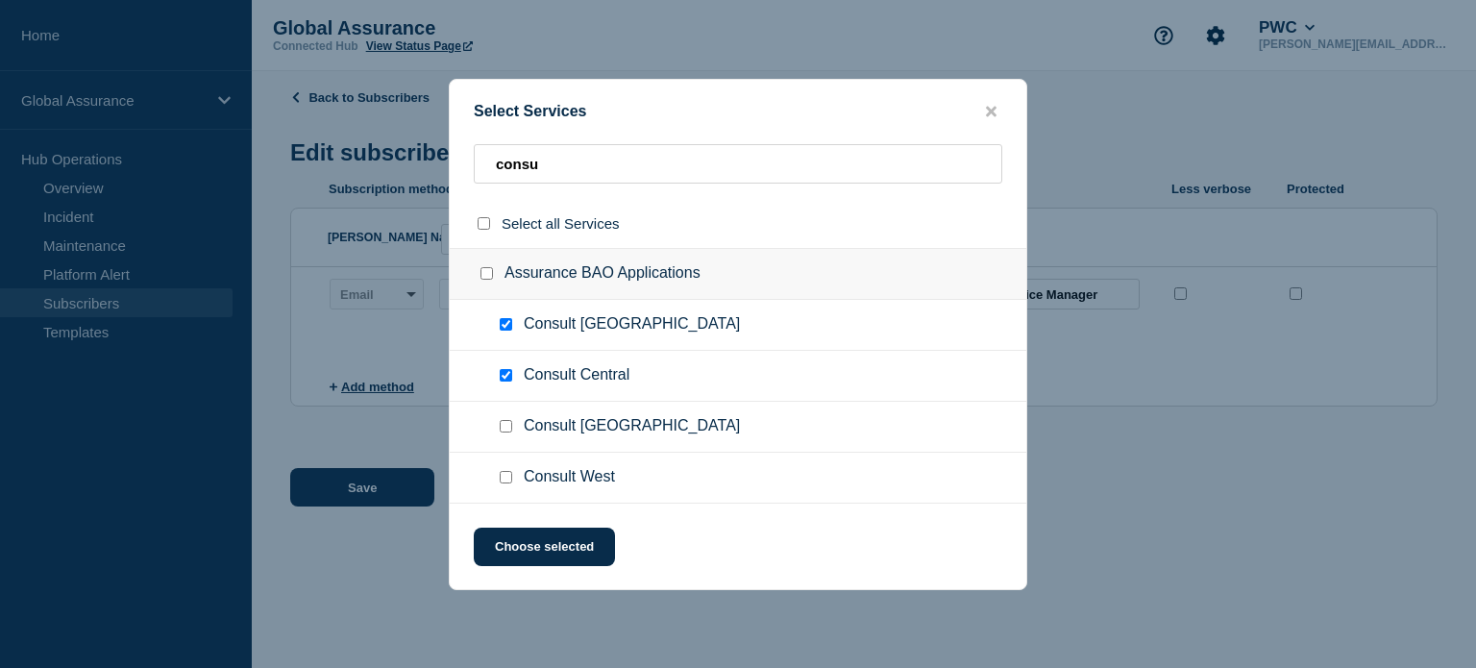
click at [505, 429] on input "Consult Turkey checkbox" at bounding box center [506, 426] width 12 height 12
checkbox input "true"
click at [504, 477] on input "Consult West checkbox" at bounding box center [506, 477] width 12 height 12
checkbox input "true"
click at [546, 545] on button "Choose selected" at bounding box center [544, 546] width 141 height 38
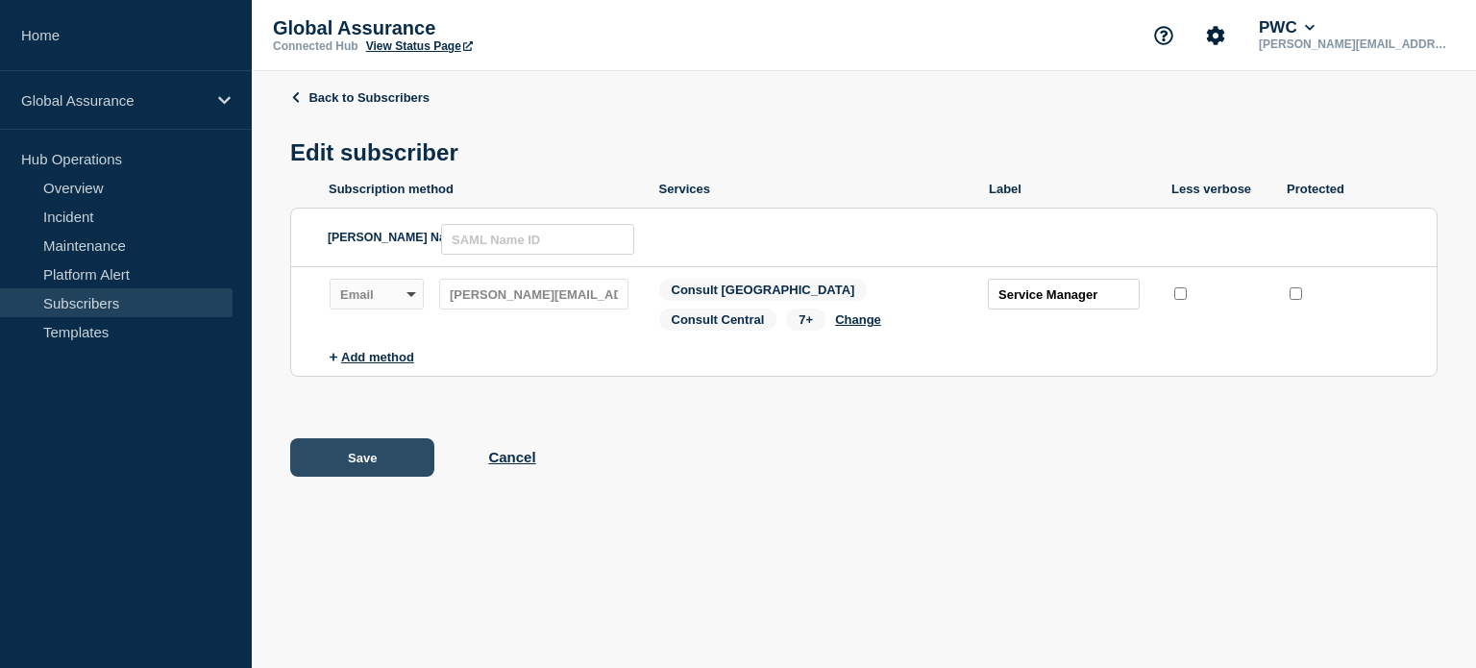
click at [364, 465] on button "Save" at bounding box center [362, 457] width 144 height 38
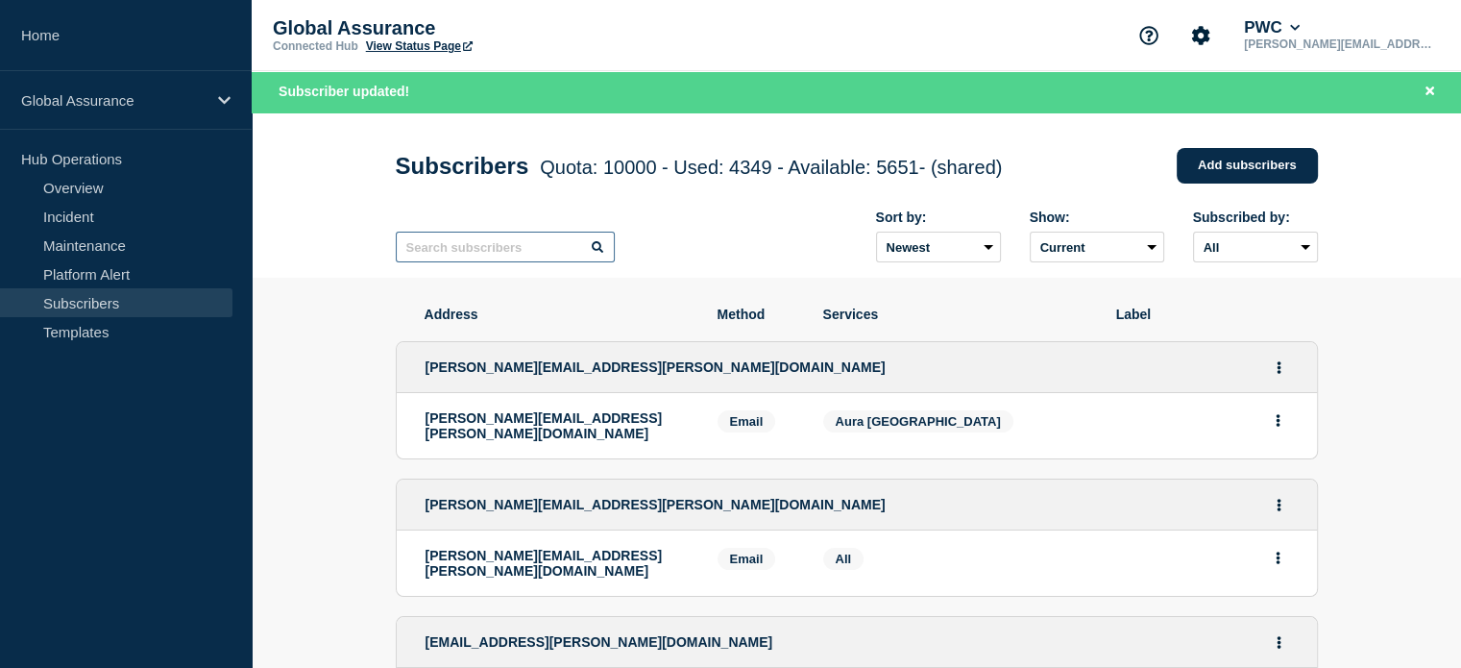
click at [473, 253] on input "text" at bounding box center [505, 247] width 219 height 31
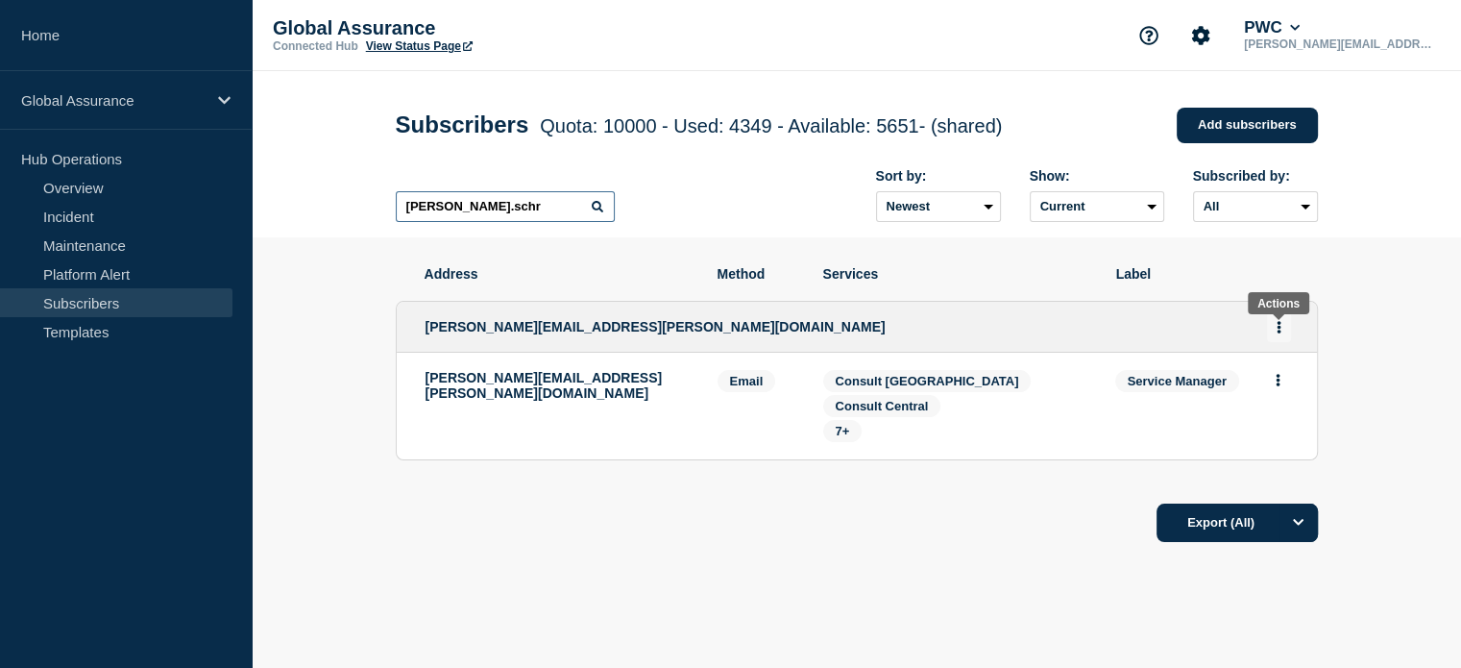
type input "[PERSON_NAME].schr"
click at [1275, 333] on button "Actions" at bounding box center [1279, 327] width 24 height 30
click at [1276, 385] on link "Edit" at bounding box center [1271, 382] width 21 height 14
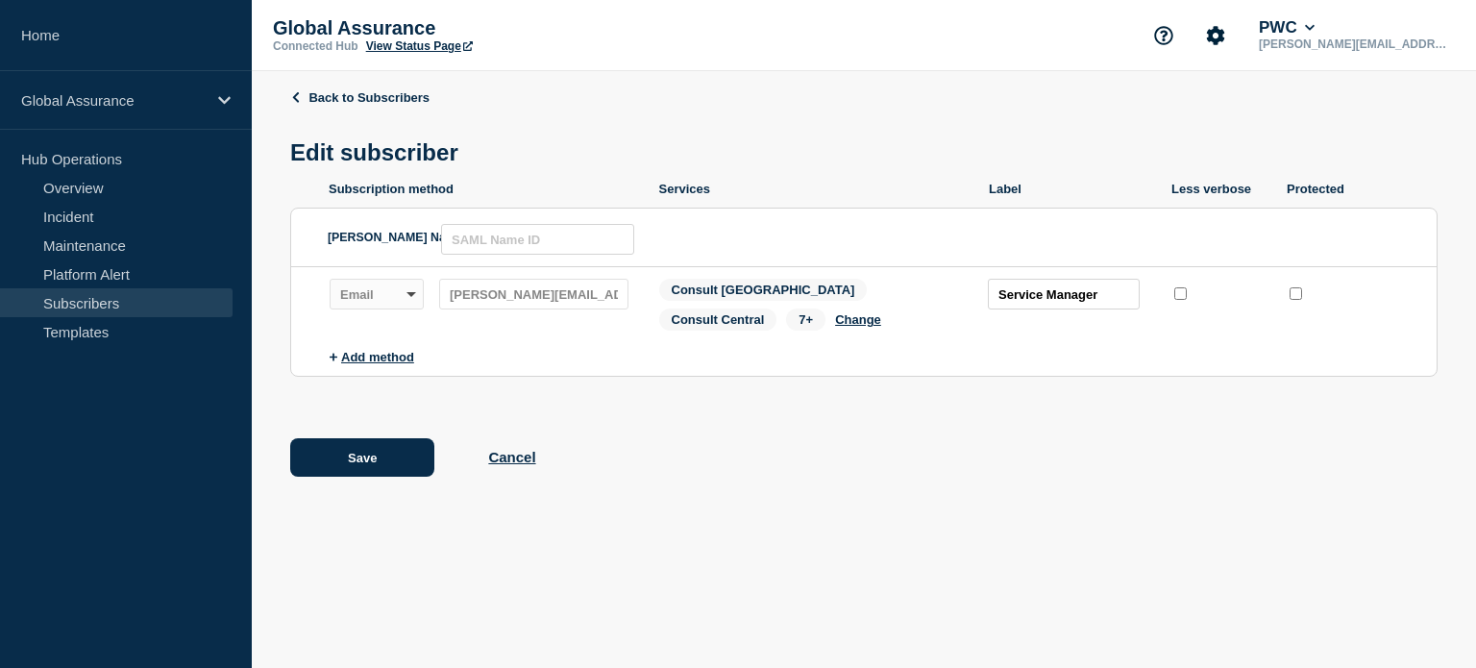
click at [786, 318] on span "7+" at bounding box center [805, 319] width 39 height 22
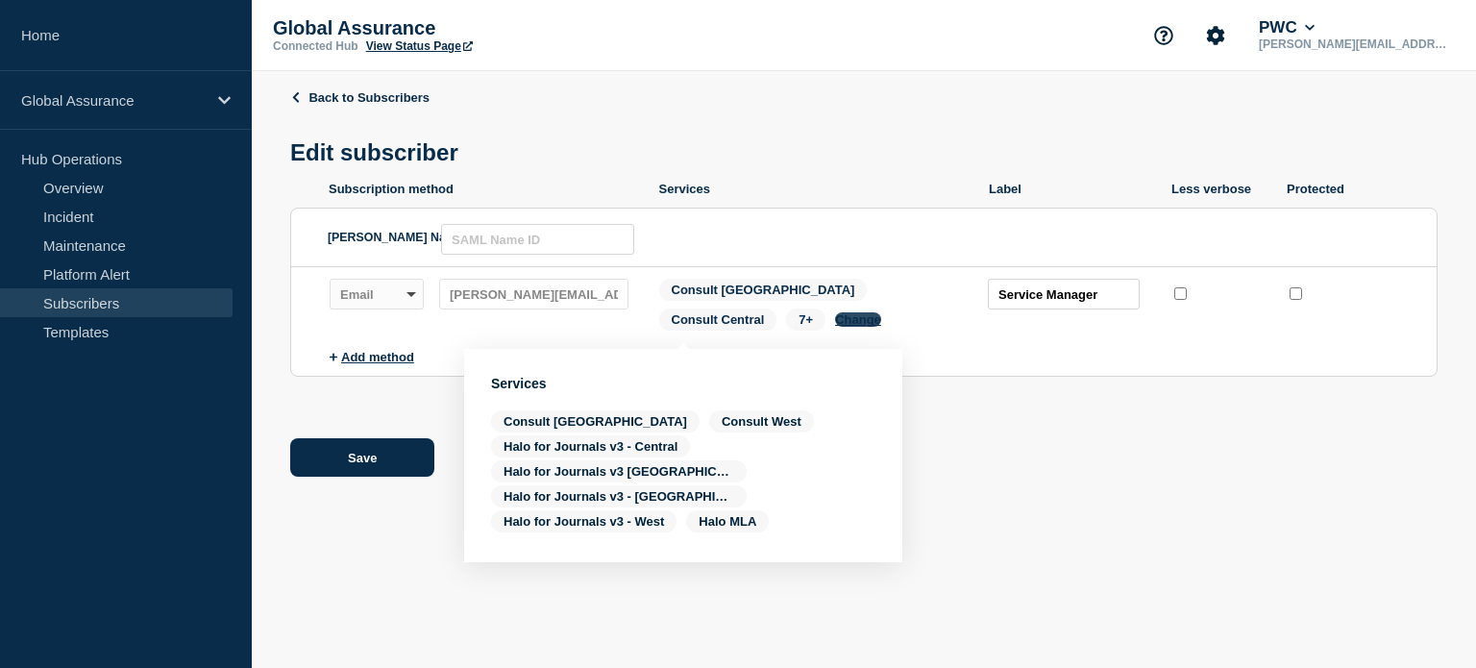
click at [835, 327] on button "Change" at bounding box center [858, 319] width 46 height 14
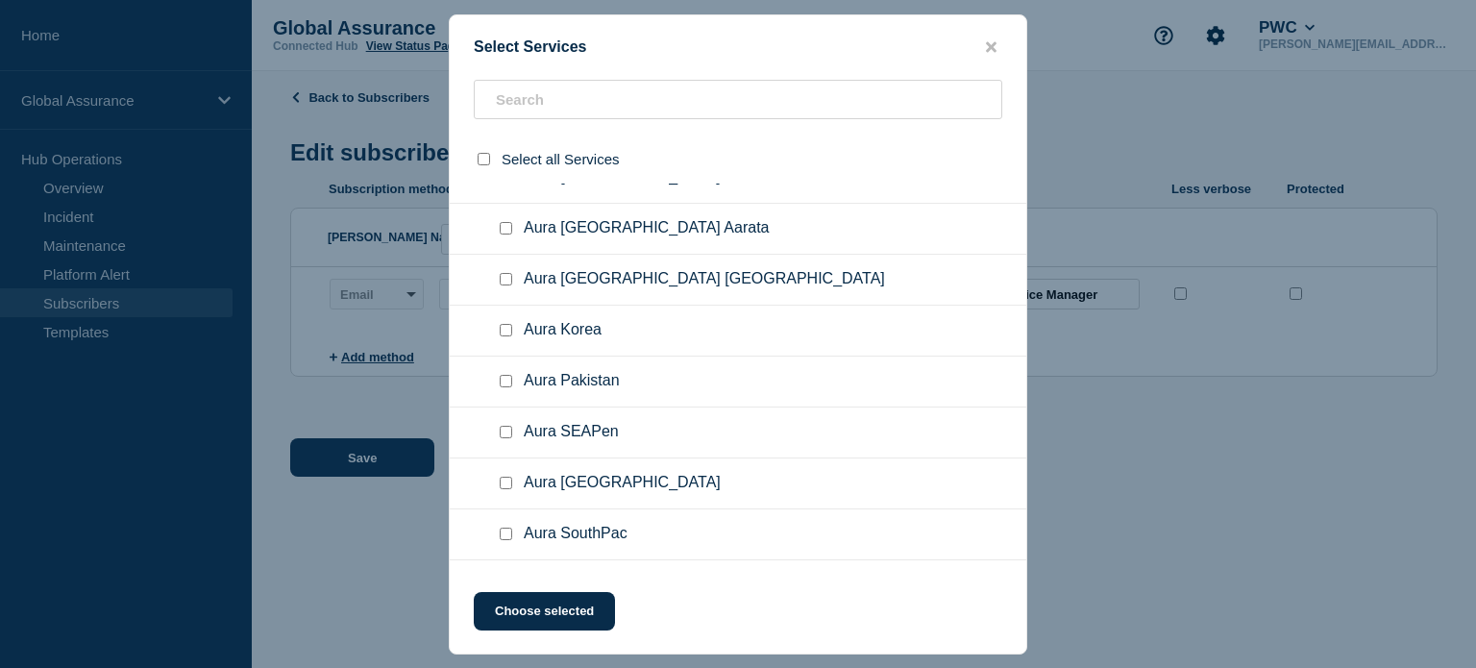
scroll to position [4707, 0]
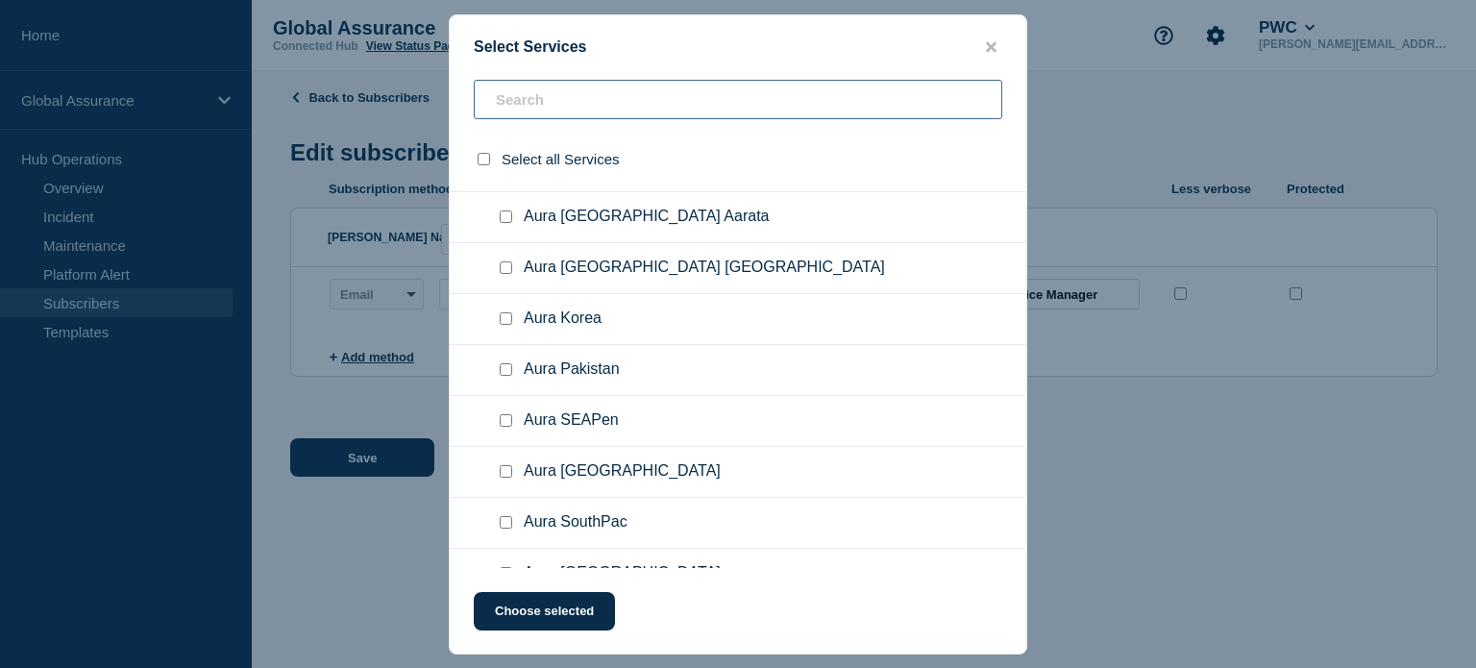
click at [535, 103] on input "text" at bounding box center [738, 99] width 528 height 39
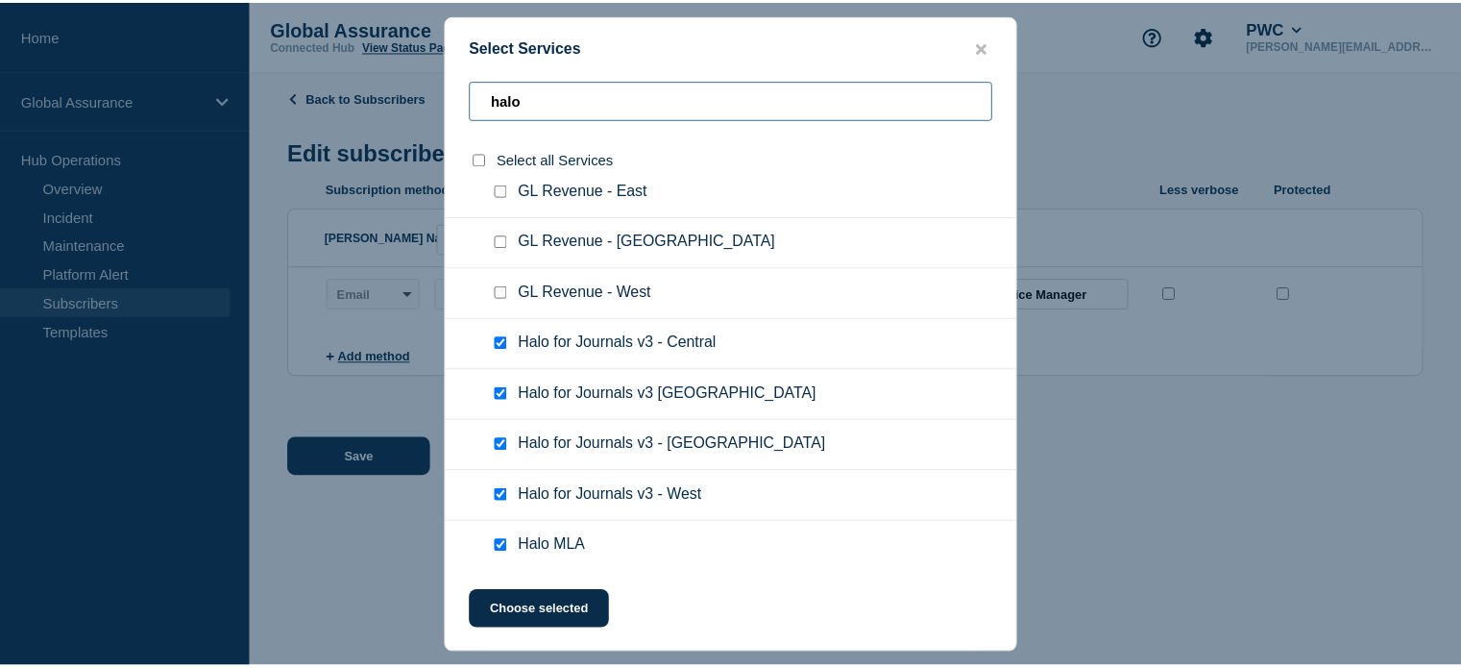
scroll to position [123, 0]
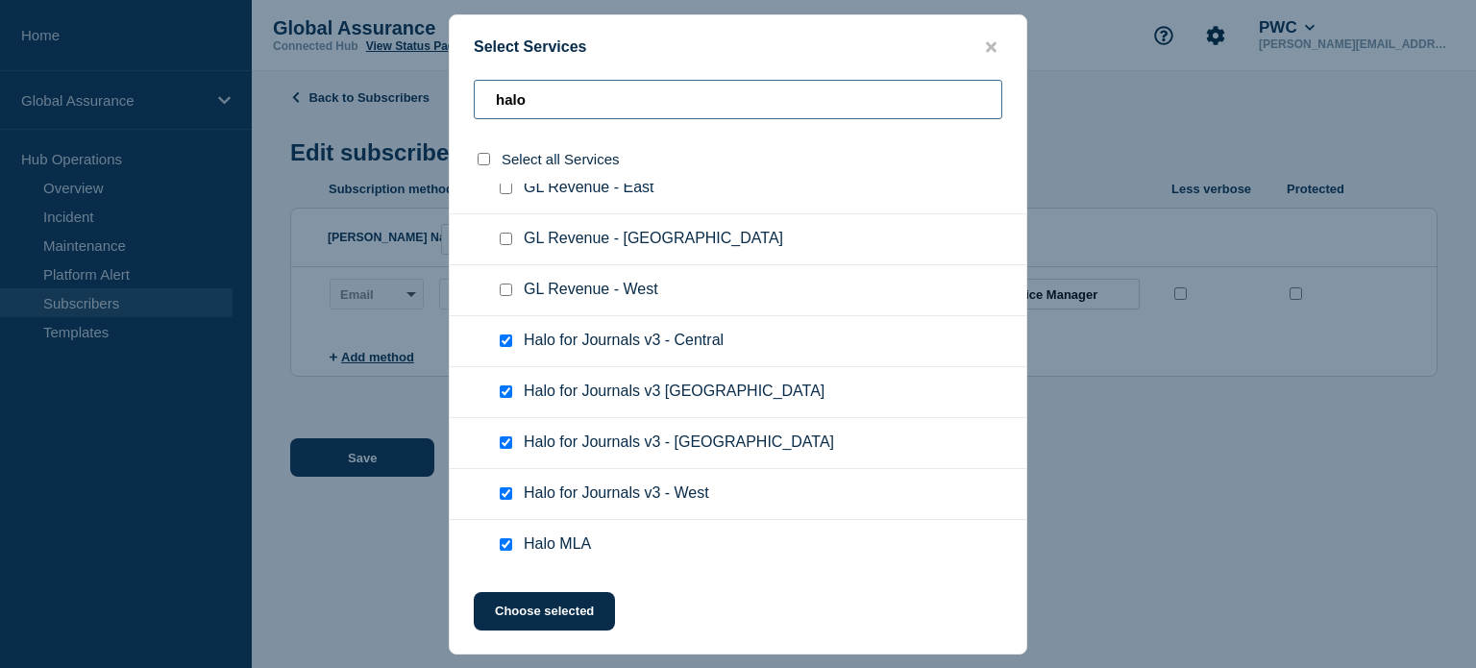
type input "halo"
click at [503, 341] on input "Halo for Journals v3 - Central checkbox" at bounding box center [506, 340] width 12 height 12
checkbox input "false"
click at [503, 391] on input "Halo for Journals v3 East Region checkbox" at bounding box center [506, 391] width 12 height 12
checkbox input "false"
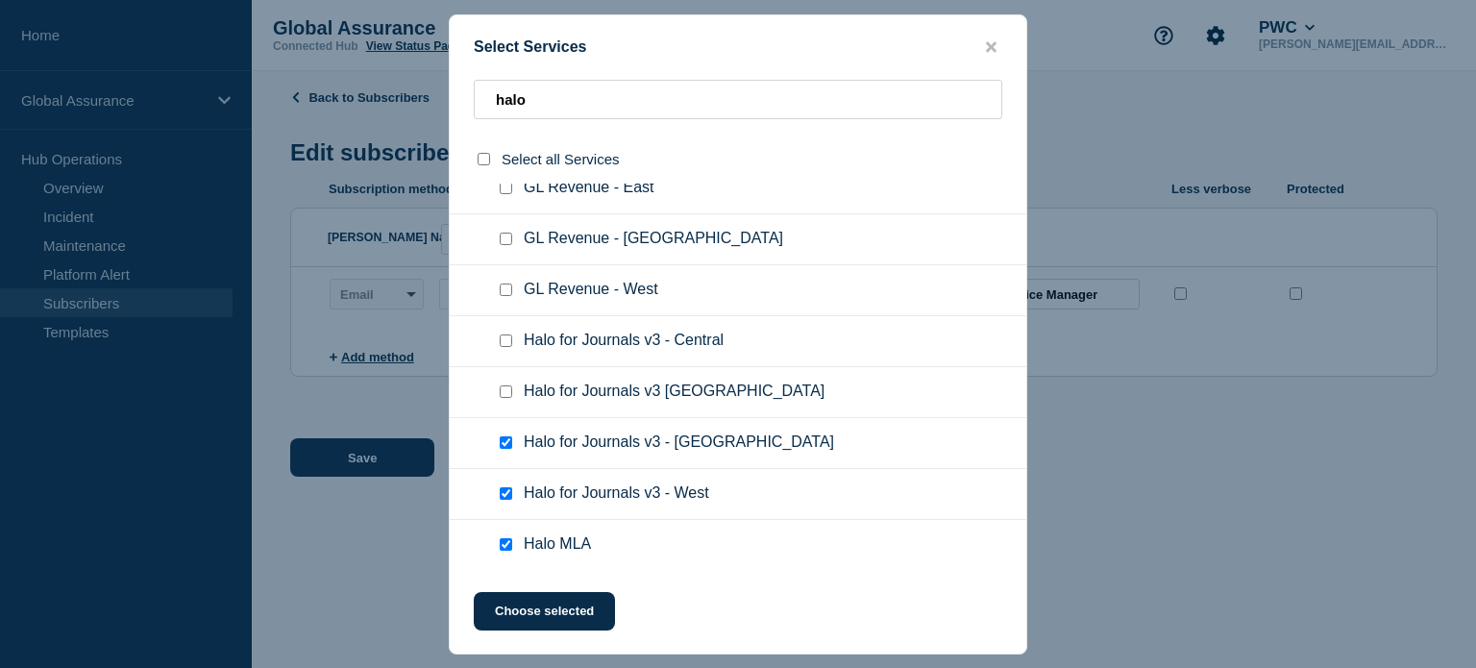
click at [502, 441] on input "Halo for Journals v3 - Switzerland checkbox" at bounding box center [506, 442] width 12 height 12
checkbox input "false"
click at [501, 495] on input "Halo for Journals v3 - West checkbox" at bounding box center [506, 493] width 12 height 12
checkbox input "false"
click at [500, 544] on input "Halo MLA checkbox" at bounding box center [506, 544] width 12 height 12
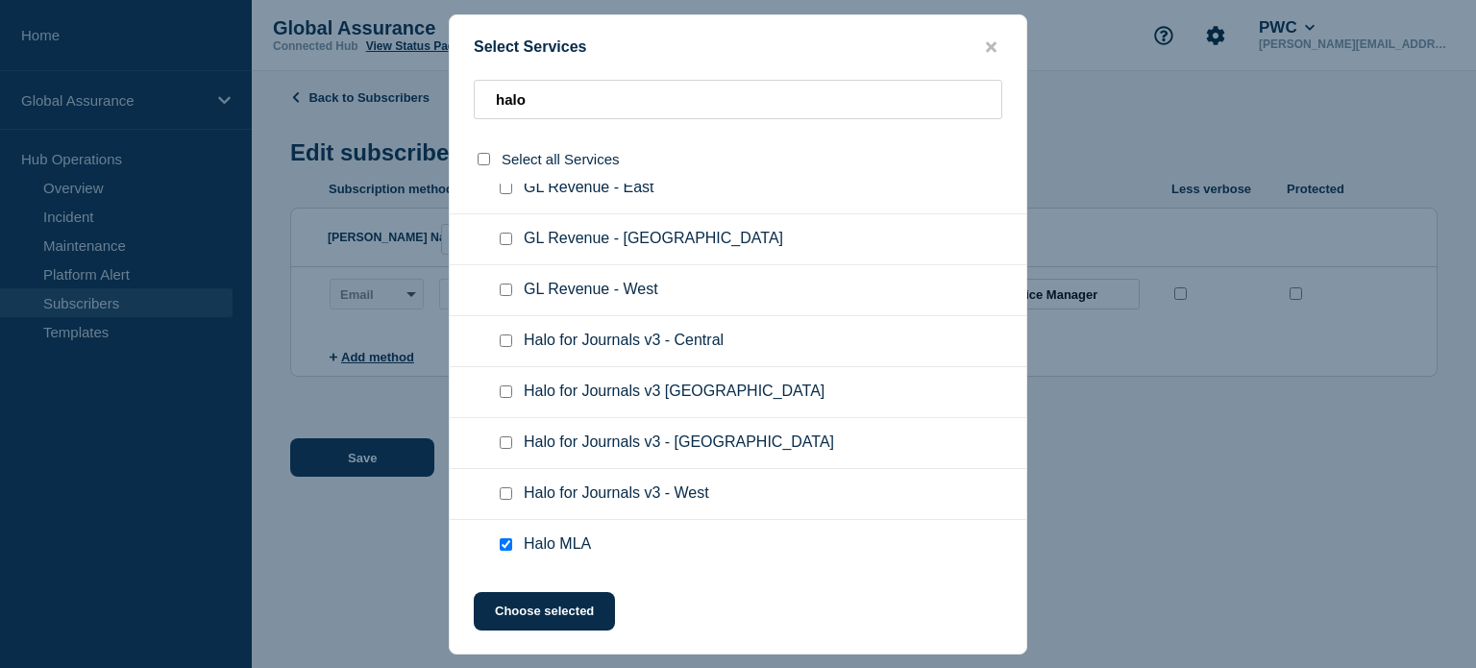
checkbox input "false"
click at [534, 615] on button "Choose selected" at bounding box center [544, 611] width 141 height 38
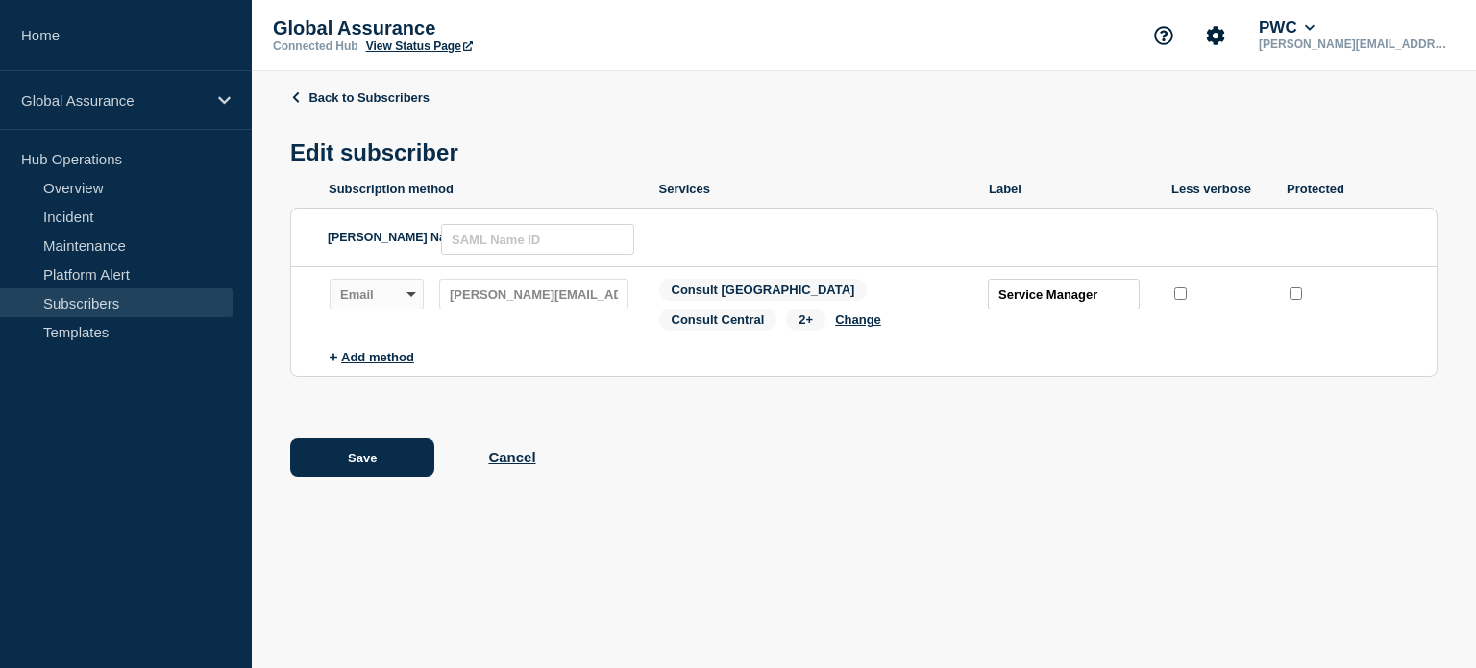
click at [786, 323] on span "2+" at bounding box center [805, 319] width 39 height 22
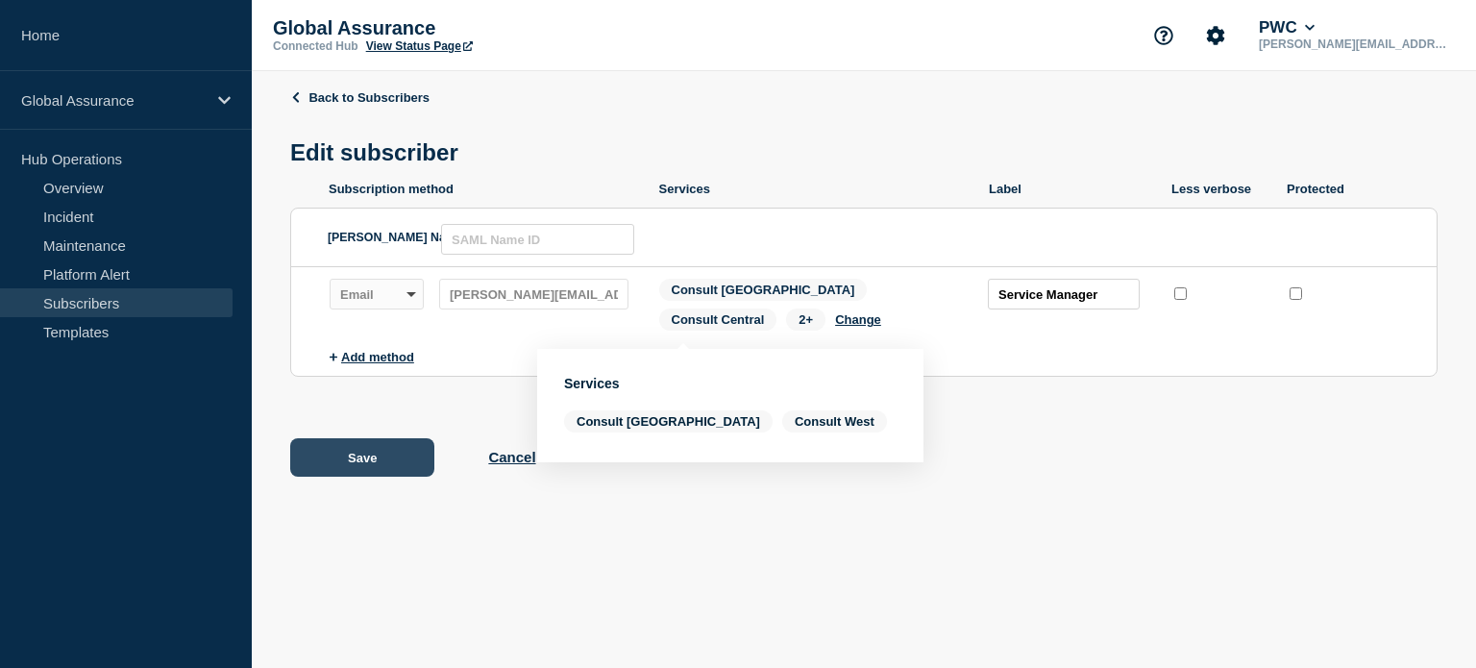
click at [365, 463] on button "Save" at bounding box center [362, 457] width 144 height 38
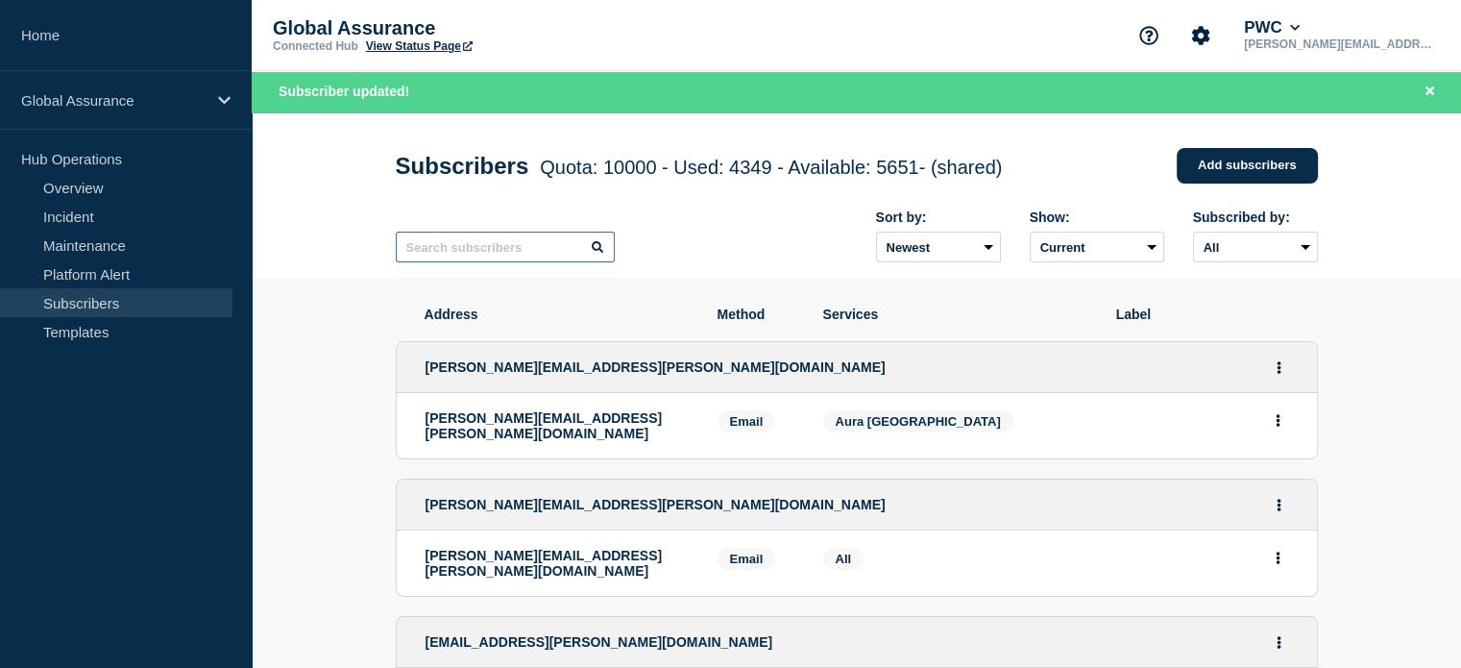
click at [442, 255] on input "text" at bounding box center [505, 247] width 219 height 31
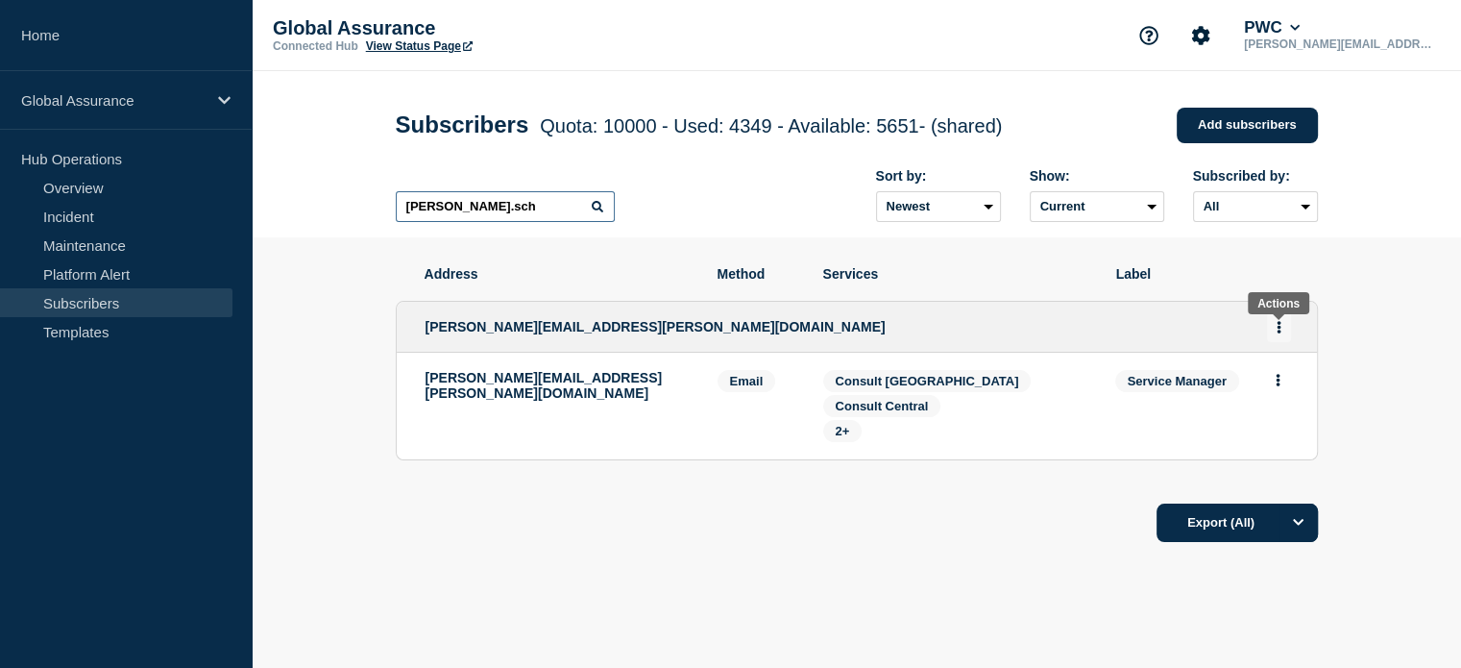
type input "[PERSON_NAME].sch"
click at [1280, 333] on icon "Actions" at bounding box center [1279, 327] width 5 height 12
click at [1290, 388] on li "Edit" at bounding box center [1279, 381] width 37 height 15
click at [1272, 389] on link "Edit" at bounding box center [1271, 382] width 21 height 14
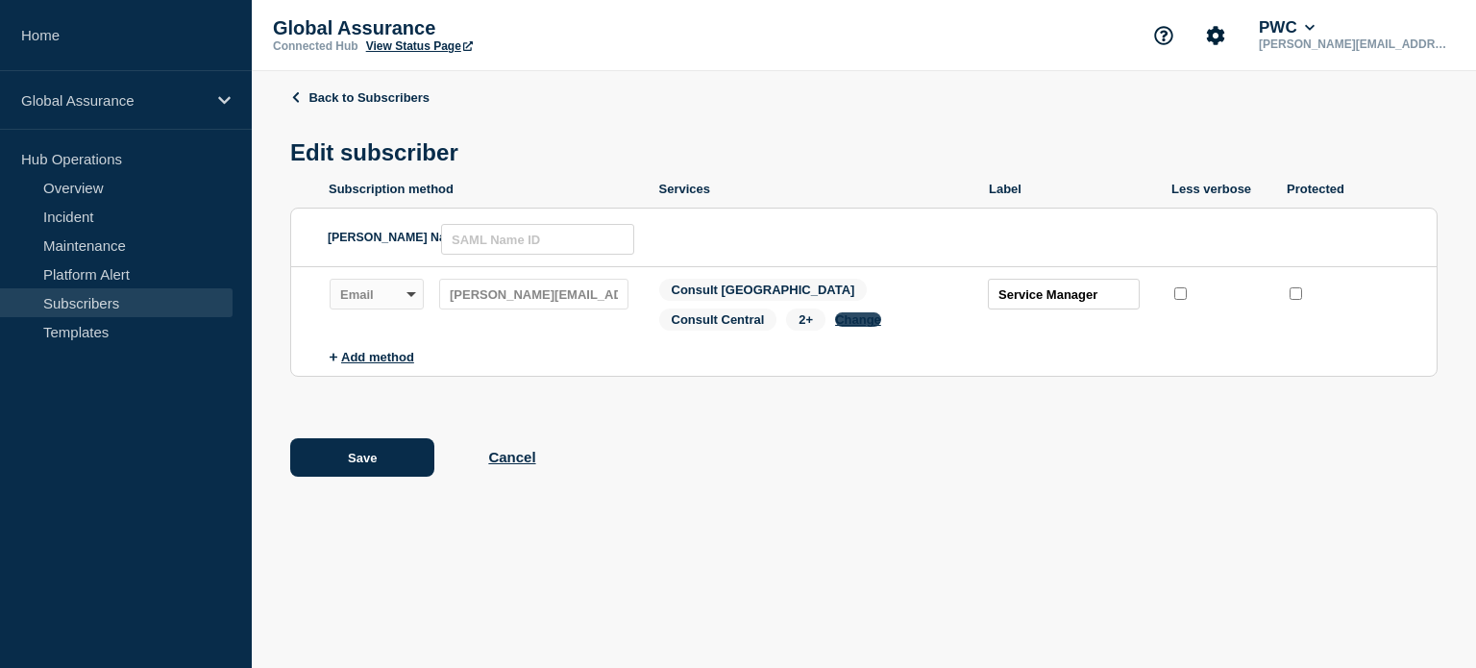
click at [835, 326] on button "Change" at bounding box center [858, 319] width 46 height 14
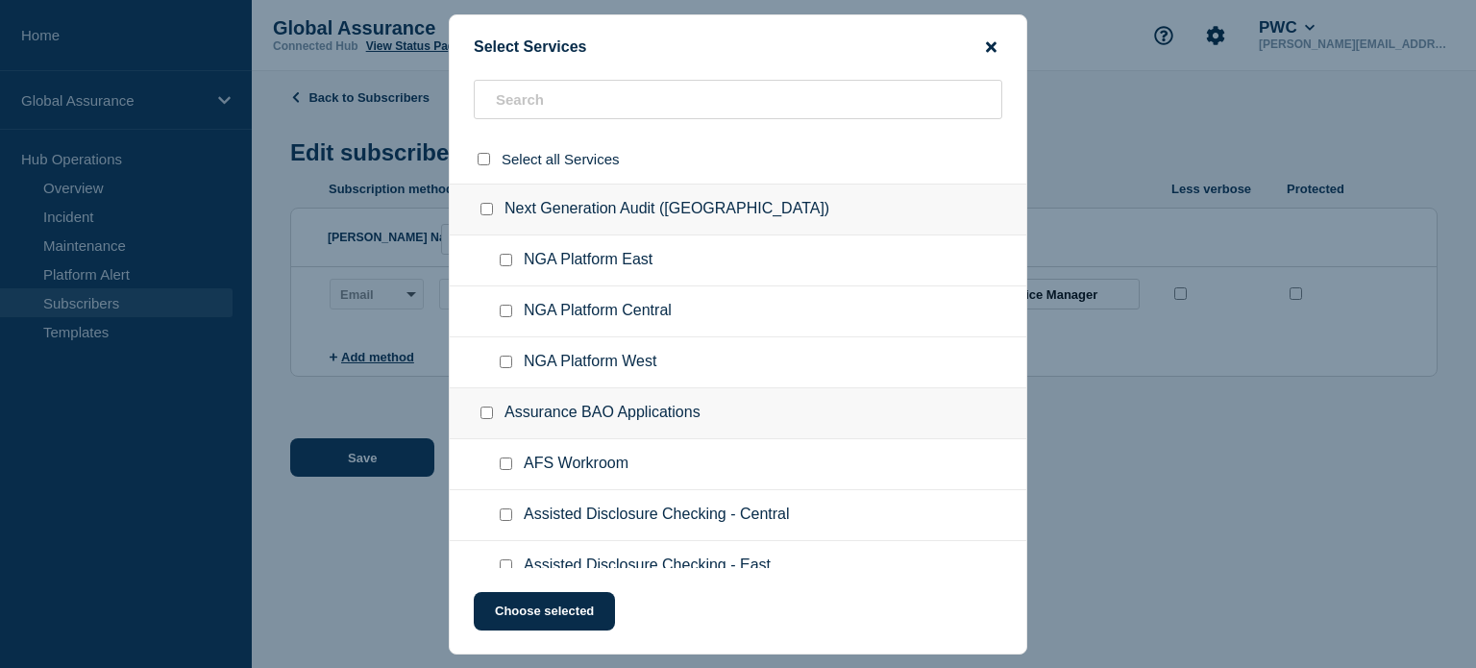
click at [991, 44] on icon "close button" at bounding box center [991, 46] width 11 height 11
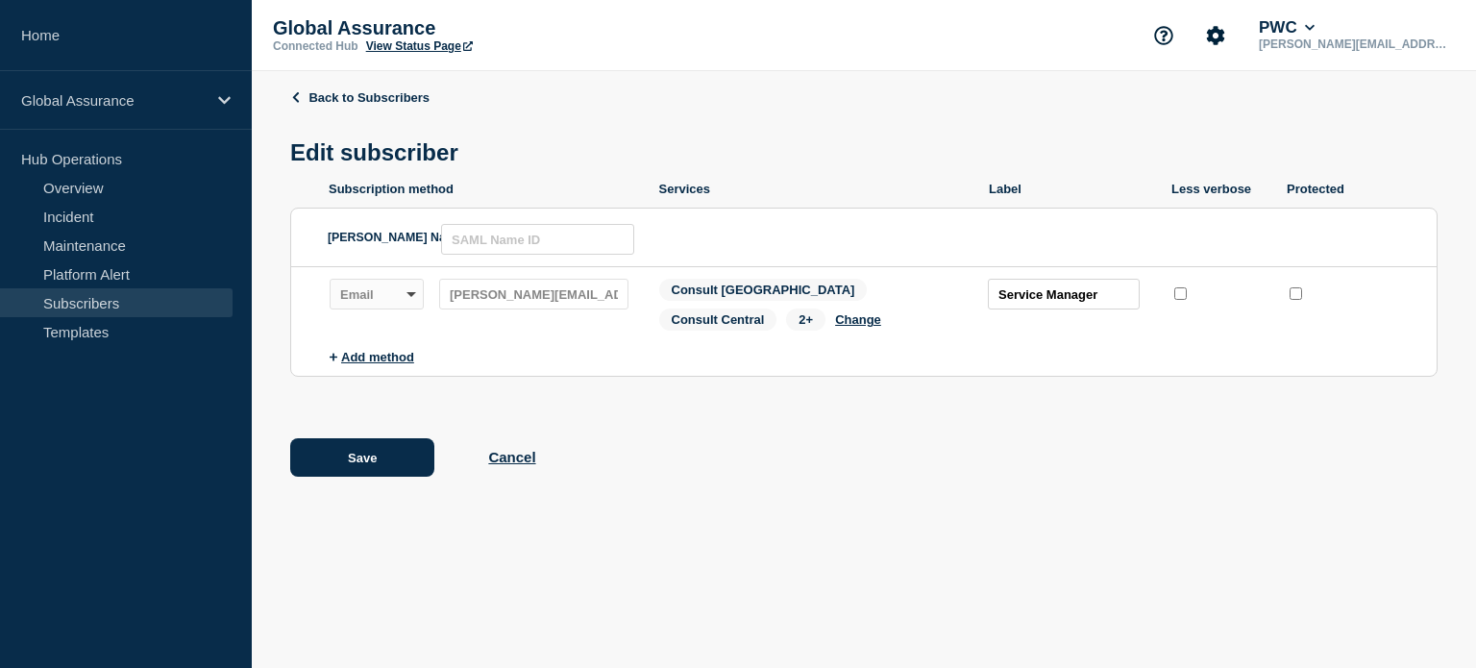
click at [786, 326] on span "2+" at bounding box center [805, 319] width 39 height 22
click at [835, 325] on button "Change" at bounding box center [858, 319] width 46 height 14
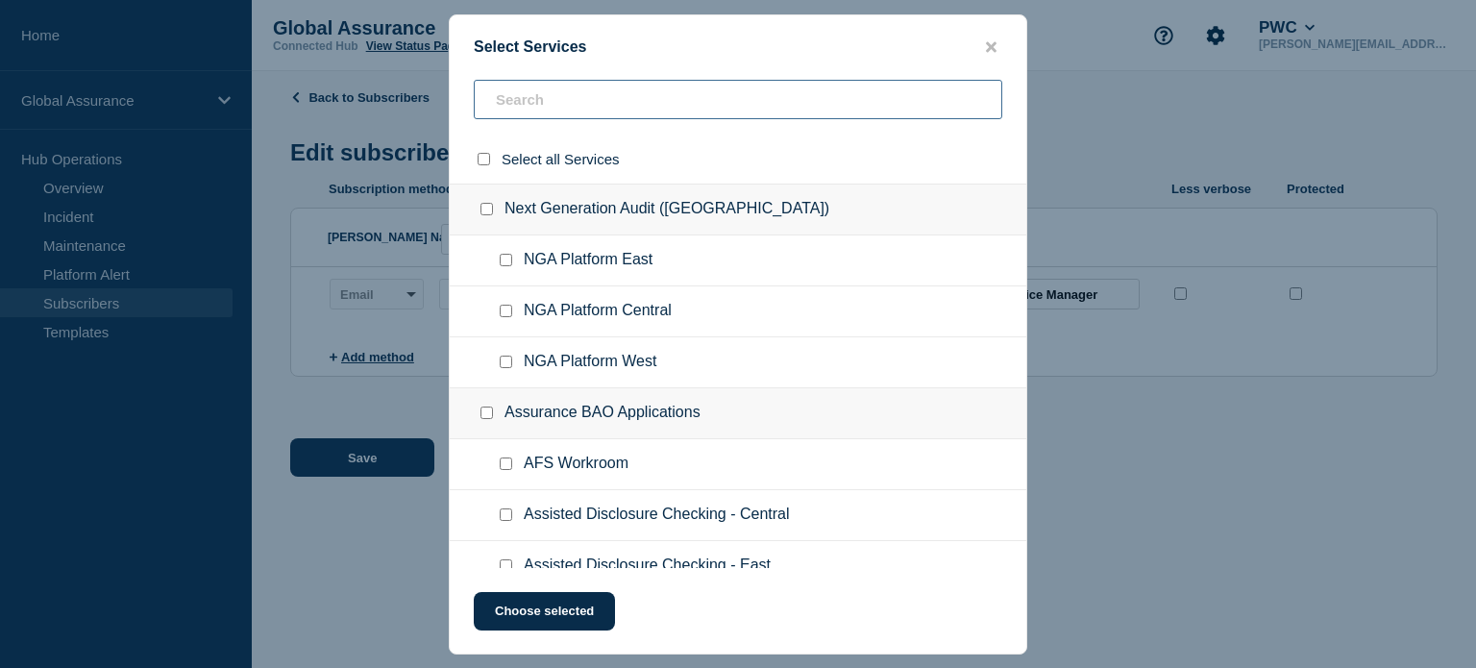
click at [541, 104] on input "text" at bounding box center [738, 99] width 528 height 39
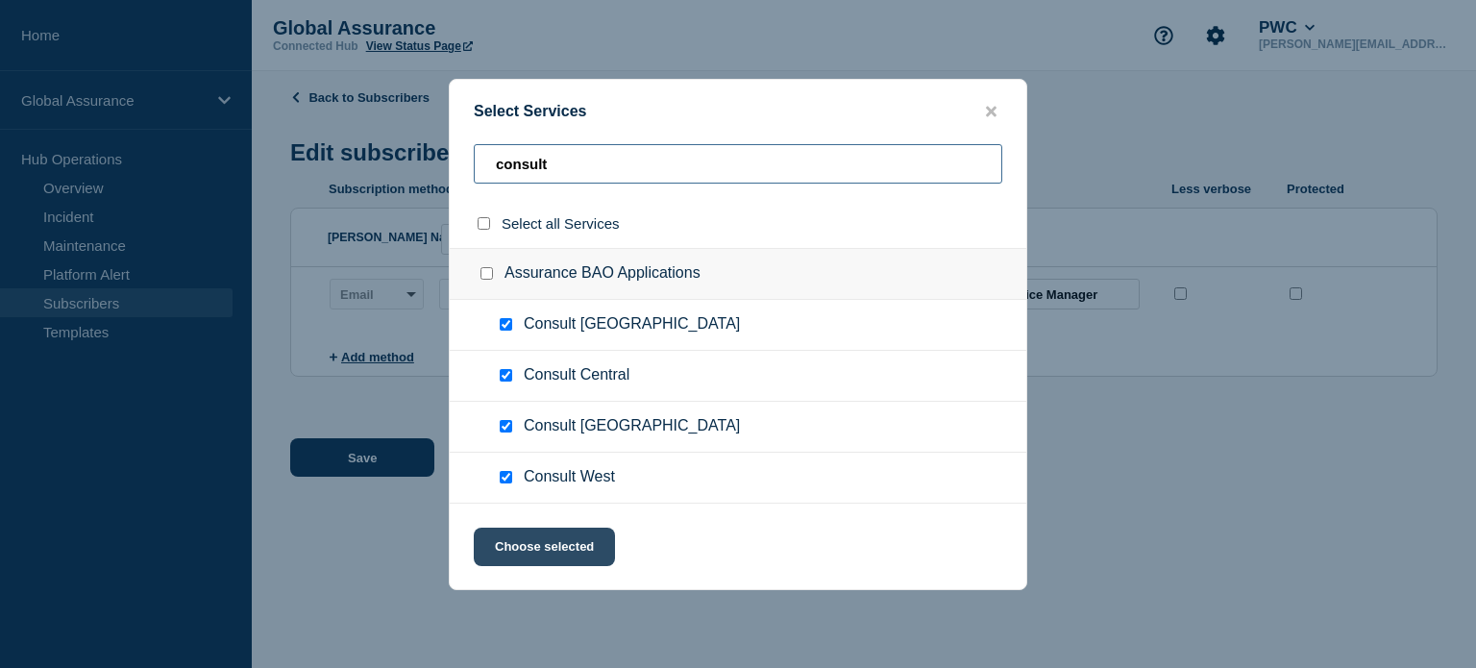
type input "consult"
click at [563, 542] on button "Choose selected" at bounding box center [544, 546] width 141 height 38
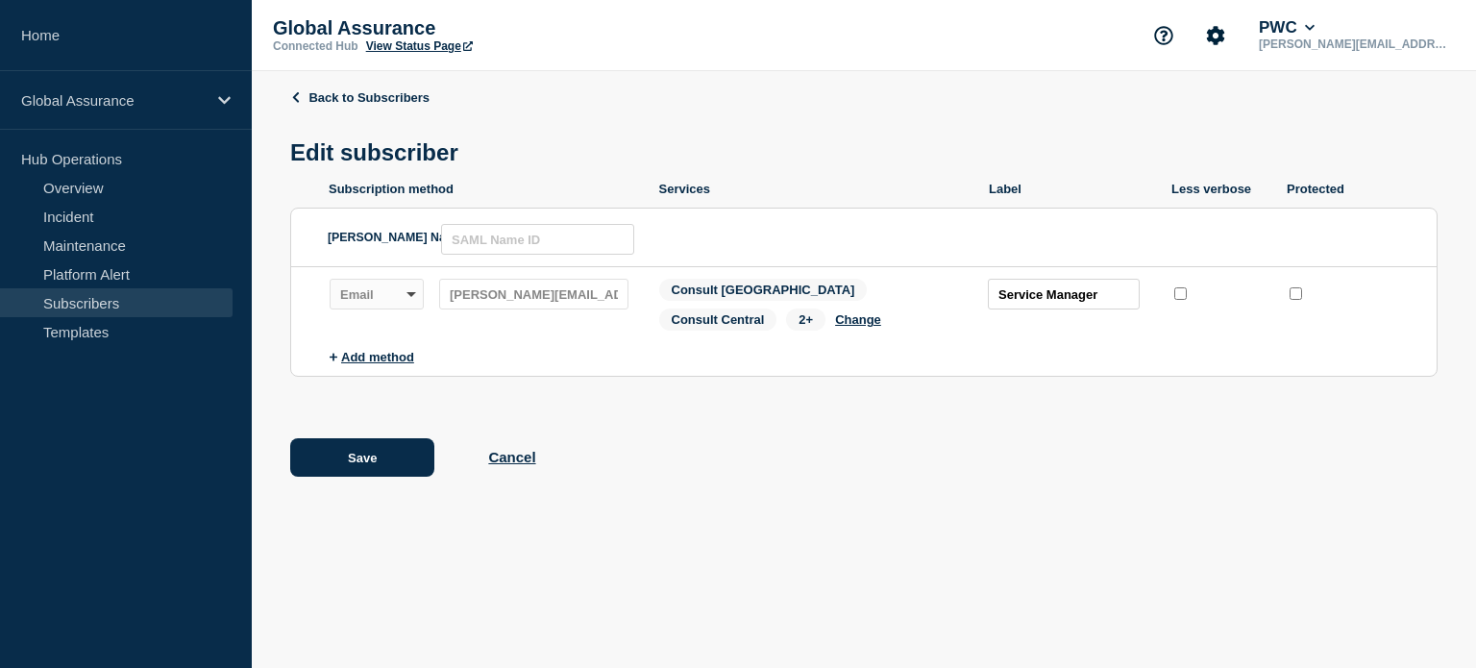
click at [786, 322] on span "2+" at bounding box center [805, 319] width 39 height 22
click at [870, 477] on div "Save Cancel" at bounding box center [863, 457] width 1147 height 38
click at [382, 461] on button "Save" at bounding box center [362, 457] width 144 height 38
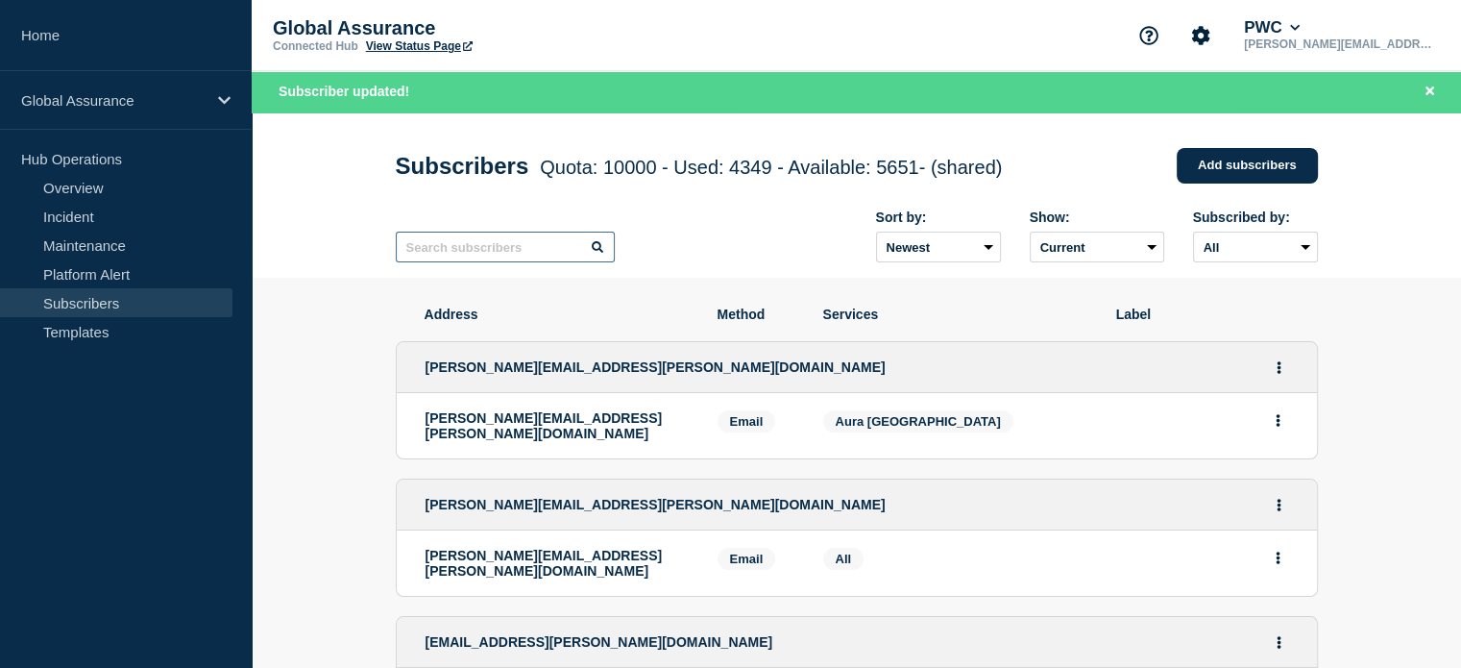
click at [493, 256] on input "text" at bounding box center [505, 247] width 219 height 31
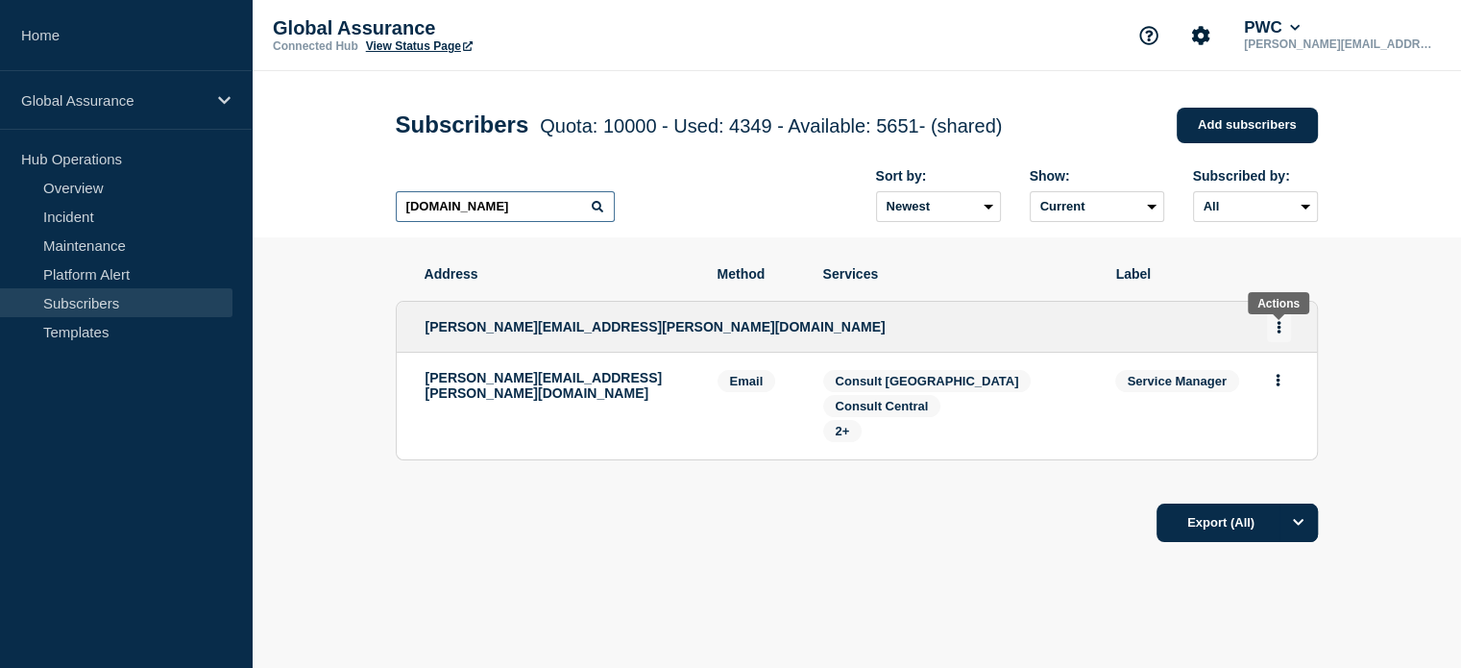
type input "[DOMAIN_NAME]"
click at [1274, 330] on button "Actions" at bounding box center [1279, 327] width 24 height 30
click at [1269, 389] on link "Edit" at bounding box center [1271, 382] width 21 height 14
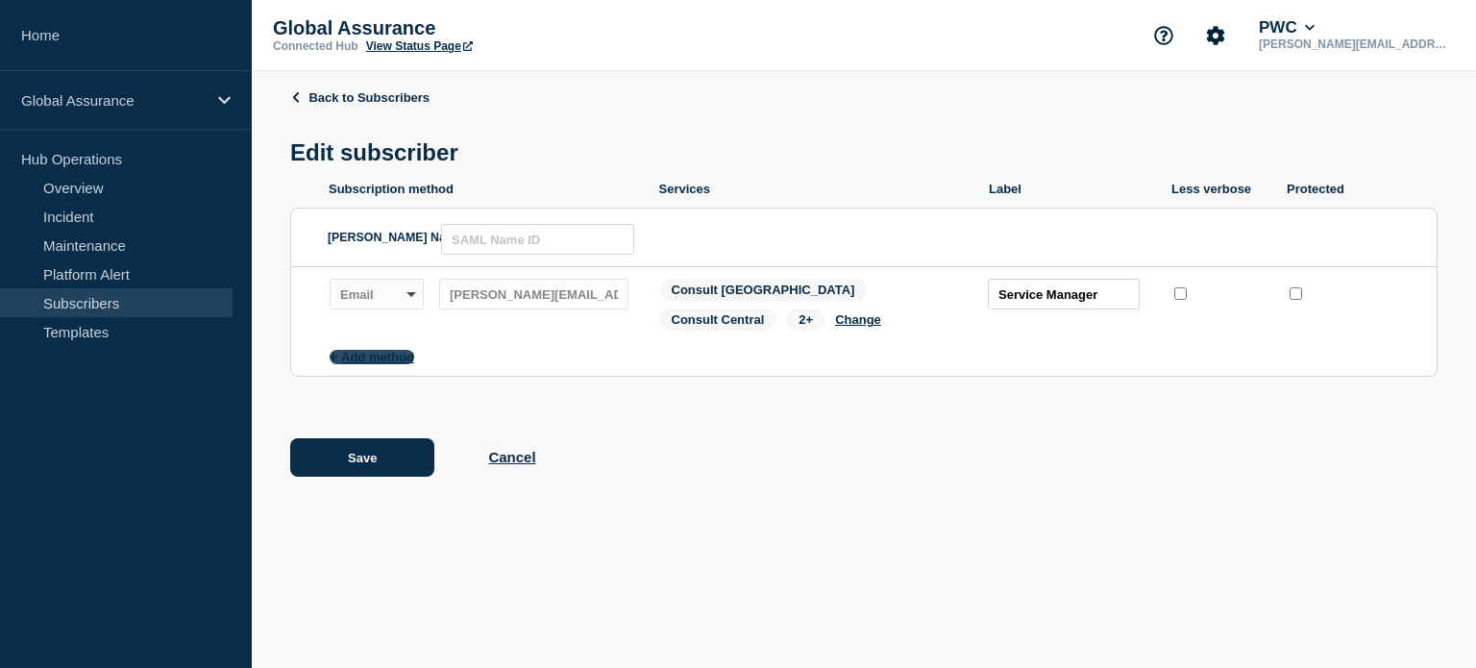
click at [392, 363] on button "Add method" at bounding box center [372, 357] width 85 height 14
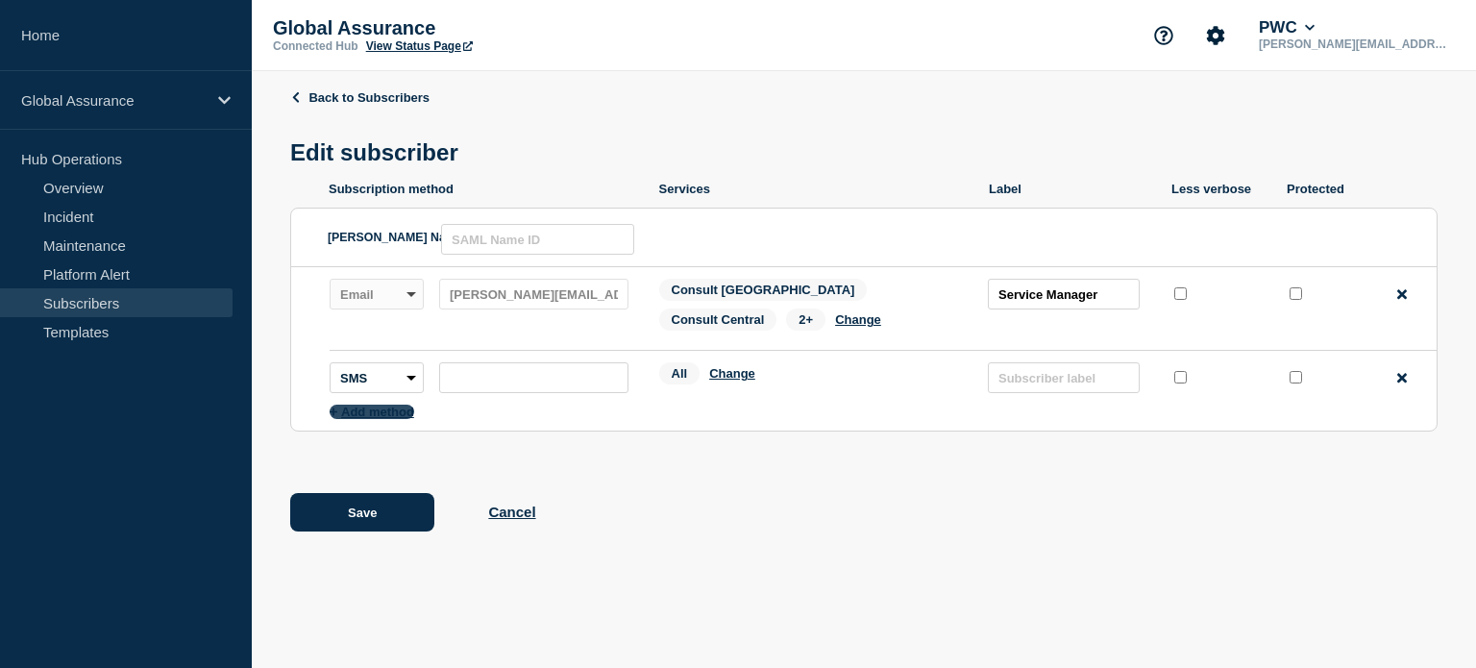
click at [391, 414] on button "Add method" at bounding box center [372, 411] width 85 height 14
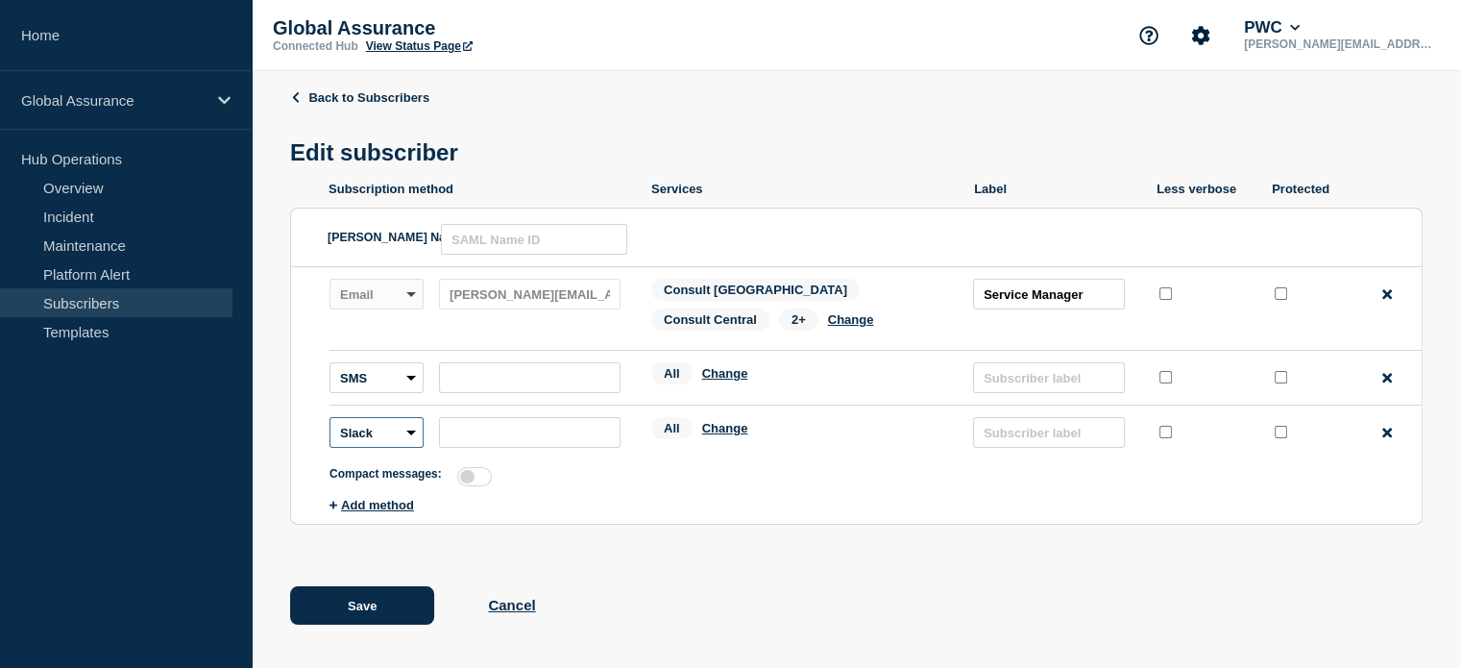
click at [414, 437] on select "Webhook Slack Teams" at bounding box center [377, 432] width 94 height 31
select select "teams"
click at [330, 422] on select "Webhook Slack Teams" at bounding box center [377, 432] width 94 height 31
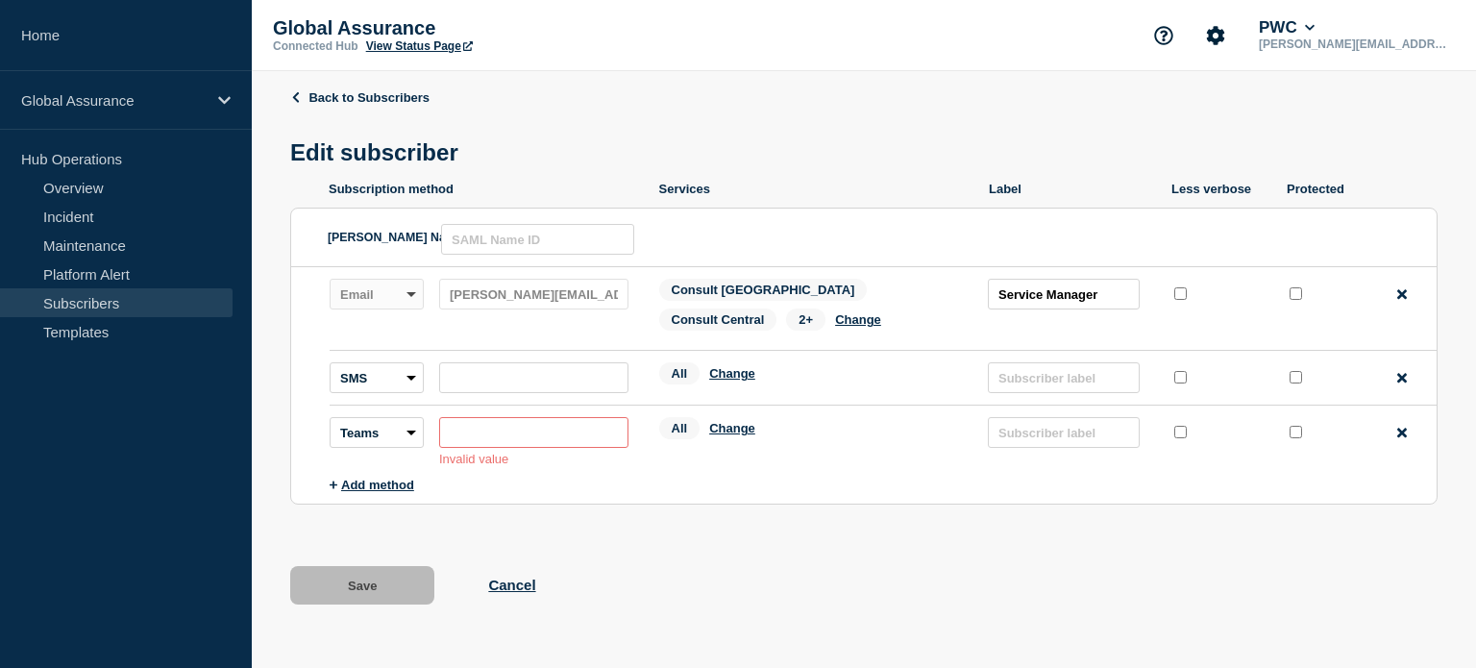
click at [465, 439] on input "subscription-address" at bounding box center [533, 432] width 189 height 31
click at [507, 583] on button "Cancel" at bounding box center [511, 584] width 47 height 16
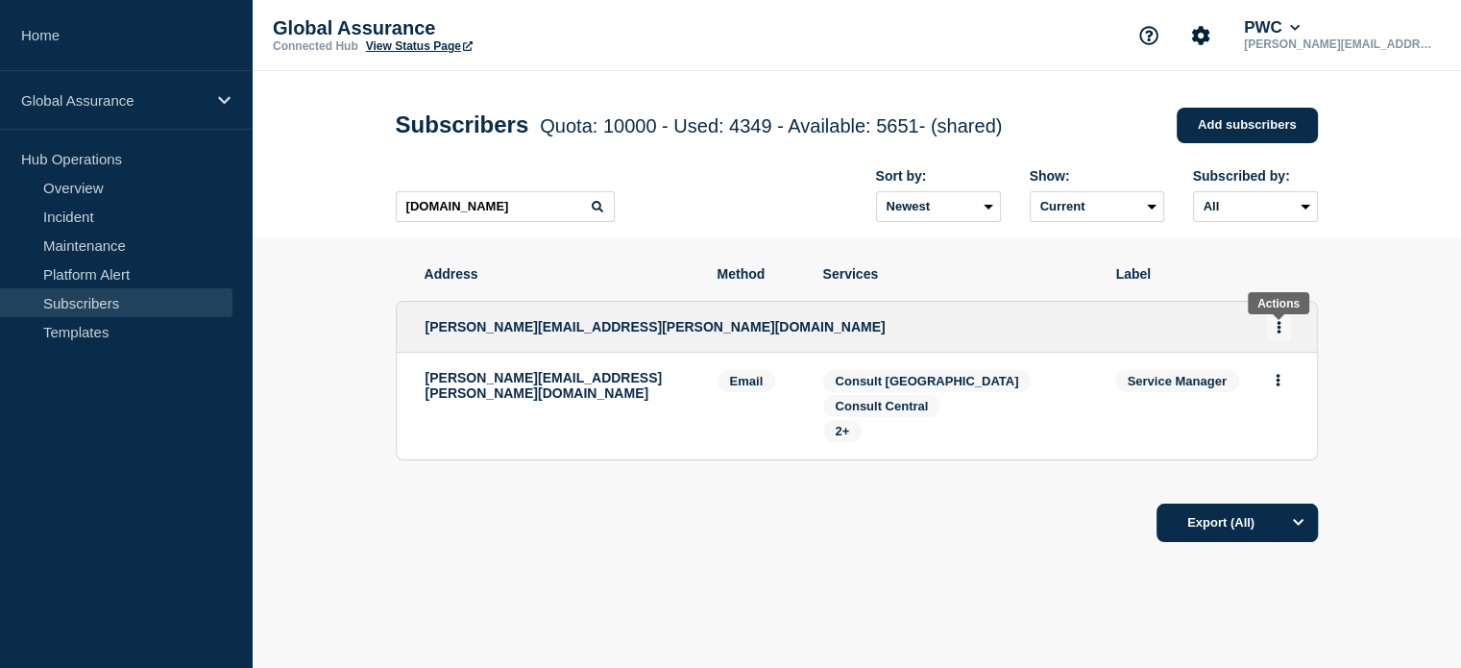
click at [1280, 333] on icon "Actions" at bounding box center [1279, 327] width 5 height 12
click at [1275, 389] on link "Edit" at bounding box center [1271, 382] width 21 height 14
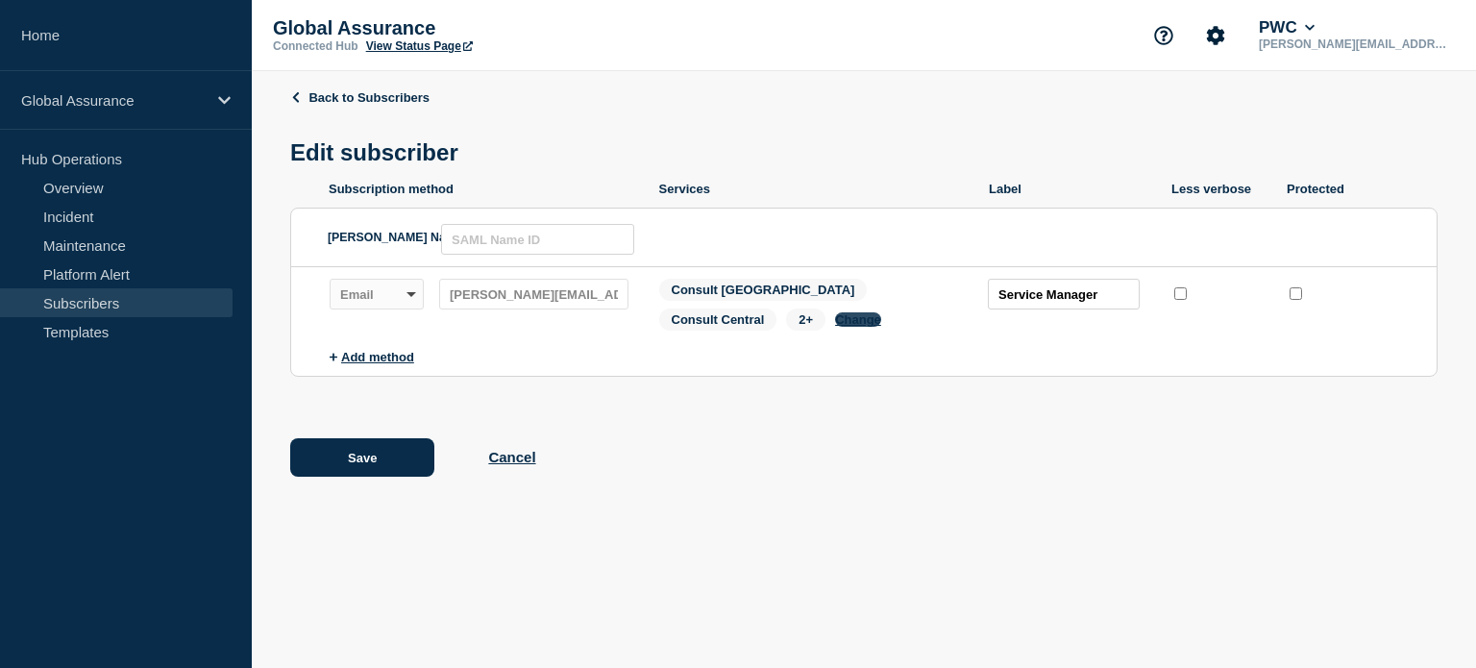
click at [835, 327] on button "Change" at bounding box center [858, 319] width 46 height 14
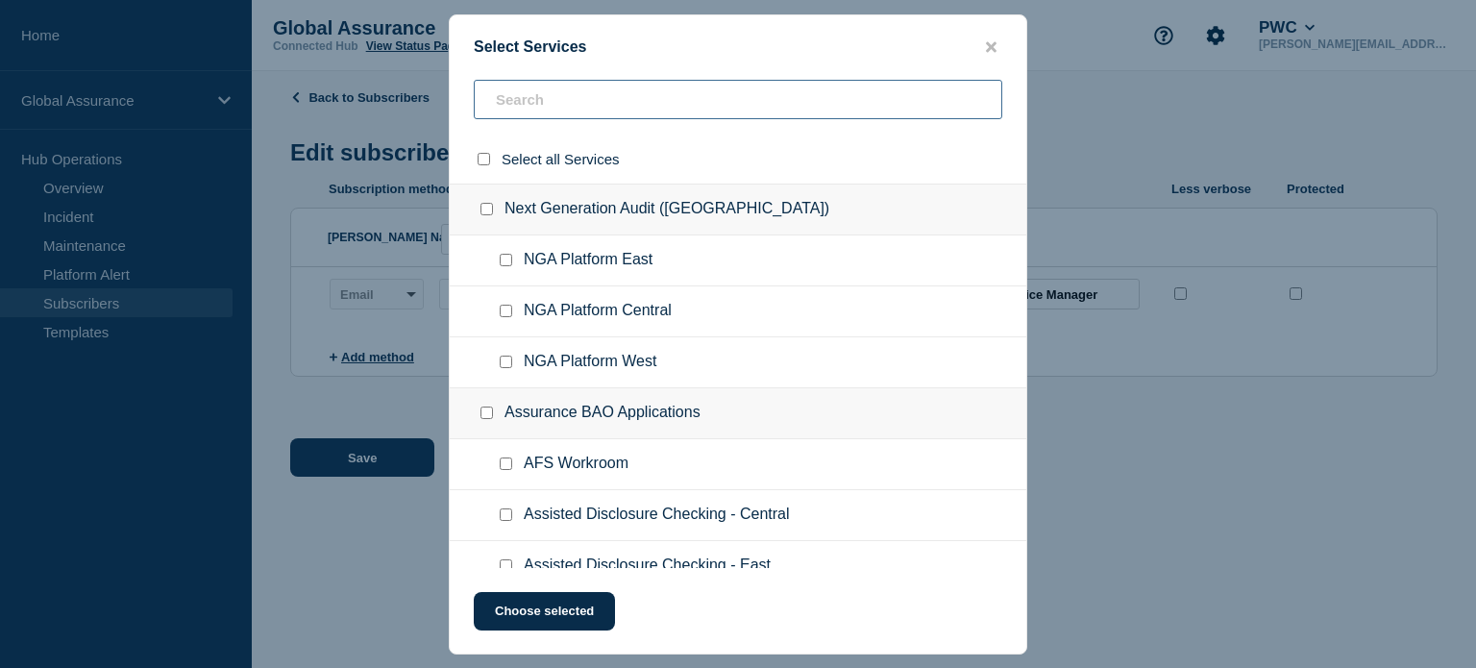
click at [534, 92] on input "text" at bounding box center [738, 99] width 528 height 39
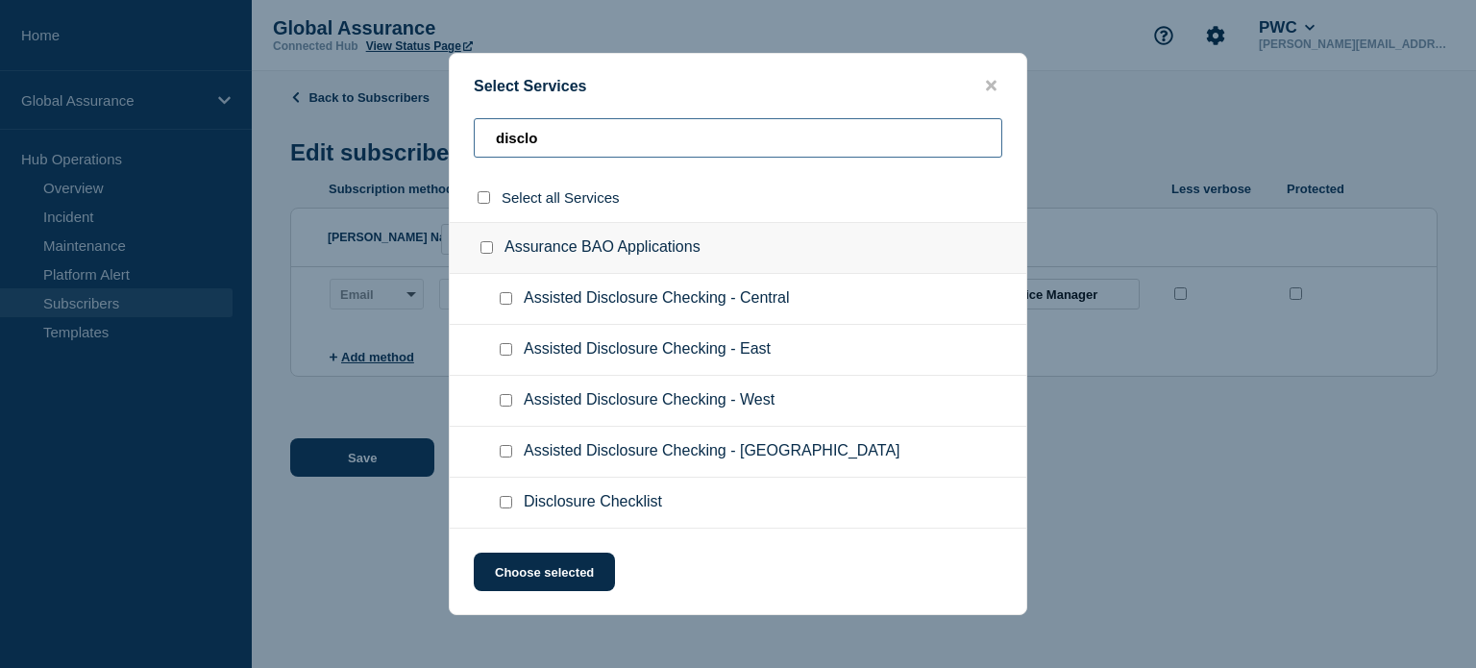
type input "disclo"
click at [503, 501] on input "Disclosure Checklist checkbox" at bounding box center [506, 502] width 12 height 12
checkbox input "true"
click at [550, 571] on button "Choose selected" at bounding box center [544, 571] width 141 height 38
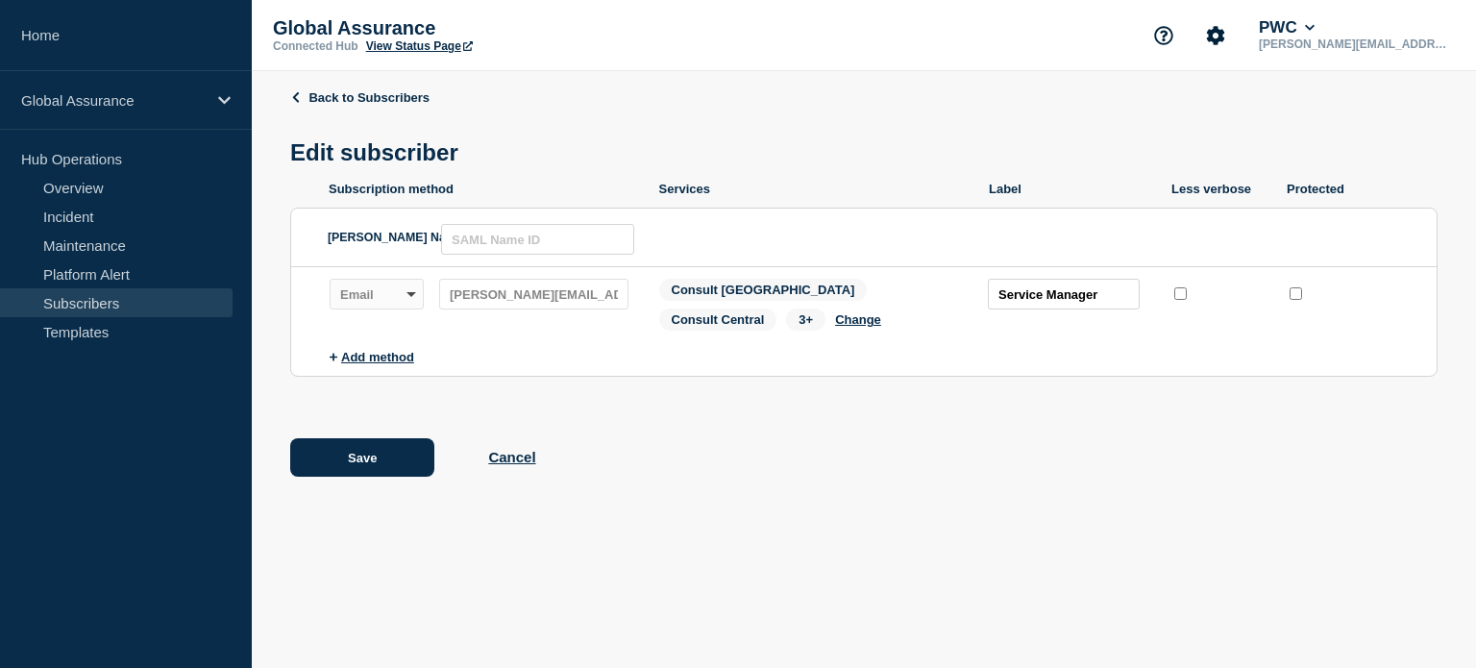
click at [786, 320] on span "3+" at bounding box center [805, 319] width 39 height 22
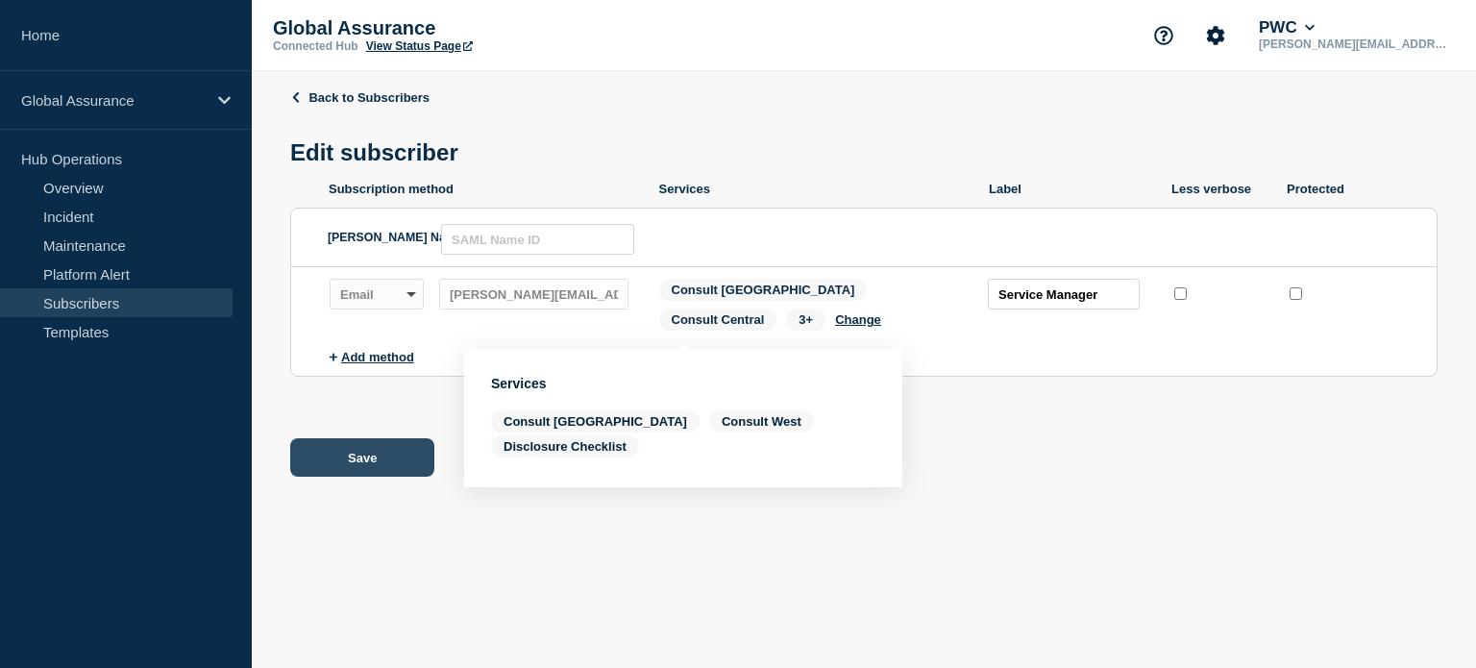
click at [390, 472] on button "Save" at bounding box center [362, 457] width 144 height 38
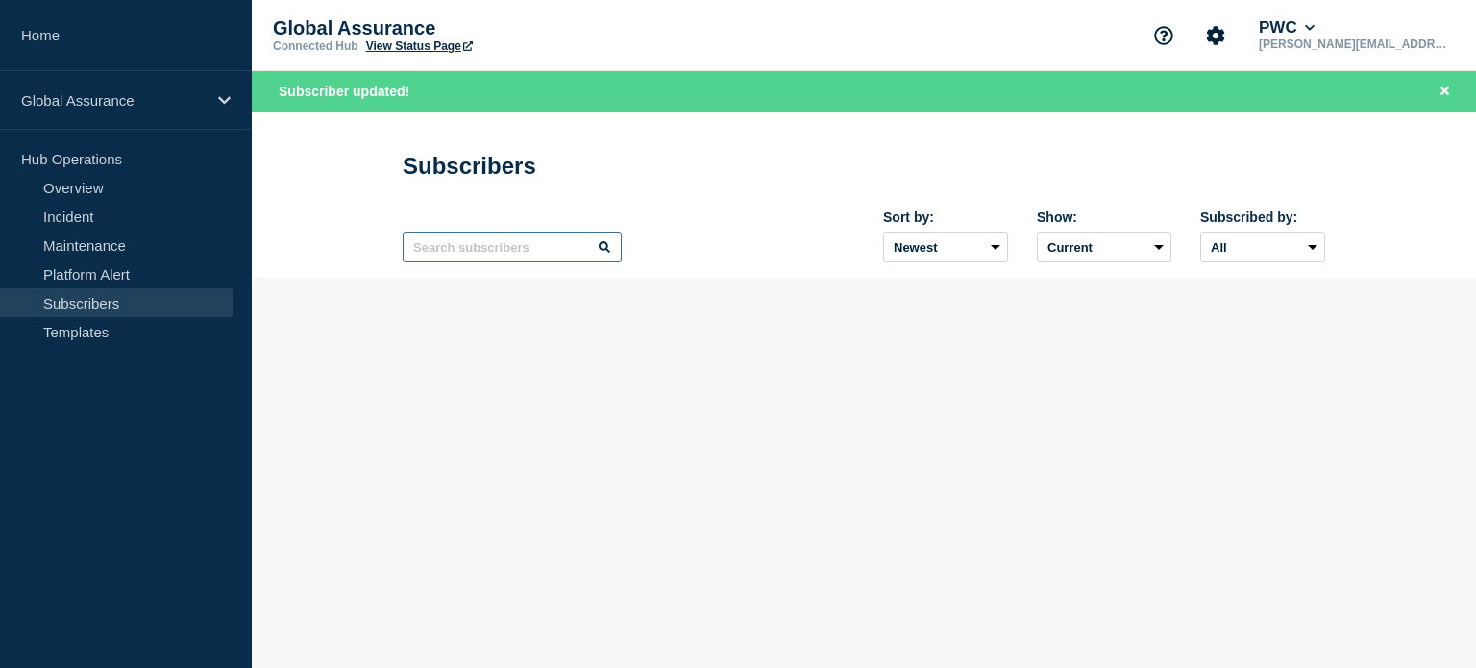
click at [467, 258] on input "text" at bounding box center [512, 247] width 219 height 31
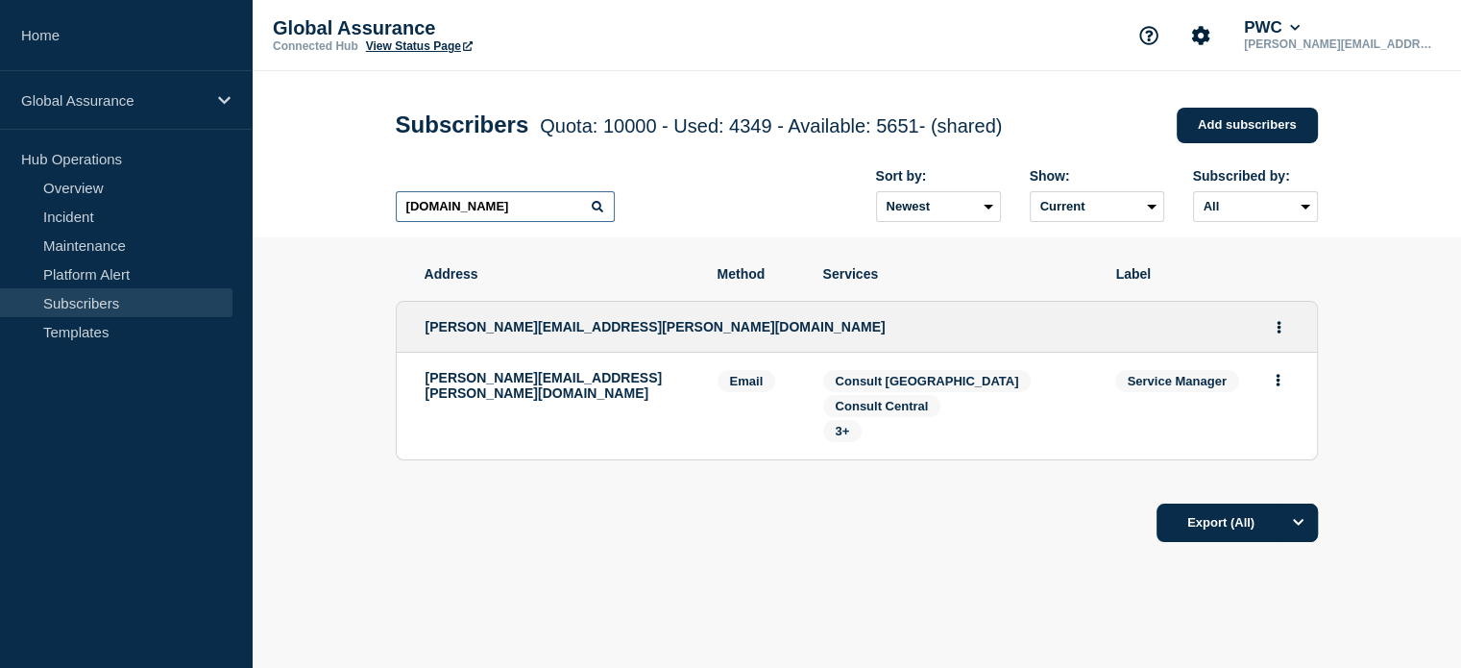
type input "[DOMAIN_NAME]"
click at [488, 334] on span "[PERSON_NAME][EMAIL_ADDRESS][PERSON_NAME][DOMAIN_NAME]" at bounding box center [656, 326] width 460 height 15
click at [1277, 330] on icon "Actions" at bounding box center [1279, 327] width 5 height 12
click at [1266, 385] on link "Edit" at bounding box center [1271, 382] width 21 height 14
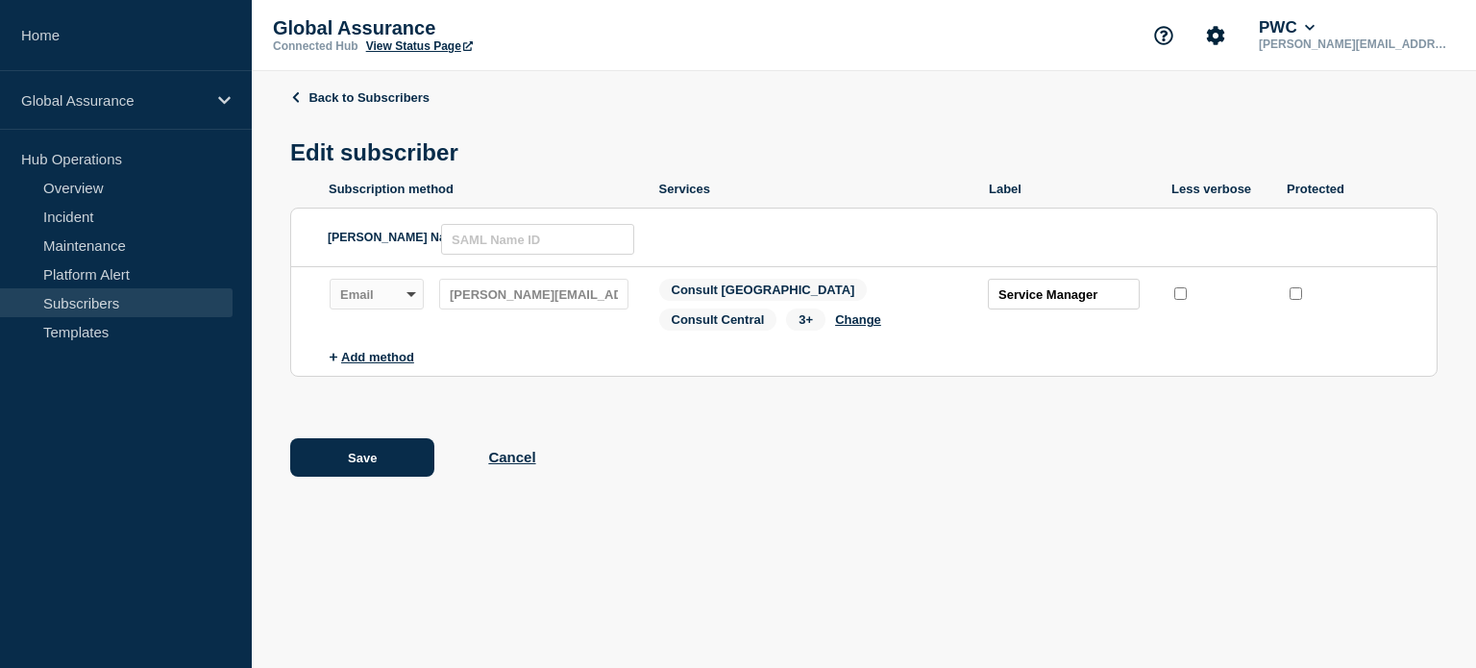
click at [1179, 300] on input "less verbose checkbox" at bounding box center [1180, 293] width 12 height 12
click at [1181, 299] on input "less verbose checkbox" at bounding box center [1180, 293] width 12 height 12
checkbox input "false"
click at [724, 295] on span "Consult [GEOGRAPHIC_DATA]" at bounding box center [763, 290] width 208 height 22
click at [786, 319] on span "3+" at bounding box center [805, 319] width 39 height 22
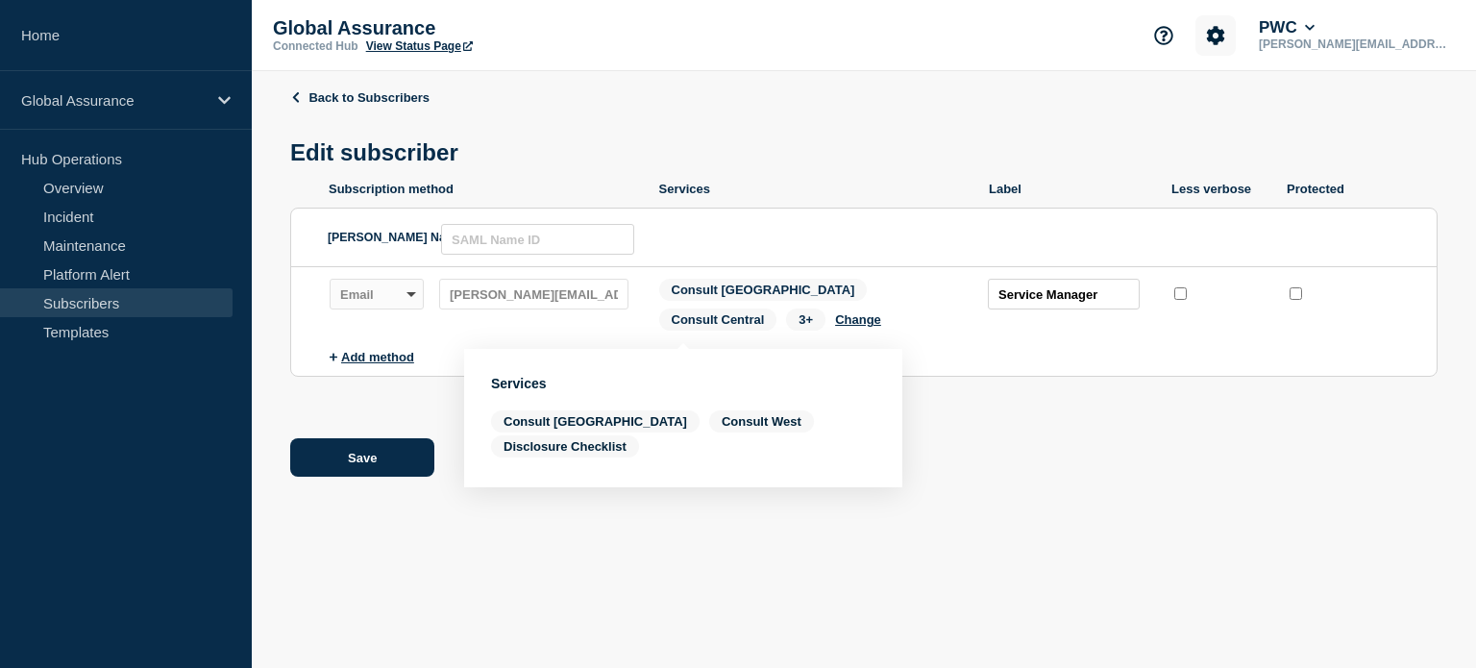
click at [1225, 35] on icon "Account settings" at bounding box center [1215, 35] width 19 height 19
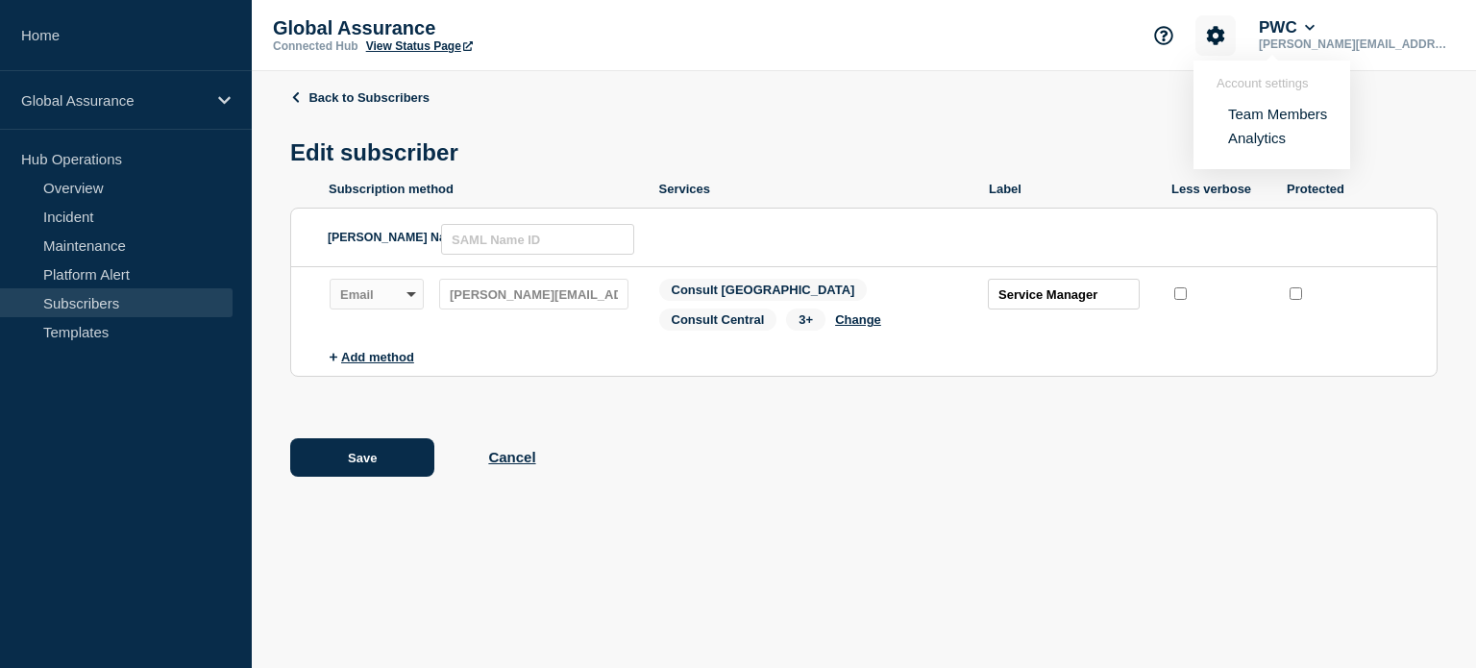
click at [1225, 35] on icon "Account settings" at bounding box center [1215, 35] width 19 height 19
click at [1235, 34] on button "Account settings" at bounding box center [1215, 35] width 40 height 40
click at [1266, 138] on link "Analytics" at bounding box center [1257, 138] width 58 height 16
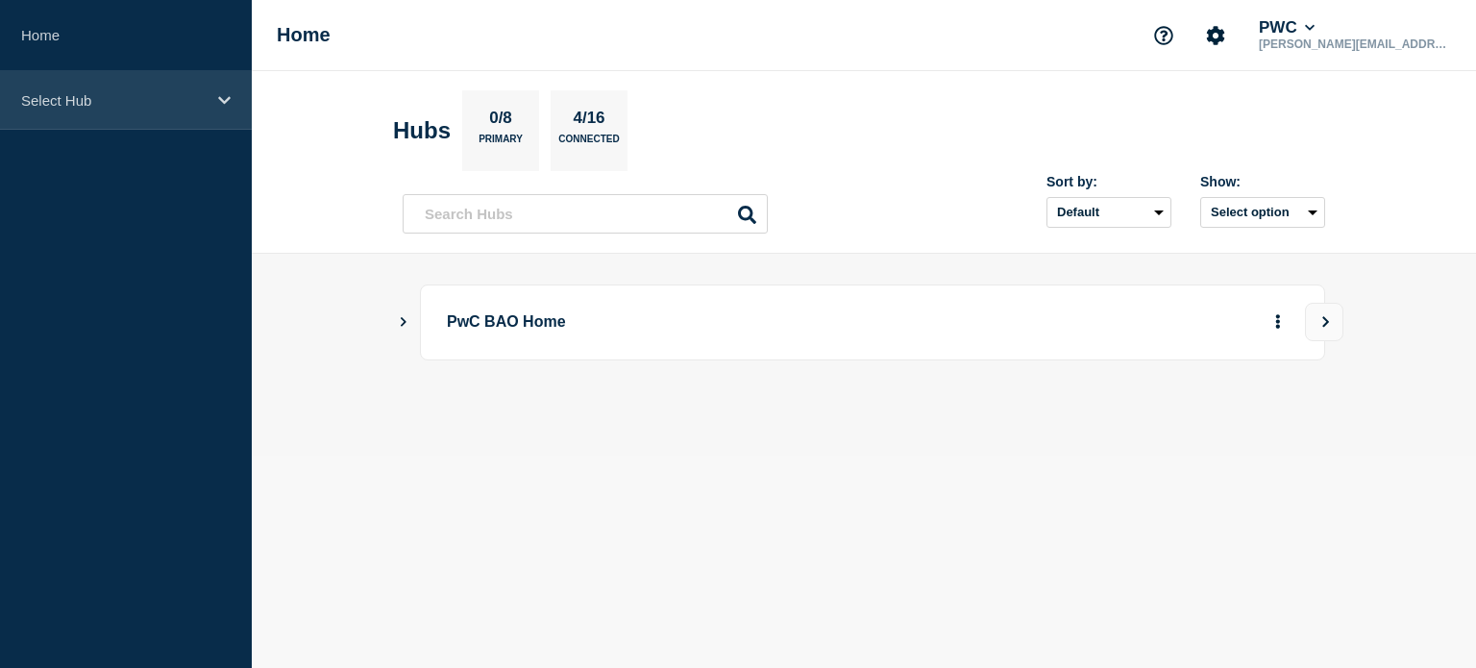
click at [225, 100] on icon at bounding box center [224, 100] width 12 height 8
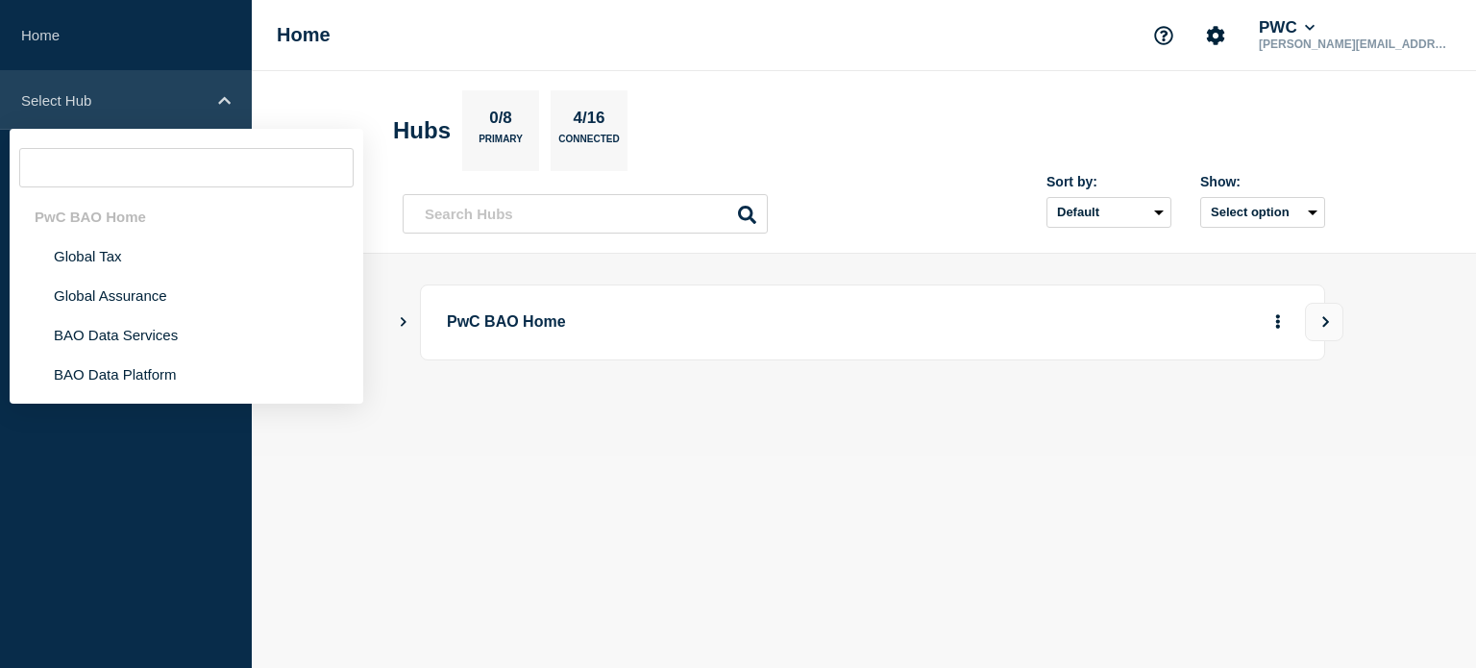
click at [154, 79] on div "Select Hub" at bounding box center [126, 100] width 252 height 59
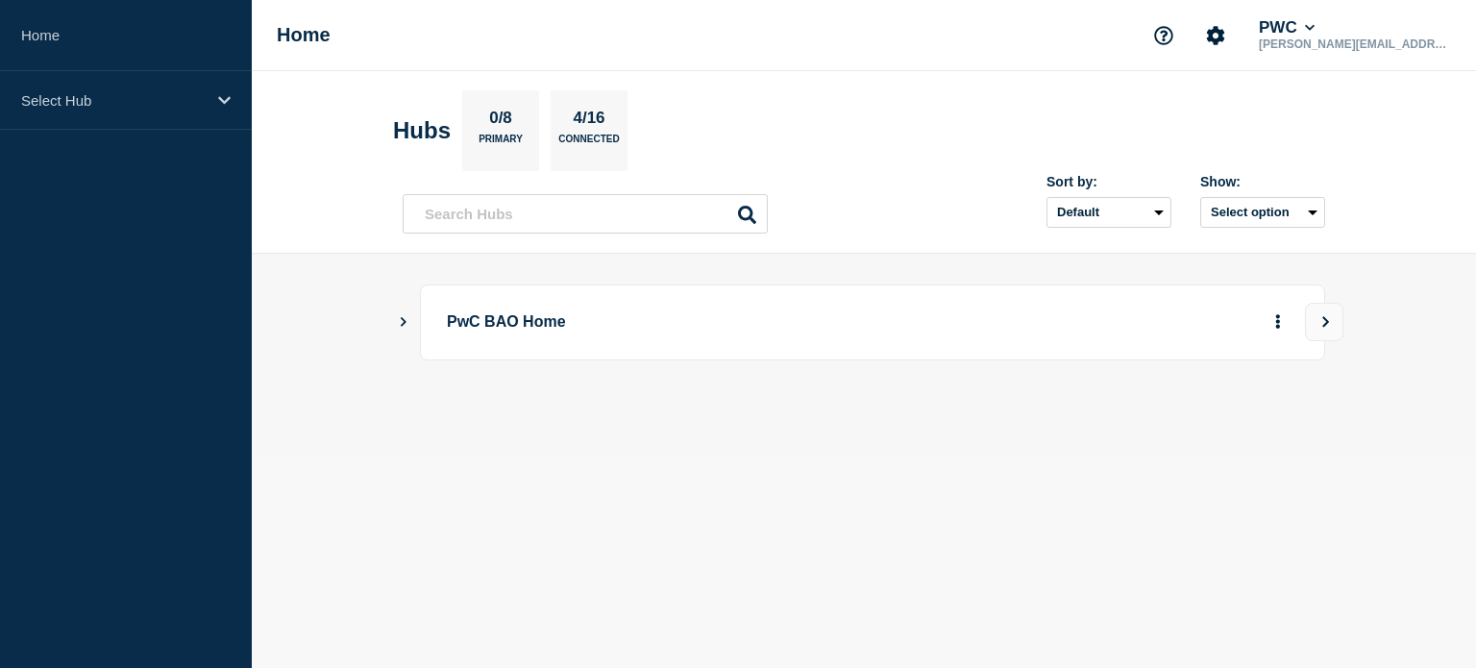
click at [131, 230] on aside "Home Select Hub" at bounding box center [126, 334] width 252 height 668
click at [402, 322] on icon "Show Connected Hubs" at bounding box center [403, 321] width 12 height 10
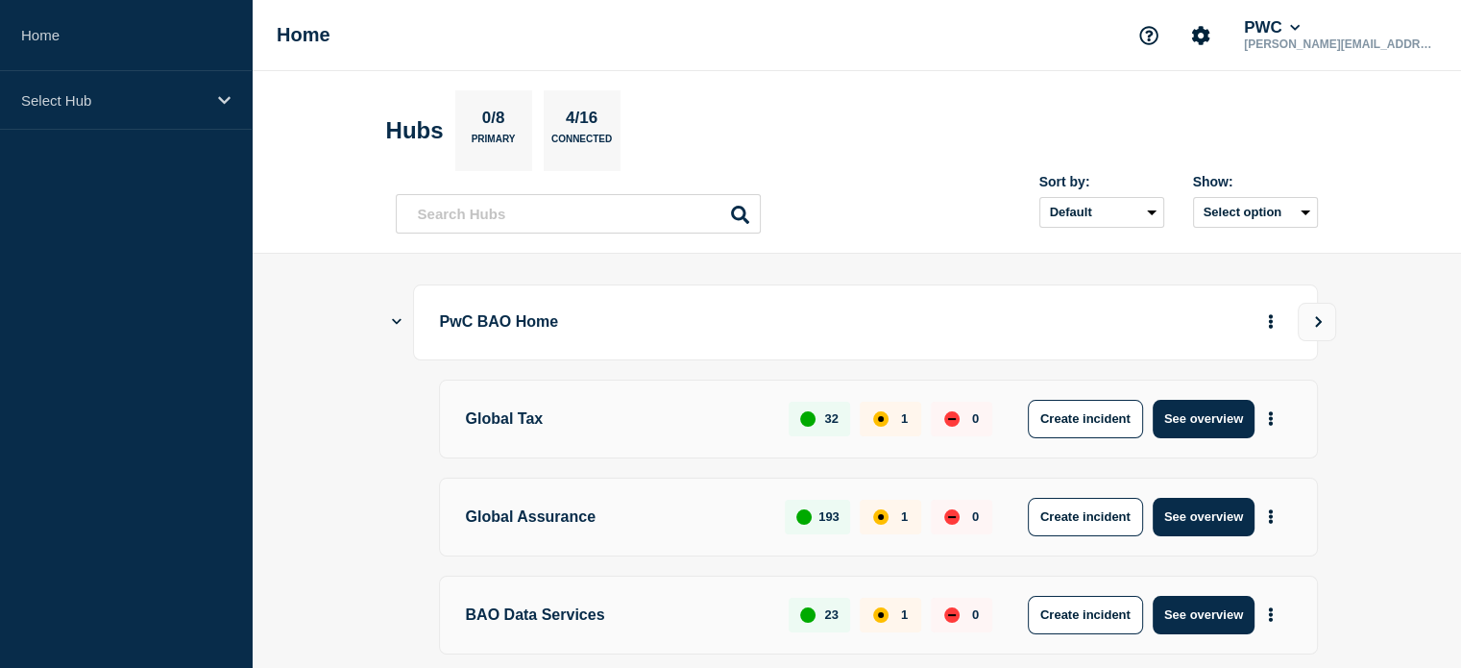
click at [524, 511] on p "Global Assurance" at bounding box center [615, 517] width 298 height 38
click at [513, 517] on p "Global Assurance" at bounding box center [615, 517] width 298 height 38
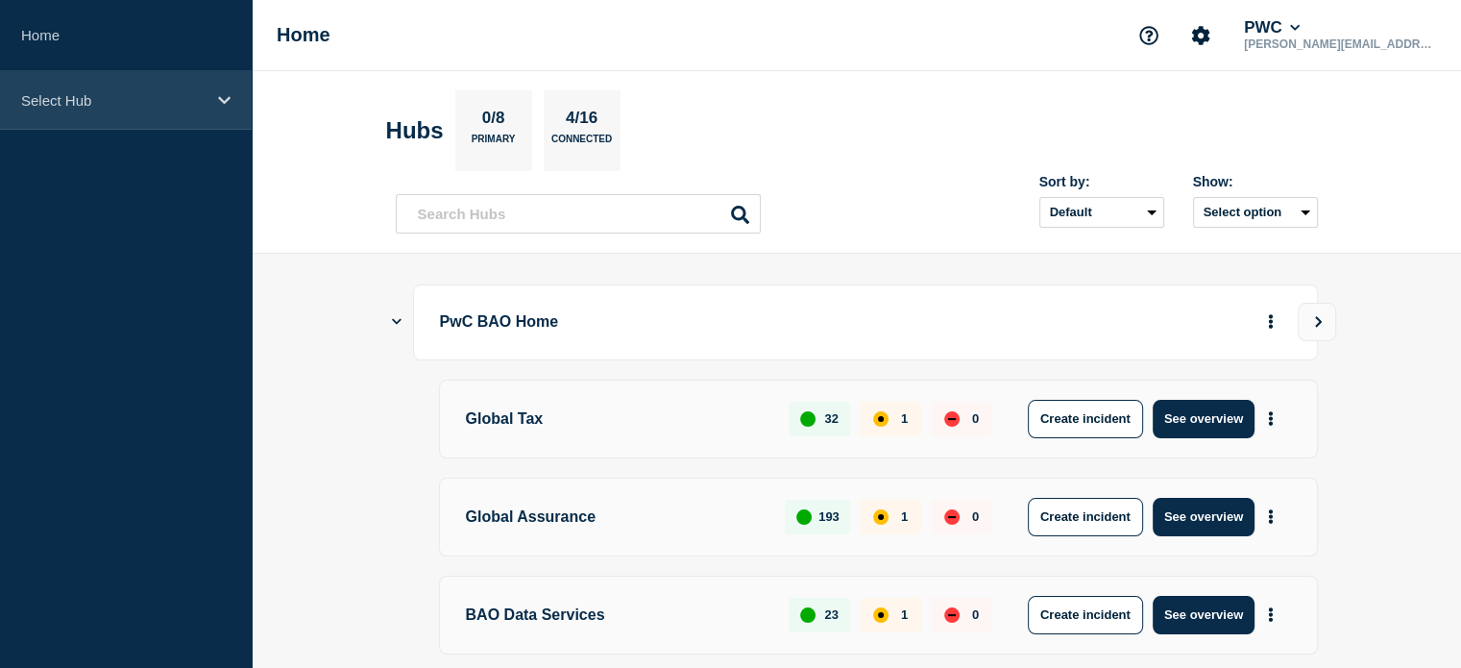
click at [227, 102] on icon at bounding box center [224, 100] width 12 height 14
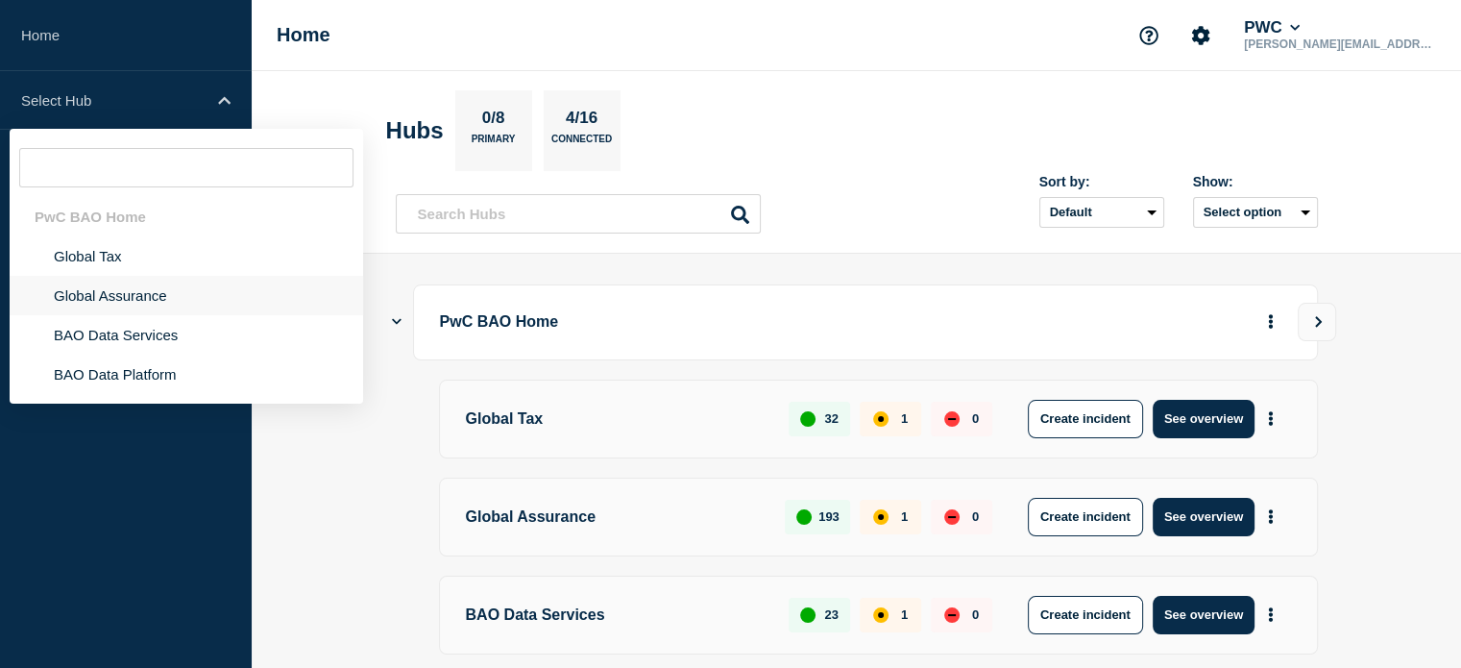
click at [118, 293] on li "Global Assurance" at bounding box center [187, 295] width 354 height 39
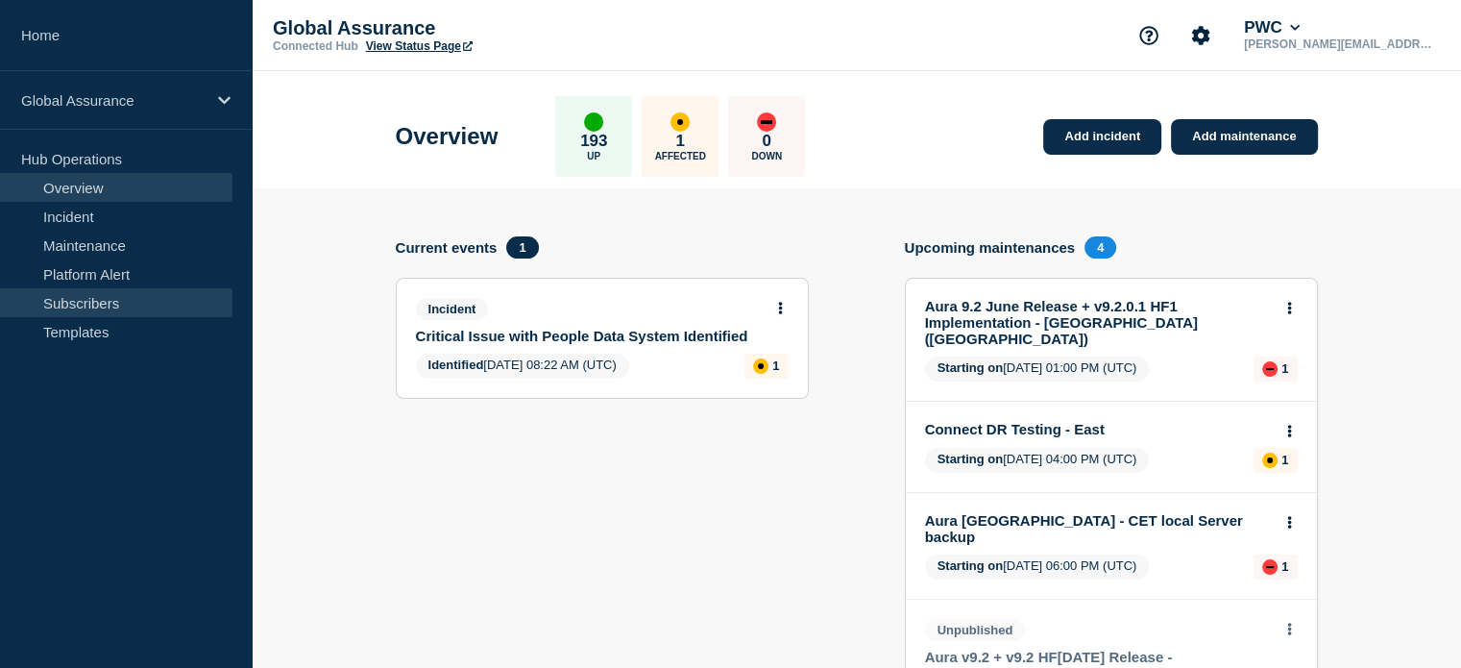
click at [111, 303] on link "Subscribers" at bounding box center [116, 302] width 232 height 29
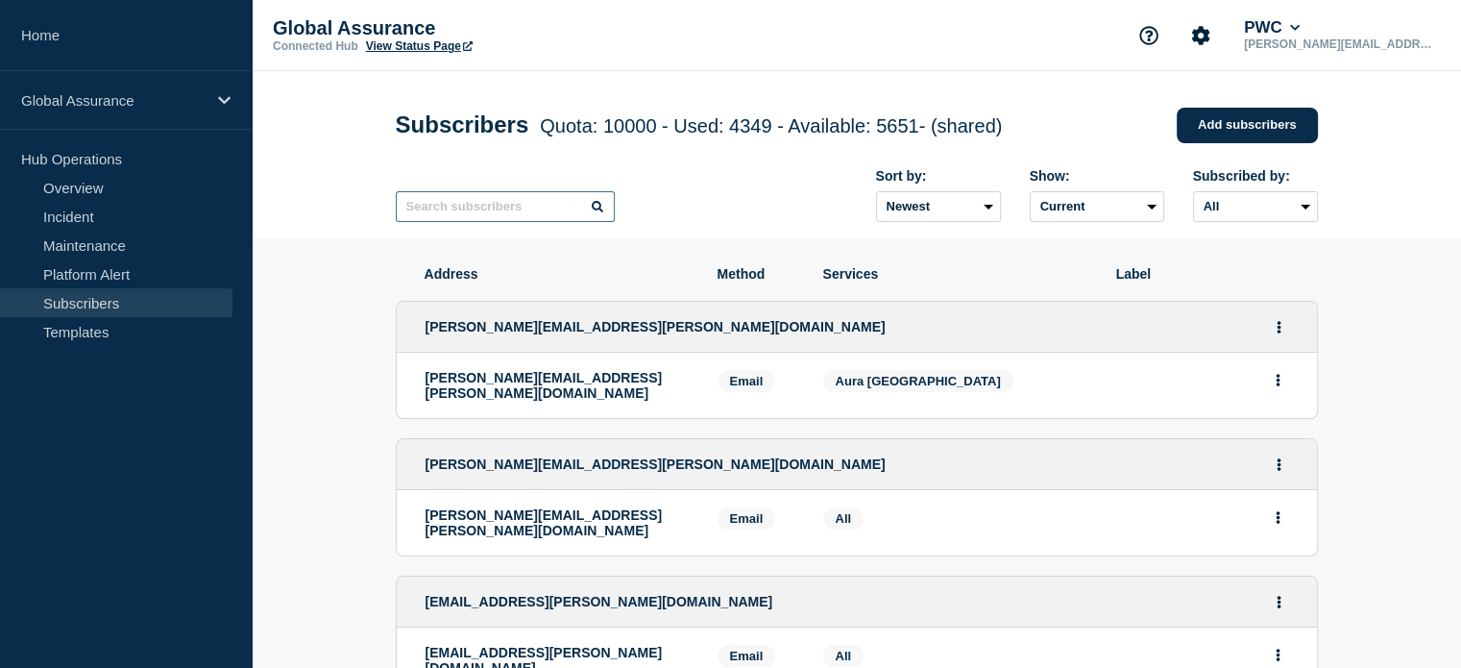
click at [439, 210] on input "text" at bounding box center [505, 206] width 219 height 31
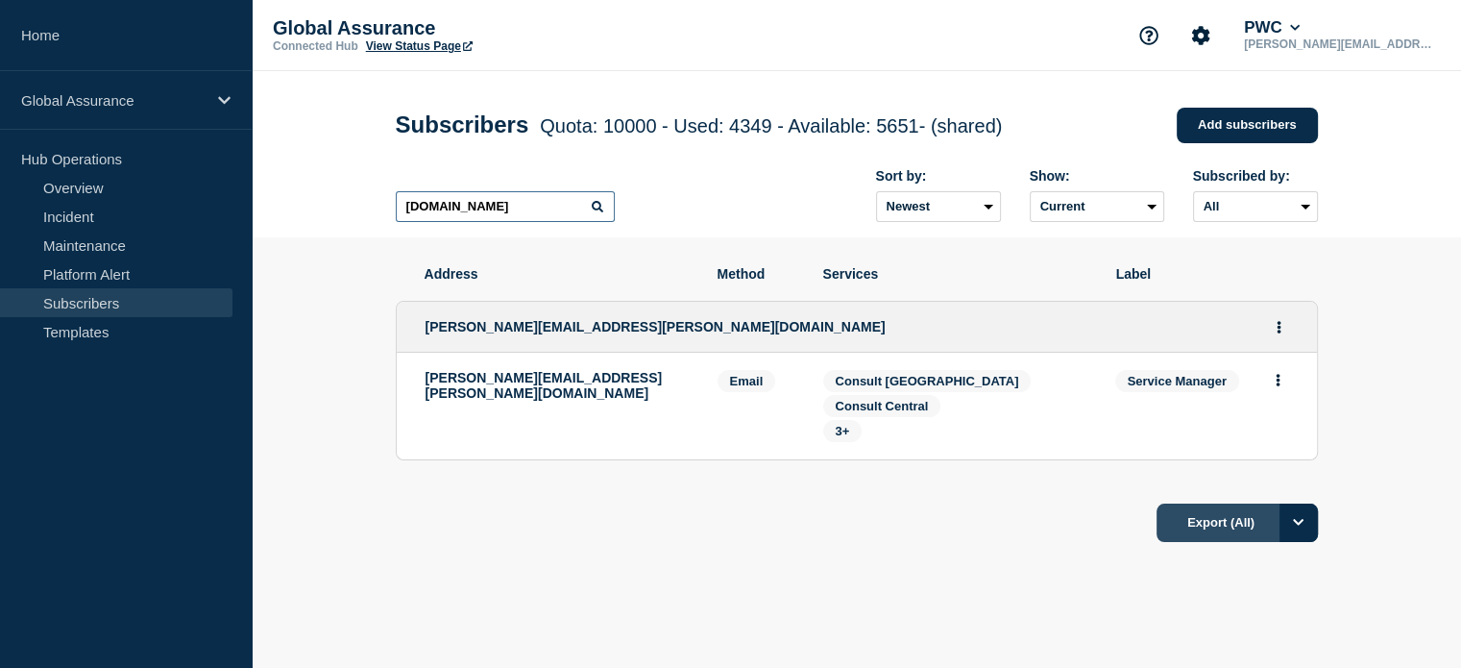
type input "[DOMAIN_NAME]"
click at [1250, 528] on button "Export (All)" at bounding box center [1237, 522] width 161 height 38
